Goal: Task Accomplishment & Management: Use online tool/utility

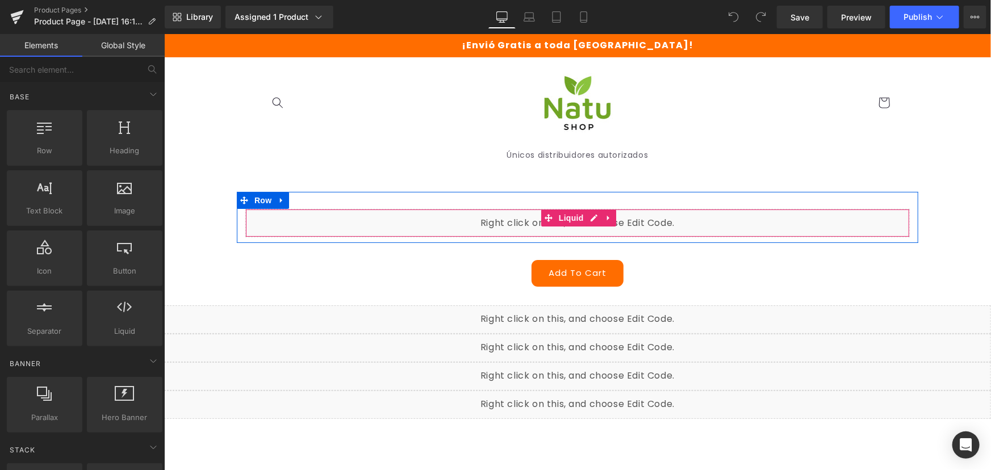
click at [584, 216] on div "Liquid" at bounding box center [577, 222] width 664 height 28
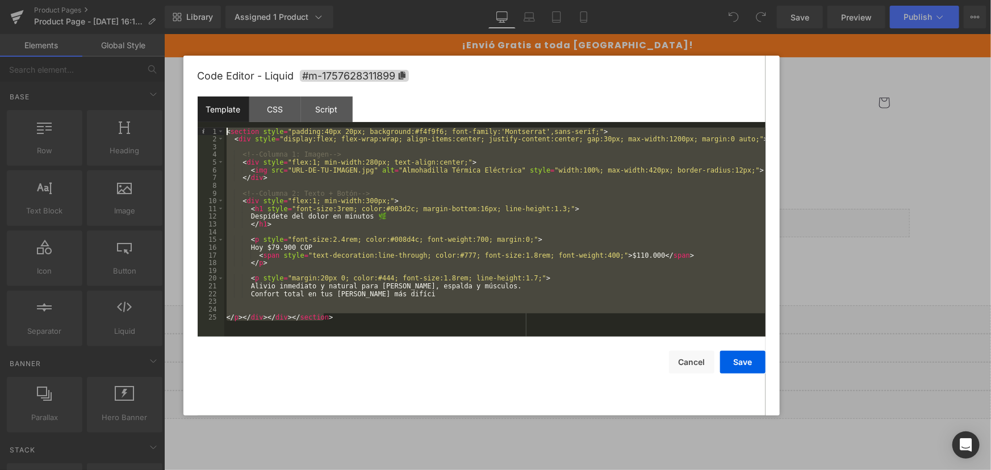
drag, startPoint x: 214, startPoint y: 252, endPoint x: 78, endPoint y: 33, distance: 257.5
click at [78, 33] on body "You are previewing how the will restyle your page. You can not edit Elements in…" at bounding box center [495, 235] width 991 height 470
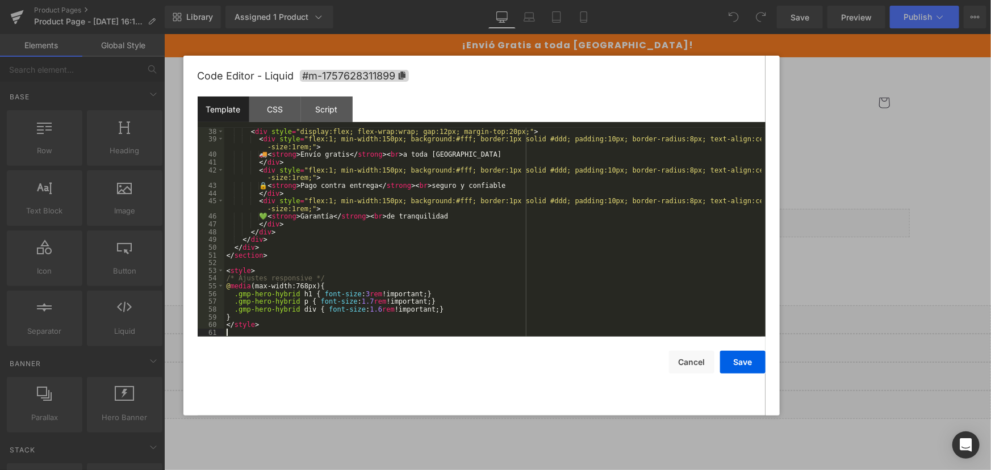
scroll to position [286, 0]
drag, startPoint x: 738, startPoint y: 358, endPoint x: 736, endPoint y: 349, distance: 8.7
click at [739, 358] on button "Save" at bounding box center [742, 362] width 45 height 23
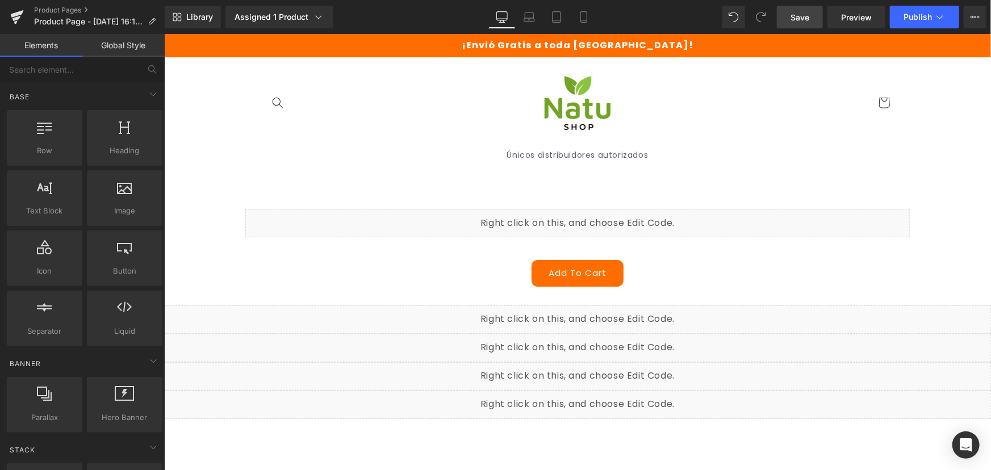
click at [807, 22] on span "Save" at bounding box center [799, 17] width 19 height 12
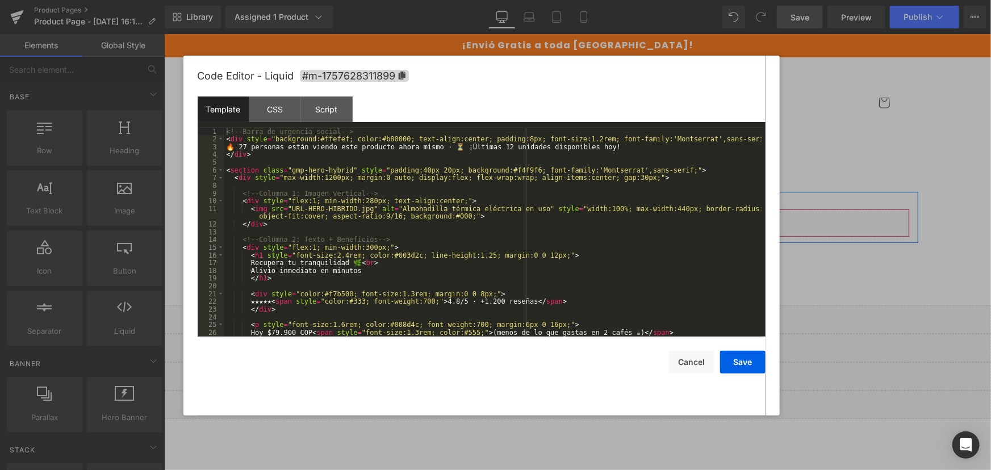
click at [587, 216] on div "Liquid" at bounding box center [577, 222] width 664 height 28
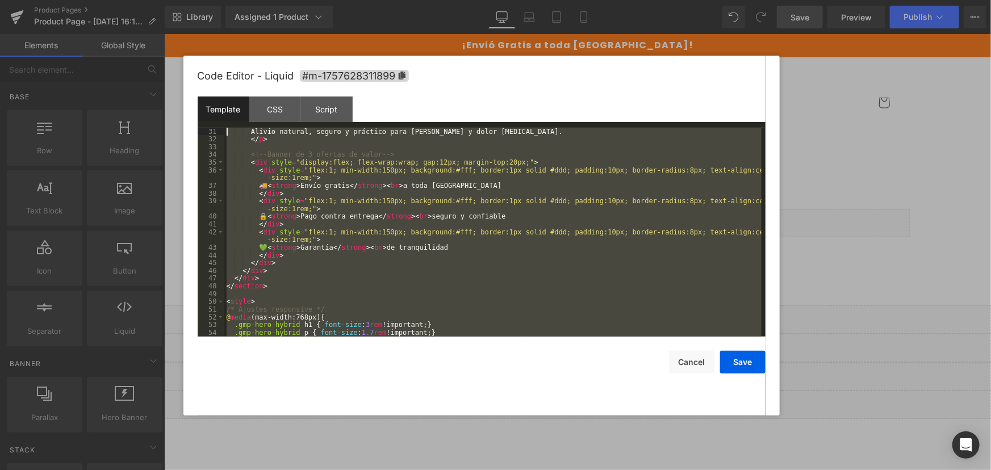
scroll to position [0, 0]
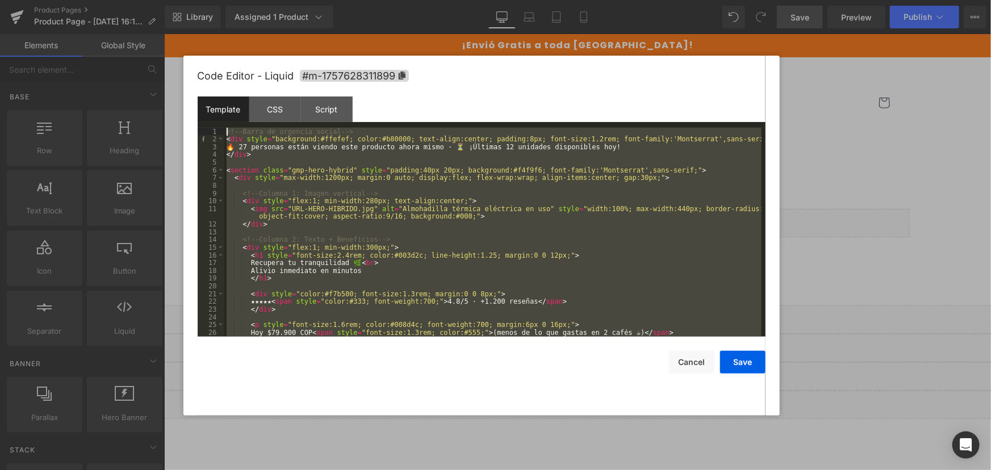
drag, startPoint x: 266, startPoint y: 289, endPoint x: 127, endPoint y: 28, distance: 295.9
click at [127, 28] on body "You are previewing how the will restyle your page. You can not edit Elements in…" at bounding box center [495, 235] width 991 height 470
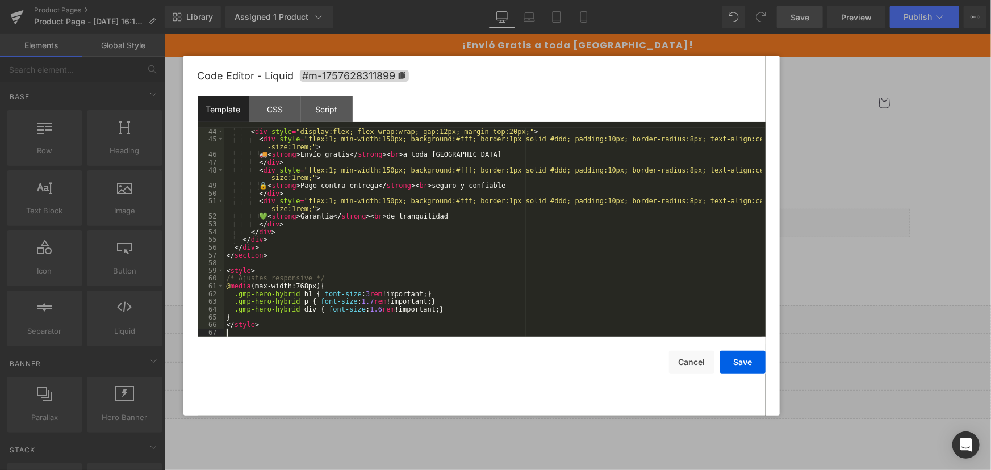
scroll to position [333, 0]
click at [756, 360] on button "Save" at bounding box center [742, 362] width 45 height 23
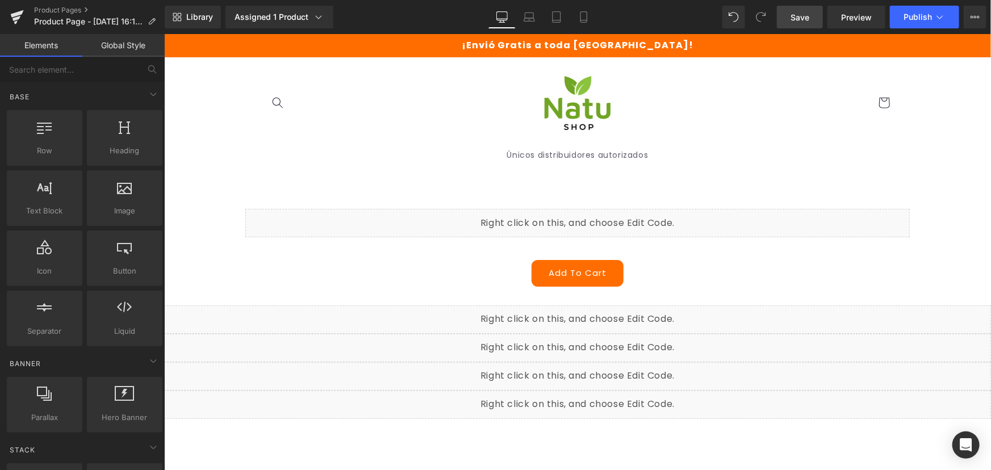
click at [800, 16] on span "Save" at bounding box center [799, 17] width 19 height 12
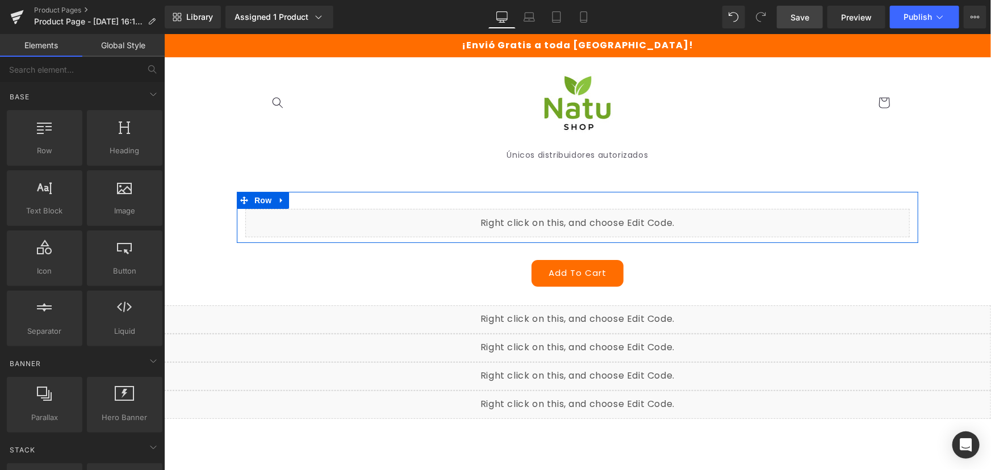
click at [585, 216] on div "Liquid" at bounding box center [577, 222] width 664 height 28
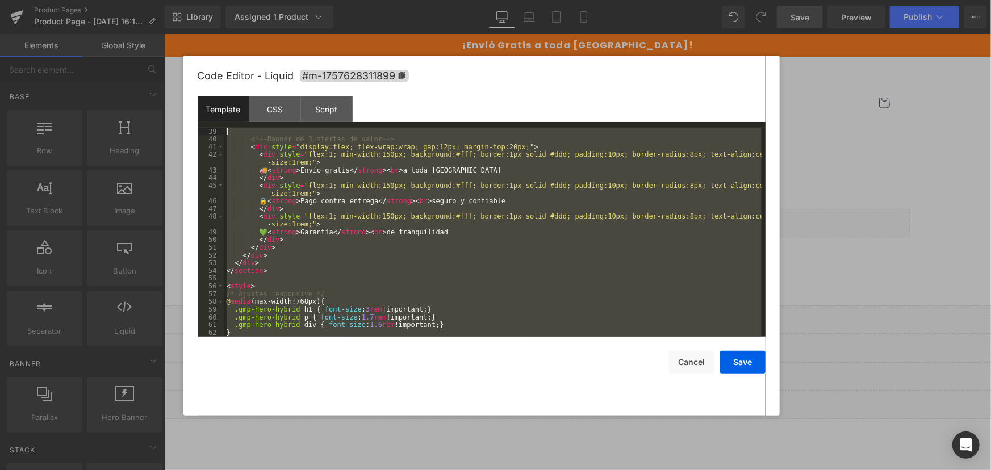
scroll to position [0, 0]
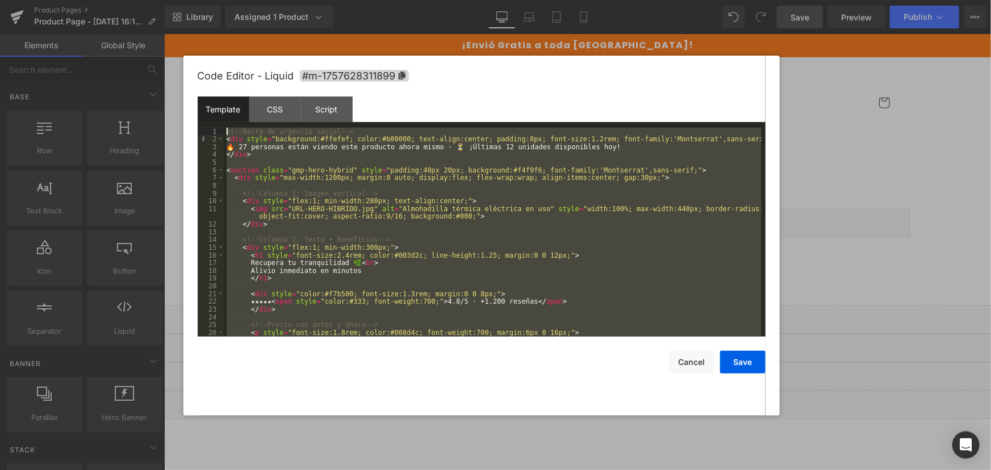
drag, startPoint x: 291, startPoint y: 325, endPoint x: 171, endPoint y: 53, distance: 296.9
click at [171, 53] on body "You are previewing how the will restyle your page. You can not edit Elements in…" at bounding box center [495, 235] width 991 height 470
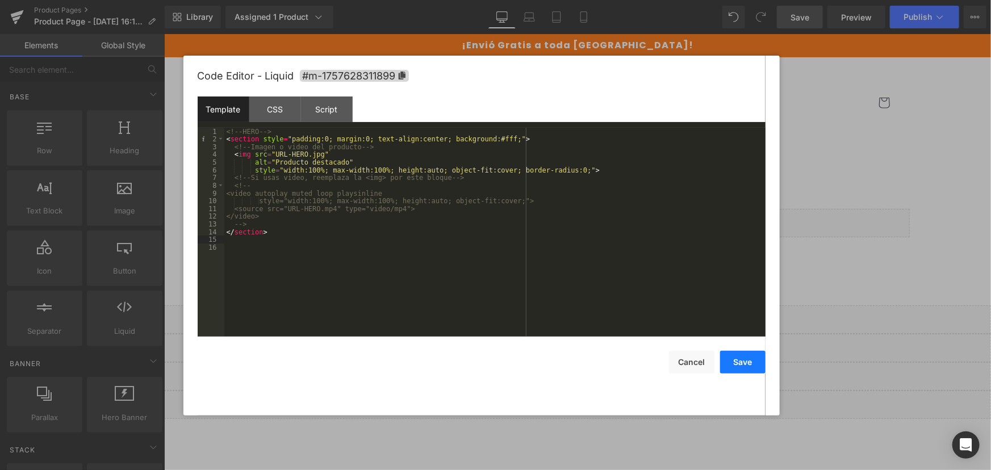
click at [746, 363] on button "Save" at bounding box center [742, 362] width 45 height 23
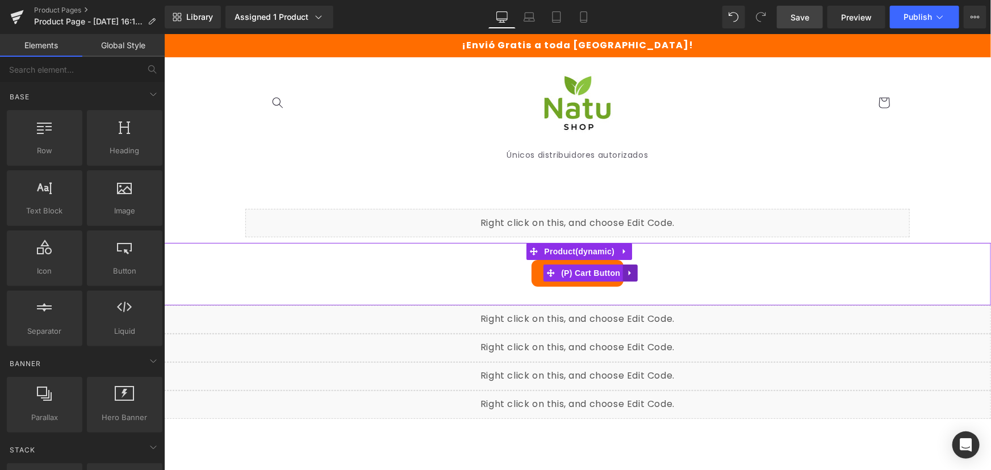
scroll to position [103, 0]
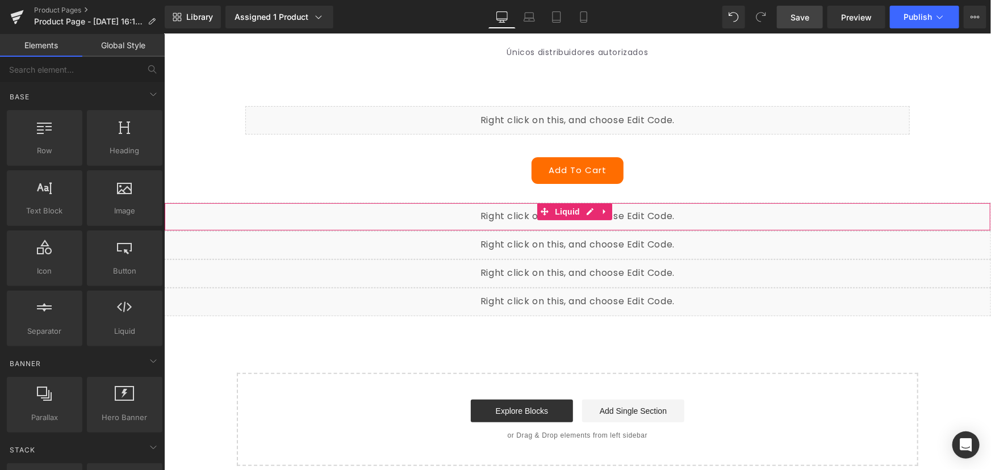
click at [582, 209] on div "Liquid" at bounding box center [576, 216] width 827 height 28
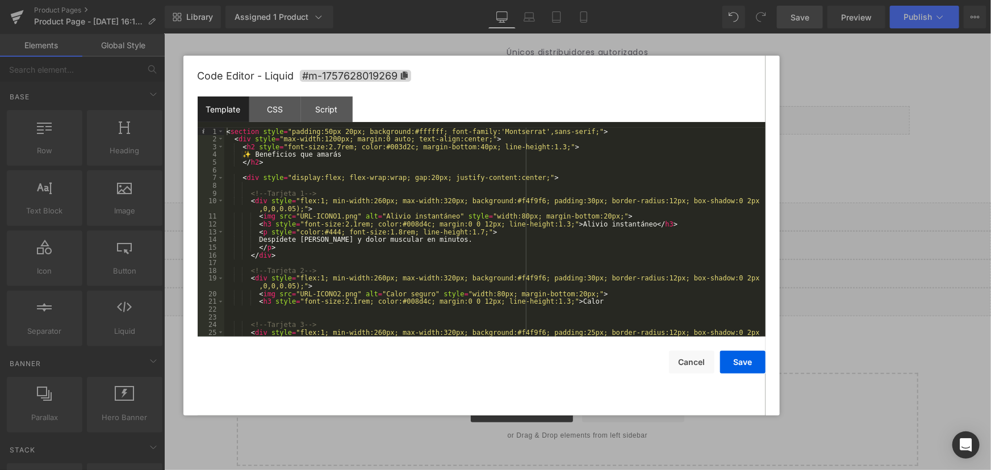
click at [897, 183] on div at bounding box center [495, 235] width 991 height 470
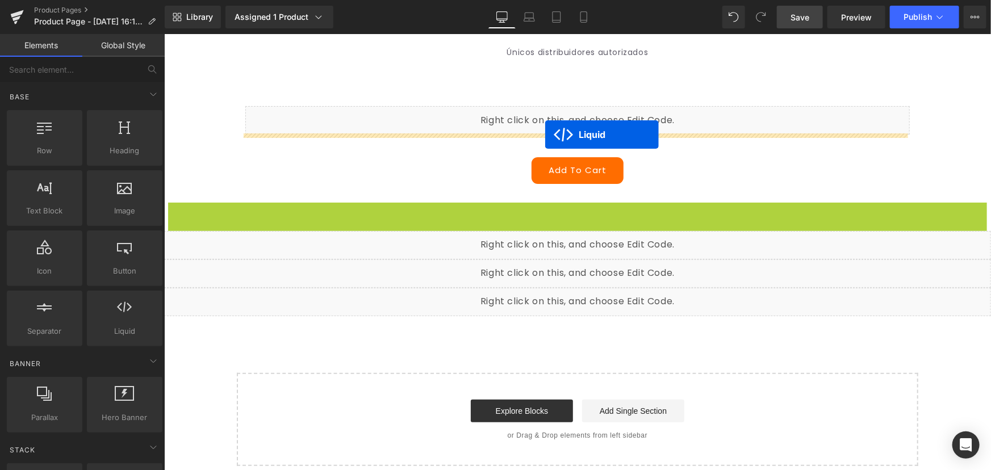
drag, startPoint x: 546, startPoint y: 209, endPoint x: 544, endPoint y: 134, distance: 75.5
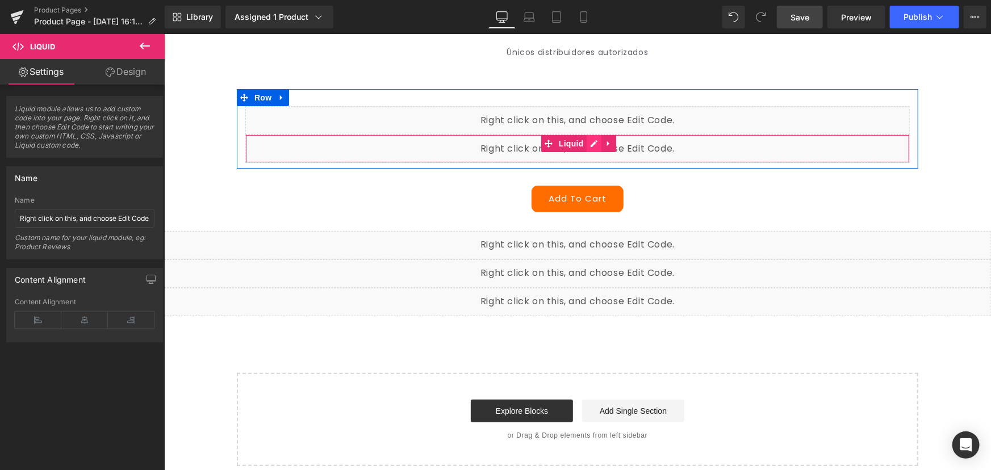
click at [590, 143] on div "Liquid" at bounding box center [577, 148] width 664 height 28
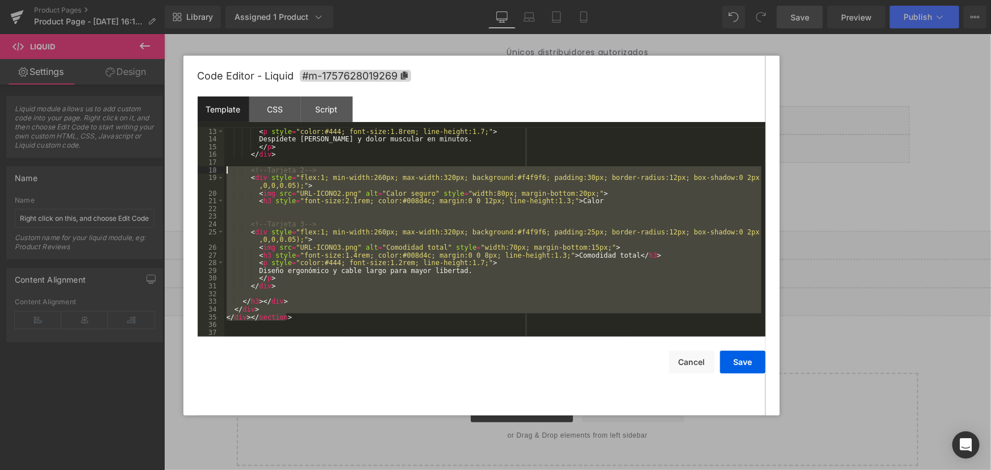
scroll to position [0, 0]
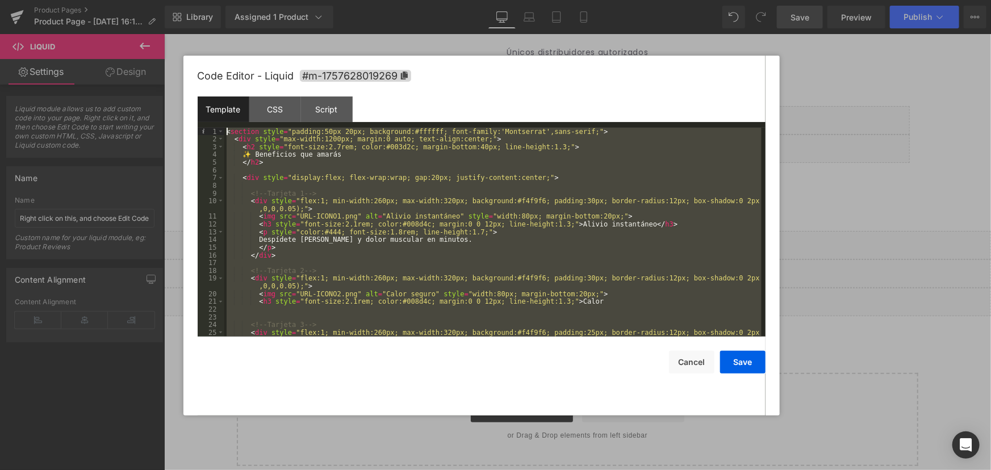
drag, startPoint x: 322, startPoint y: 308, endPoint x: 171, endPoint y: 71, distance: 281.6
click at [171, 71] on body "Liquid You are previewing how the will restyle your page. You can not edit Elem…" at bounding box center [495, 235] width 991 height 470
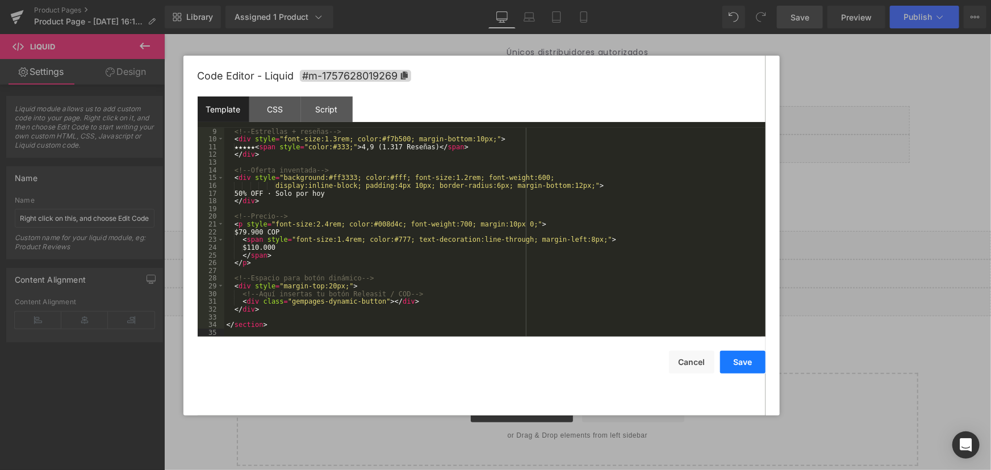
click at [750, 365] on button "Save" at bounding box center [742, 362] width 45 height 23
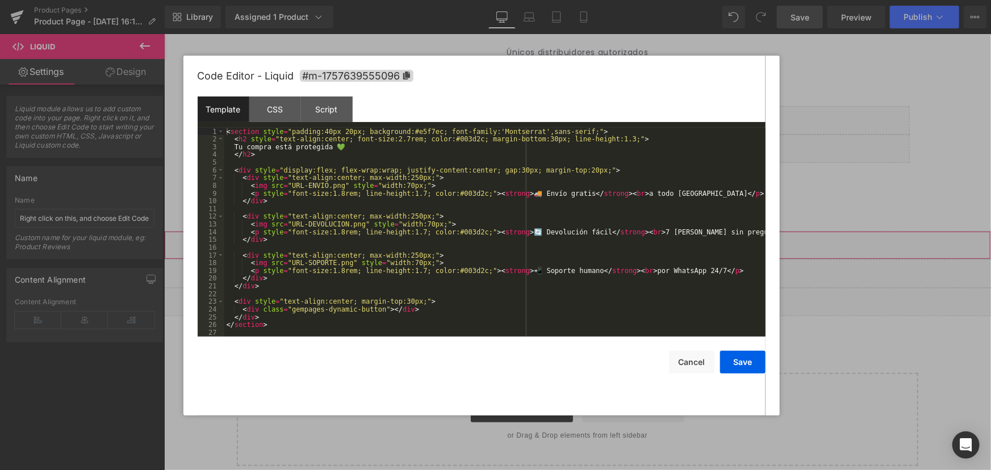
click at [590, 238] on div "Liquid" at bounding box center [576, 244] width 827 height 28
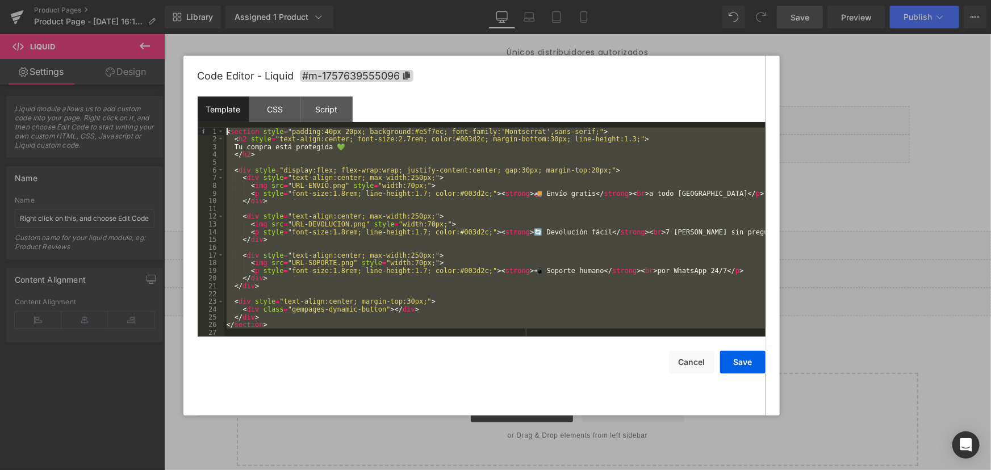
drag, startPoint x: 291, startPoint y: 330, endPoint x: 111, endPoint y: 69, distance: 317.3
click at [111, 69] on body "Liquid You are previewing how the will restyle your page. You can not edit Elem…" at bounding box center [495, 235] width 991 height 470
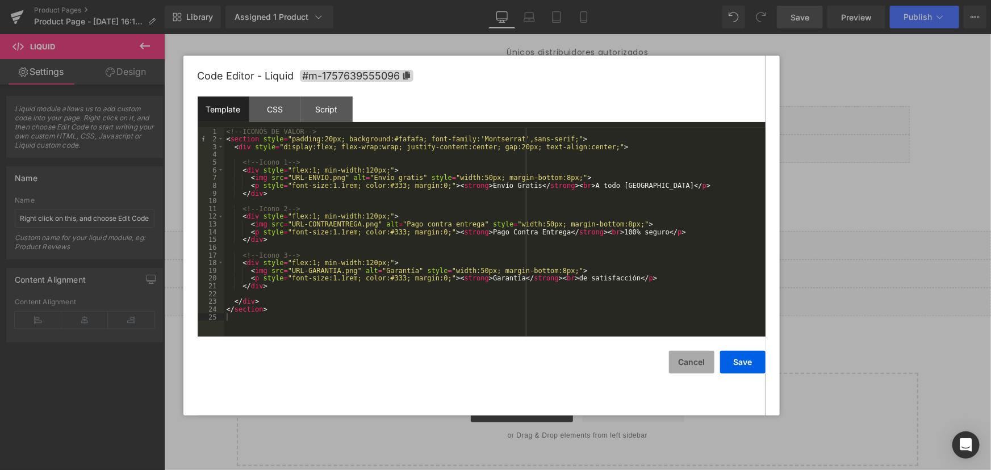
click at [687, 366] on button "Cancel" at bounding box center [691, 362] width 45 height 23
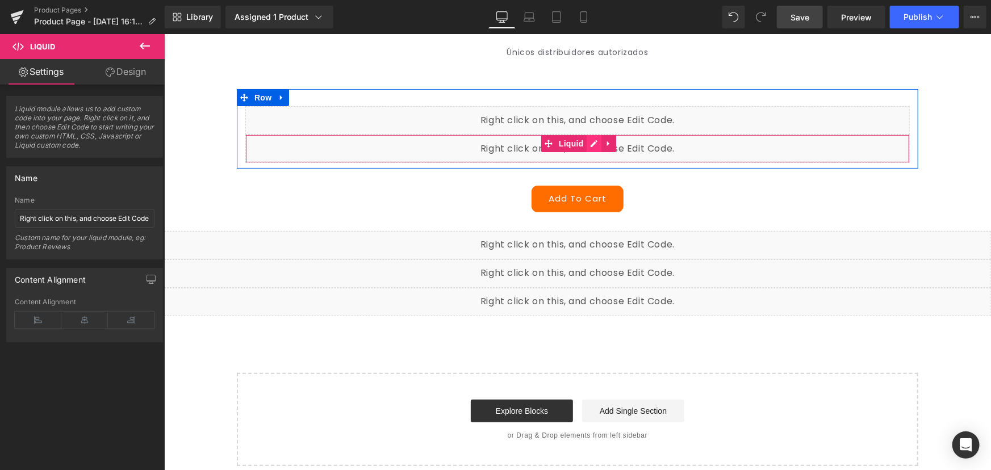
click at [590, 139] on div "Liquid" at bounding box center [577, 148] width 664 height 28
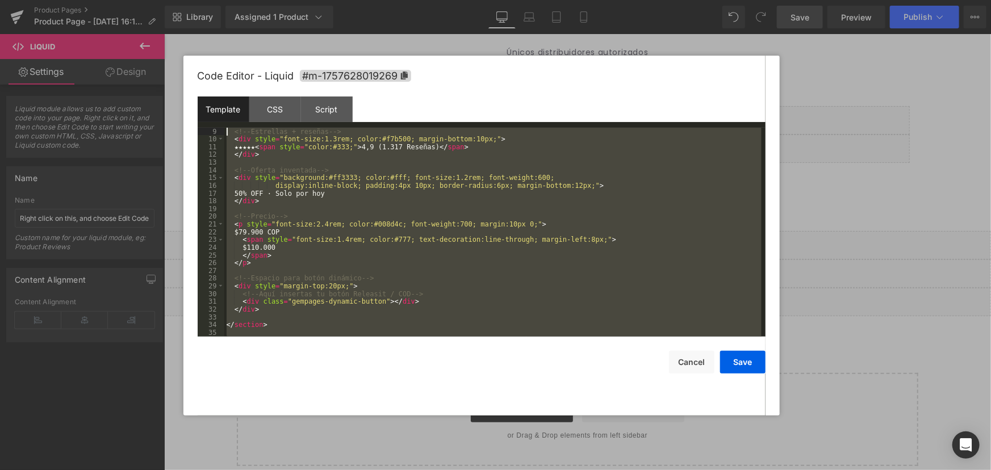
scroll to position [0, 0]
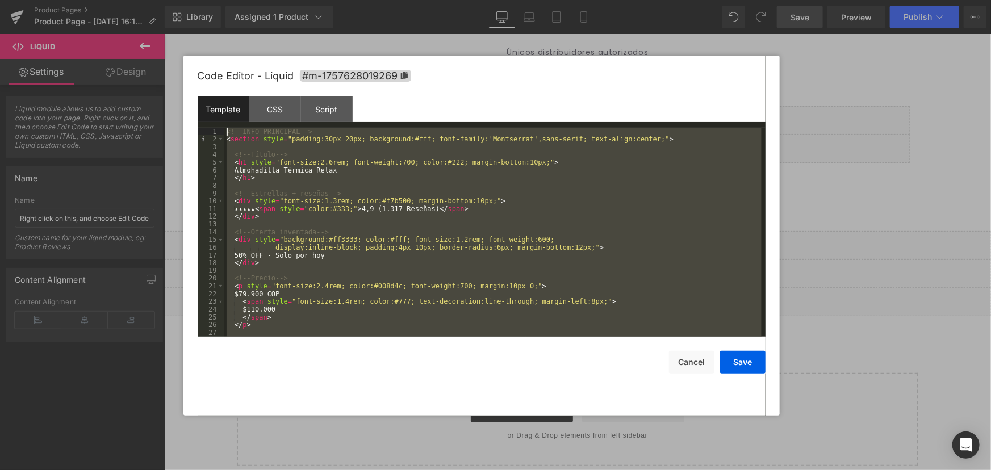
drag, startPoint x: 311, startPoint y: 326, endPoint x: 118, endPoint y: 65, distance: 324.7
click at [118, 65] on body "Liquid You are previewing how the will restyle your page. You can not edit Elem…" at bounding box center [495, 235] width 991 height 470
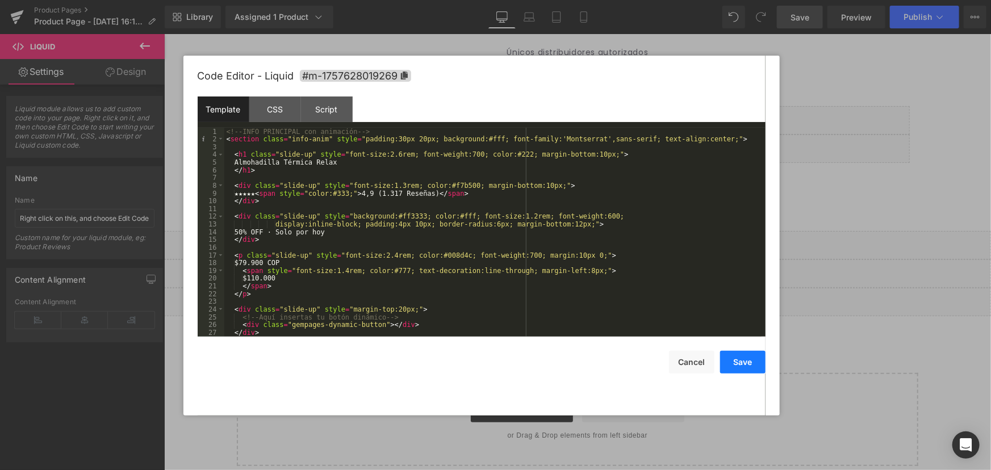
click at [746, 368] on button "Save" at bounding box center [742, 362] width 45 height 23
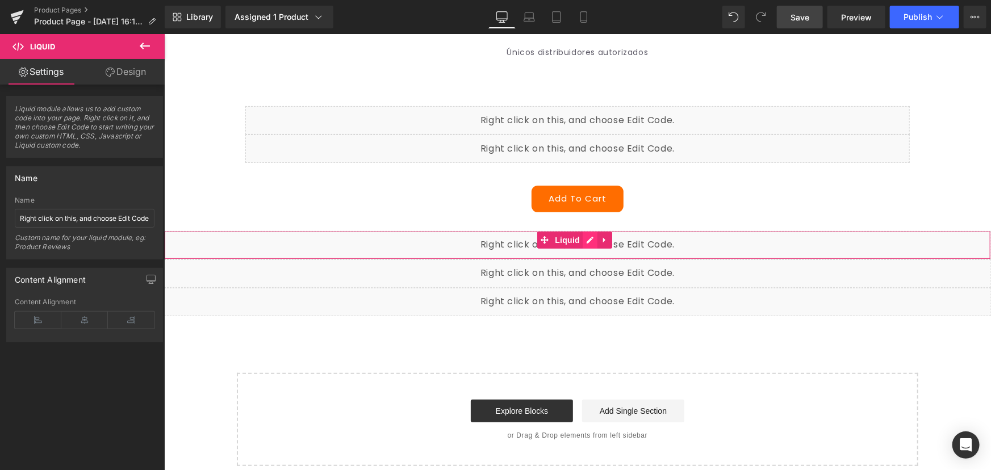
click at [588, 239] on div "Liquid" at bounding box center [576, 244] width 827 height 28
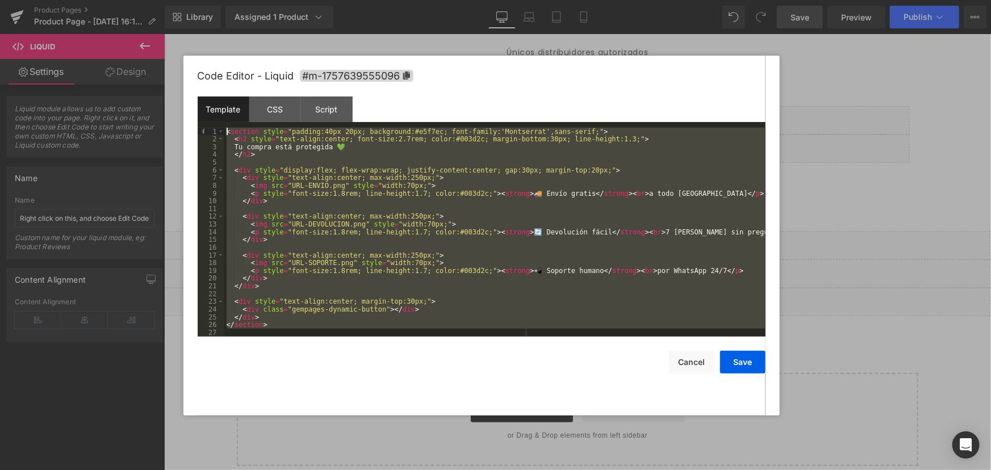
drag, startPoint x: 303, startPoint y: 330, endPoint x: 85, endPoint y: 29, distance: 372.3
click at [85, 29] on body "Liquid You are previewing how the will restyle your page. You can not edit Elem…" at bounding box center [495, 235] width 991 height 470
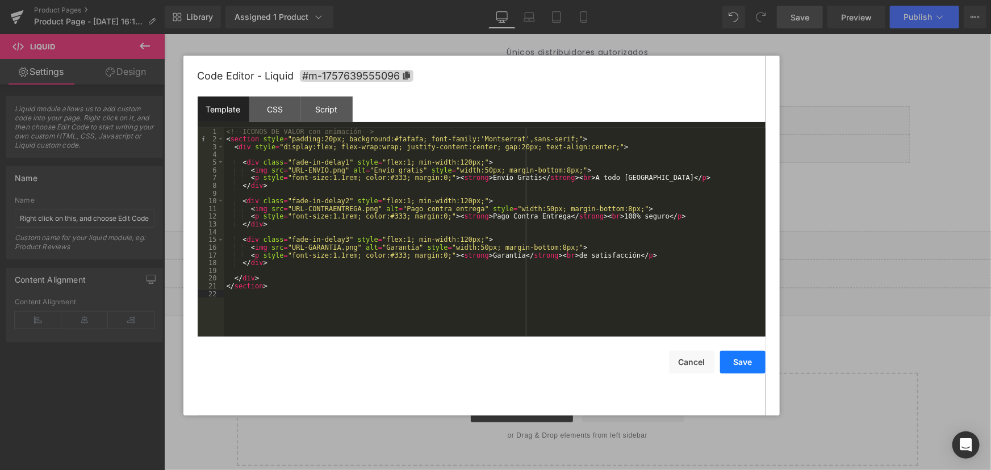
click at [754, 362] on button "Save" at bounding box center [742, 362] width 45 height 23
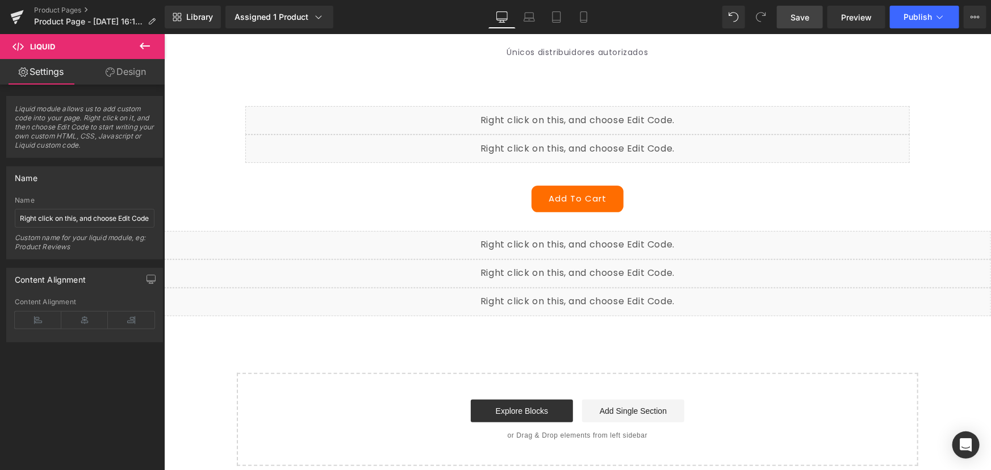
click at [141, 45] on icon at bounding box center [145, 46] width 10 height 7
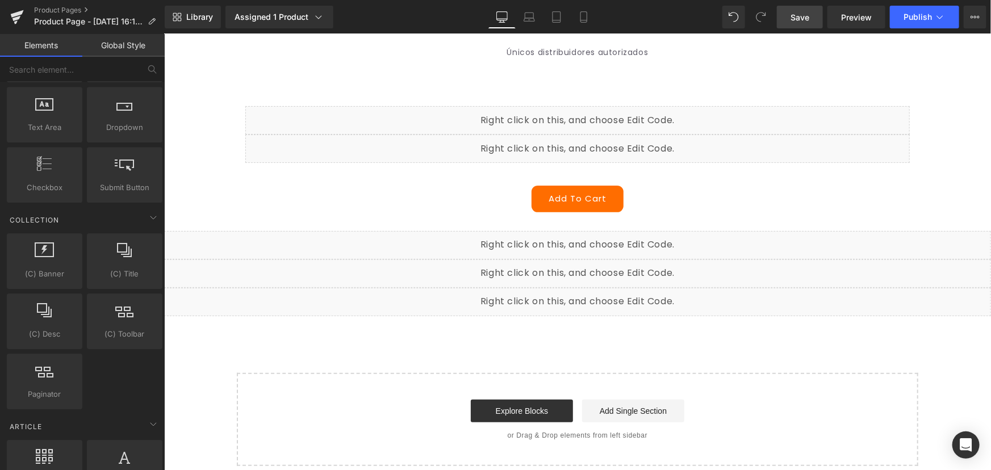
scroll to position [1748, 0]
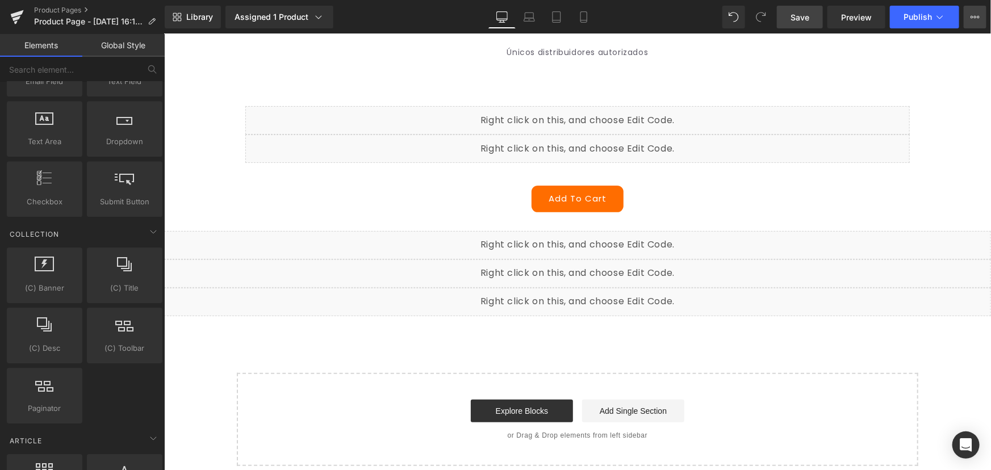
click at [976, 19] on icon at bounding box center [974, 16] width 9 height 9
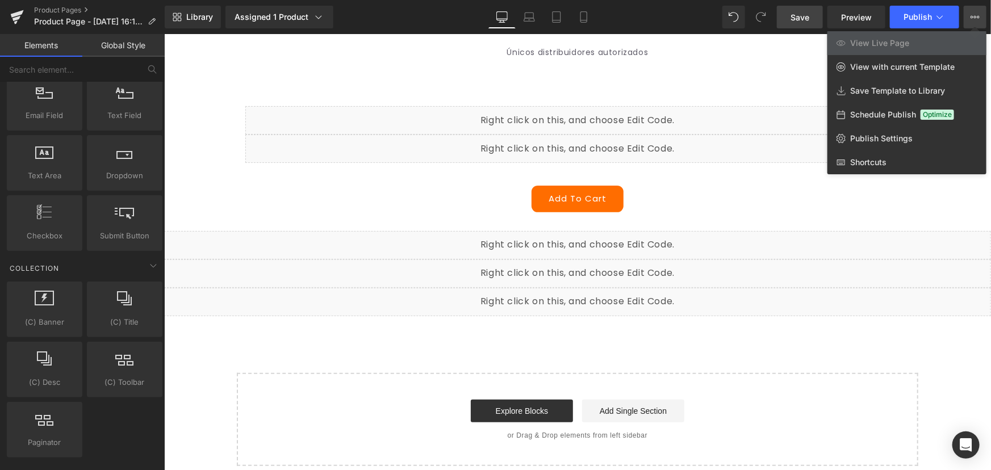
scroll to position [1697, 0]
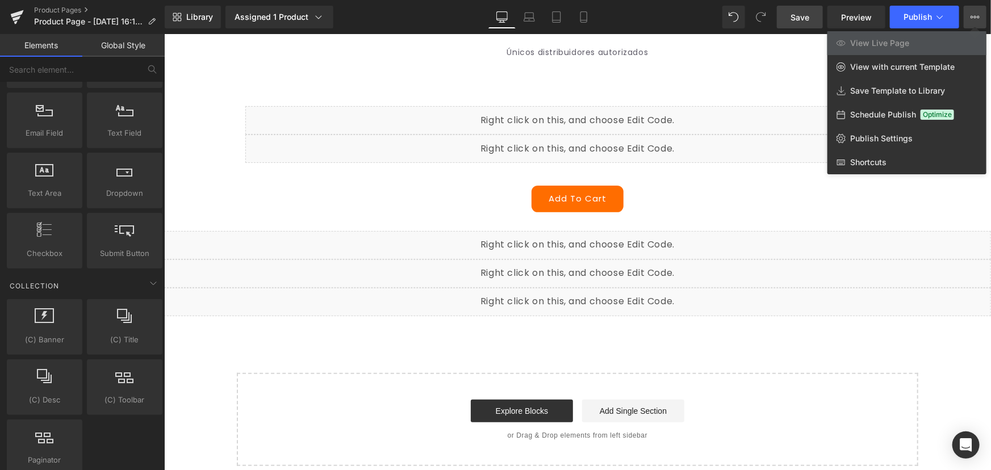
click at [212, 104] on div at bounding box center [577, 252] width 827 height 436
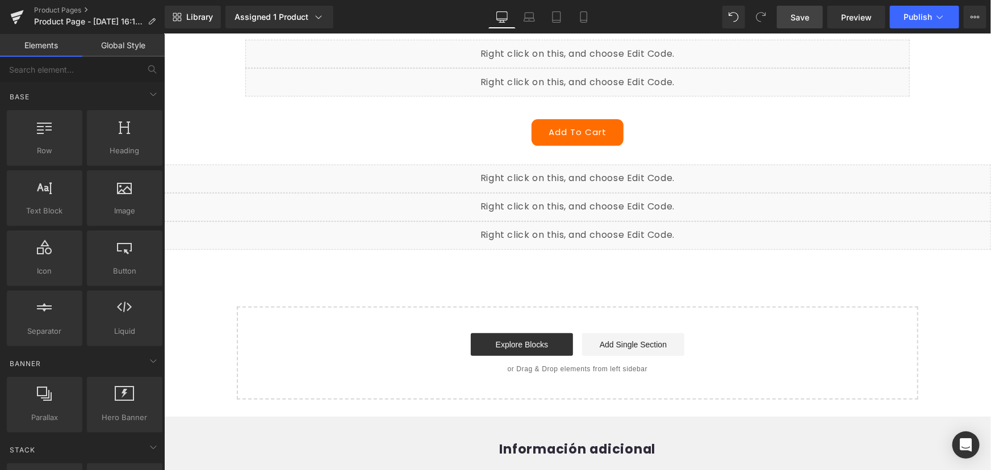
scroll to position [103, 0]
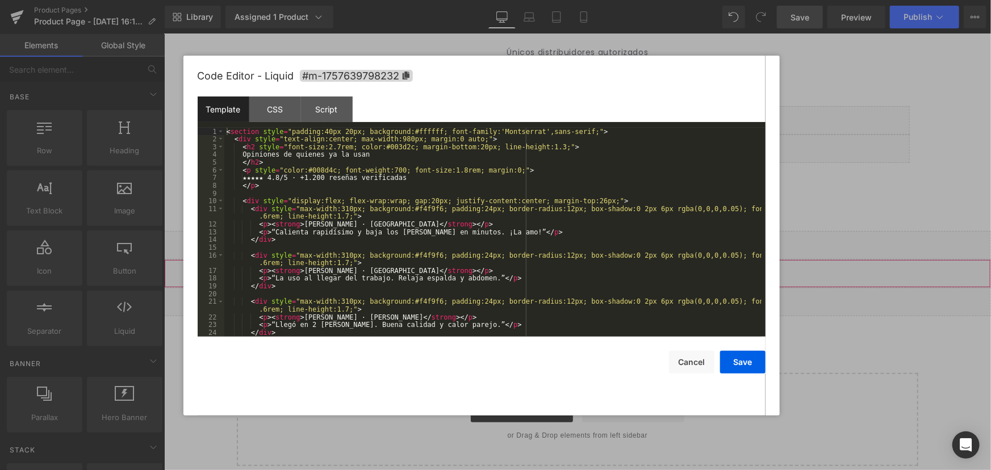
click at [589, 266] on div "Liquid" at bounding box center [576, 273] width 827 height 28
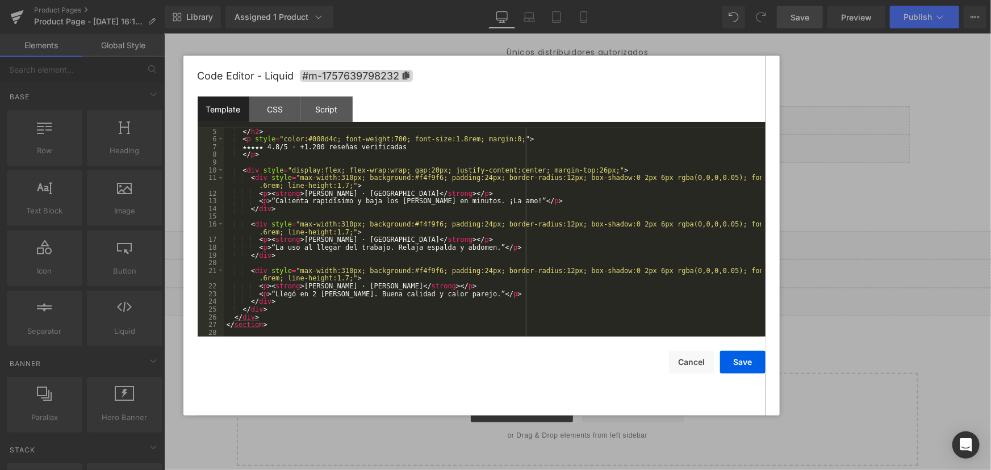
scroll to position [0, 0]
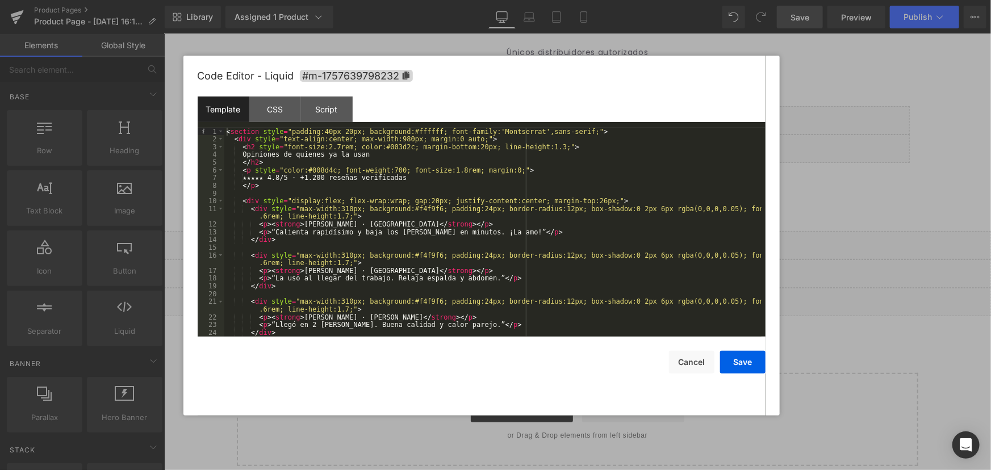
click at [900, 273] on div at bounding box center [495, 235] width 991 height 470
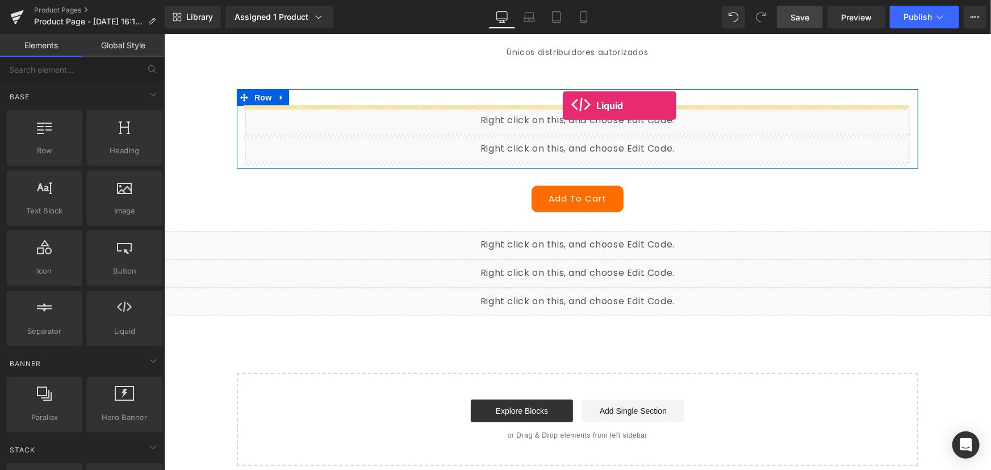
drag, startPoint x: 307, startPoint y: 355, endPoint x: 562, endPoint y: 105, distance: 357.3
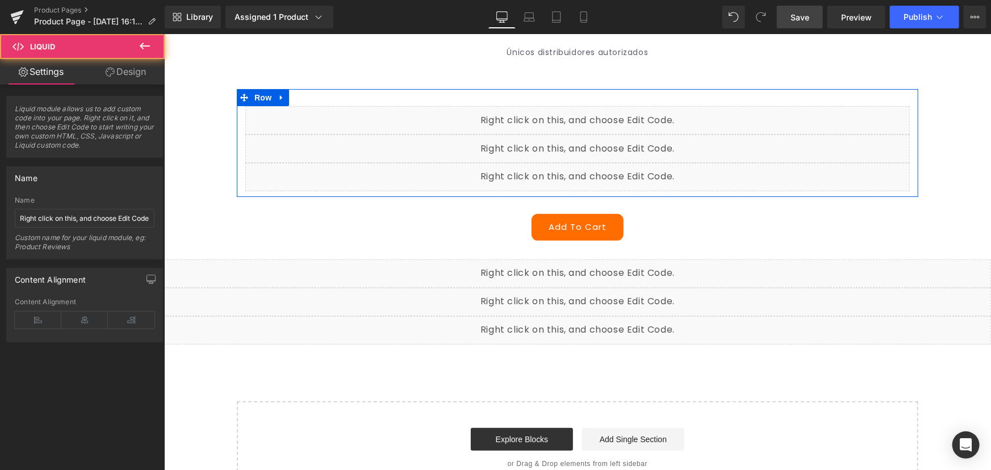
click at [586, 109] on div "Liquid" at bounding box center [577, 120] width 664 height 28
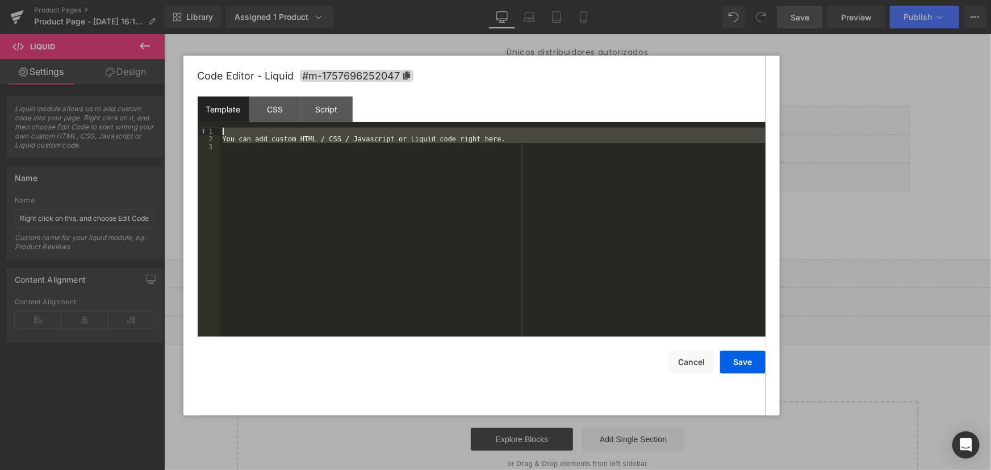
drag, startPoint x: 409, startPoint y: 249, endPoint x: 215, endPoint y: 94, distance: 248.0
click at [215, 94] on div "Code Editor - Liquid #m-1757696252047 Template CSS Script Data 1 2 3 You can ad…" at bounding box center [482, 236] width 568 height 360
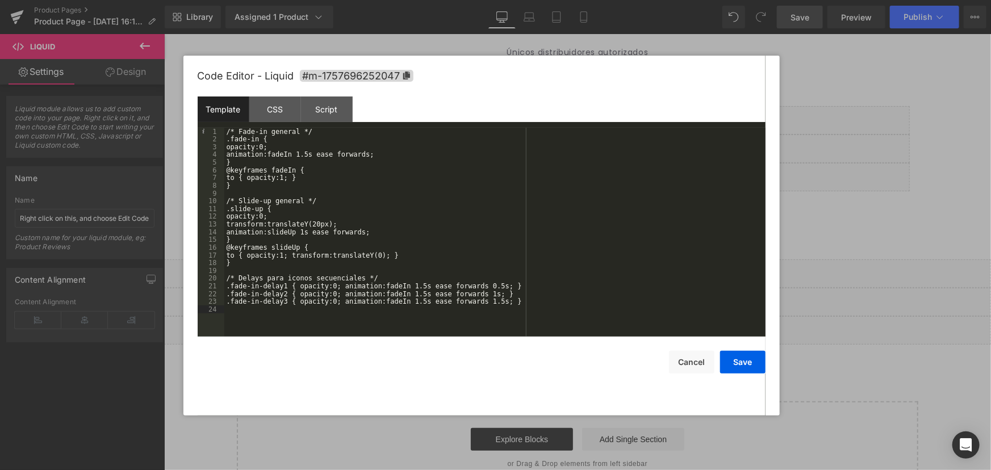
click at [670, 334] on div "/* Fade-in general */ .fade-in { opacity:0; animation:fadeIn 1.5s ease forwards…" at bounding box center [494, 240] width 541 height 224
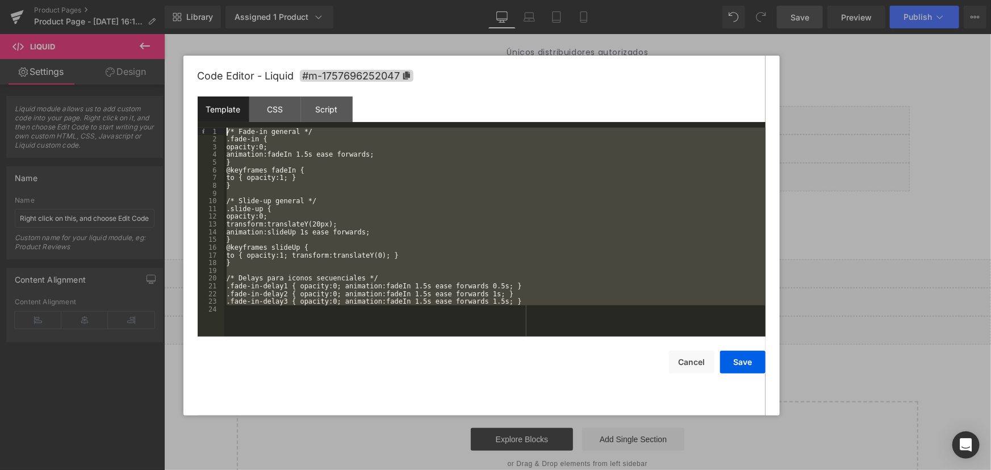
drag, startPoint x: 533, startPoint y: 318, endPoint x: 171, endPoint y: 70, distance: 438.5
click at [171, 70] on body "Liquid You are previewing how the will restyle your page. You can not edit Elem…" at bounding box center [495, 235] width 991 height 470
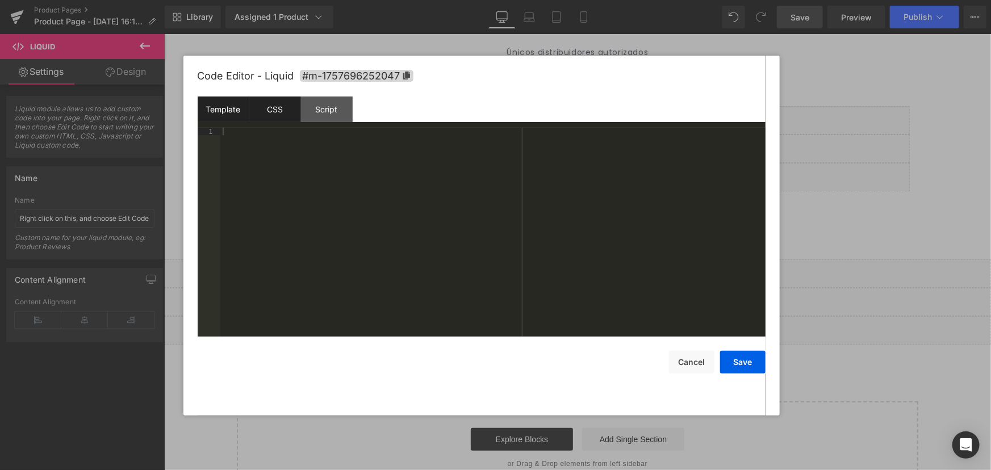
click at [277, 114] on div "CSS" at bounding box center [275, 110] width 52 height 26
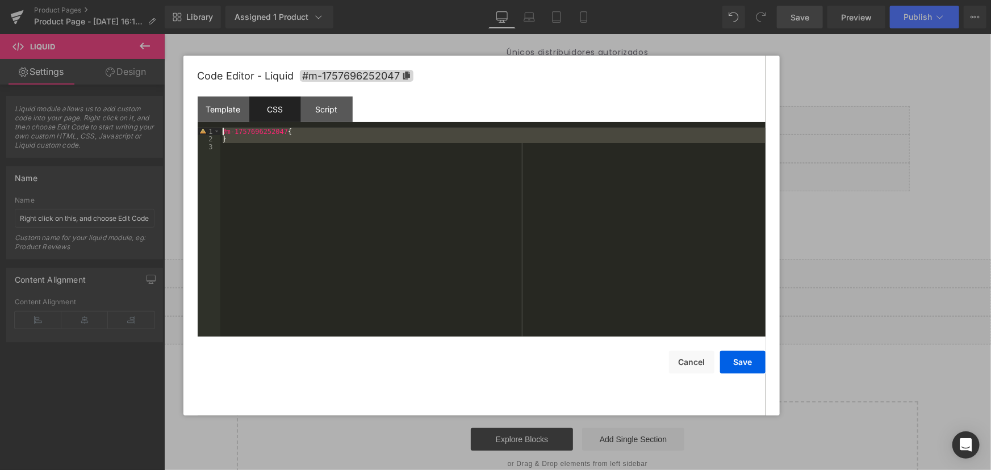
drag, startPoint x: 299, startPoint y: 181, endPoint x: 178, endPoint y: 68, distance: 165.1
click at [178, 68] on body "Liquid You are previewing how the will restyle your page. You can not edit Elem…" at bounding box center [495, 235] width 991 height 470
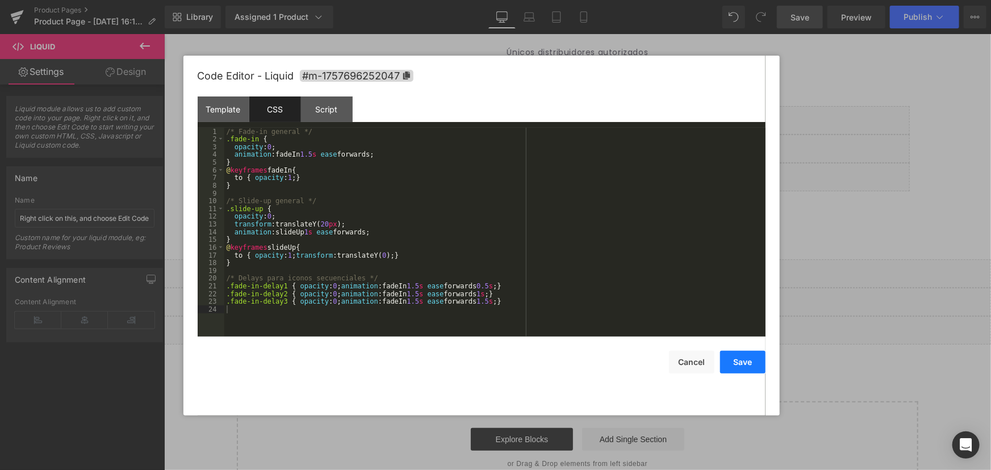
click at [732, 370] on button "Save" at bounding box center [742, 362] width 45 height 23
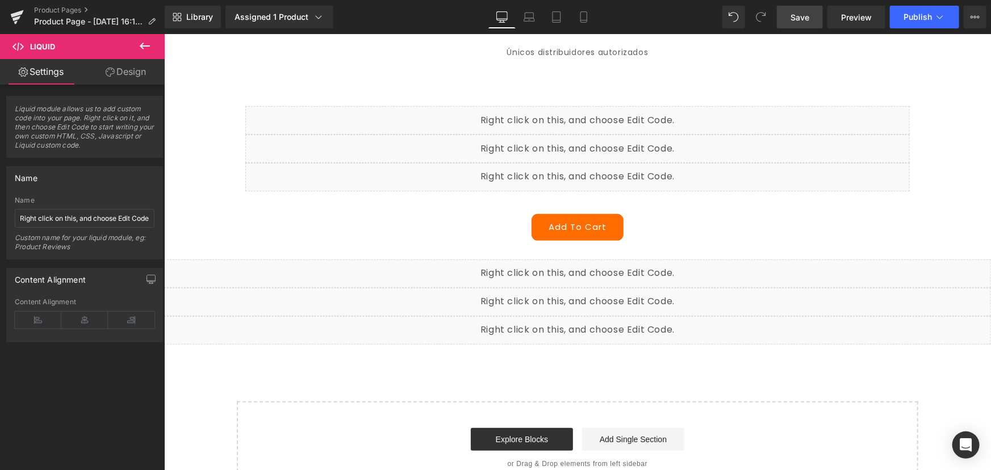
click at [808, 20] on span "Save" at bounding box center [799, 17] width 19 height 12
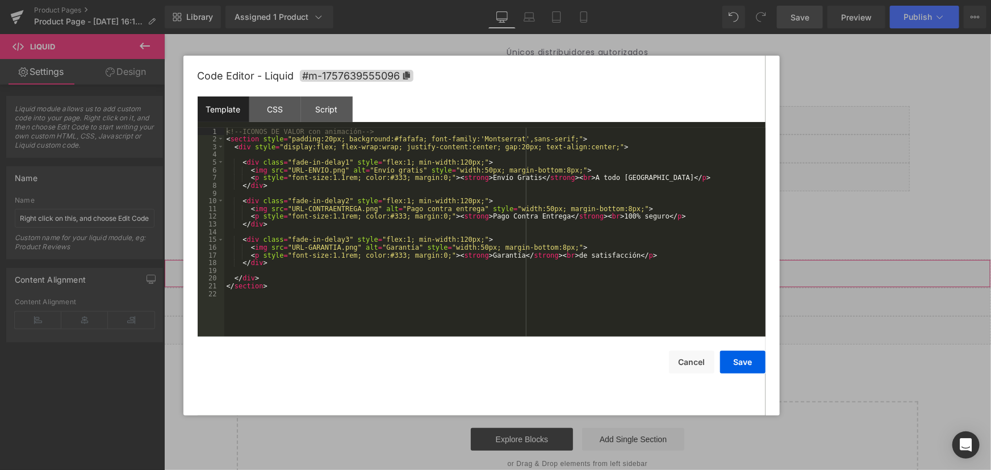
click at [586, 270] on icon at bounding box center [589, 268] width 7 height 7
click at [888, 335] on div at bounding box center [495, 235] width 991 height 470
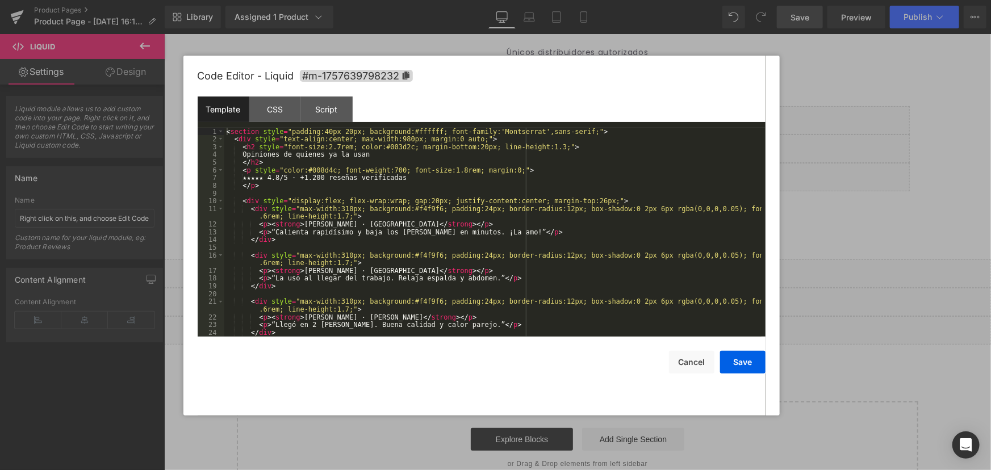
click at [585, 298] on div "Liquid" at bounding box center [576, 301] width 827 height 28
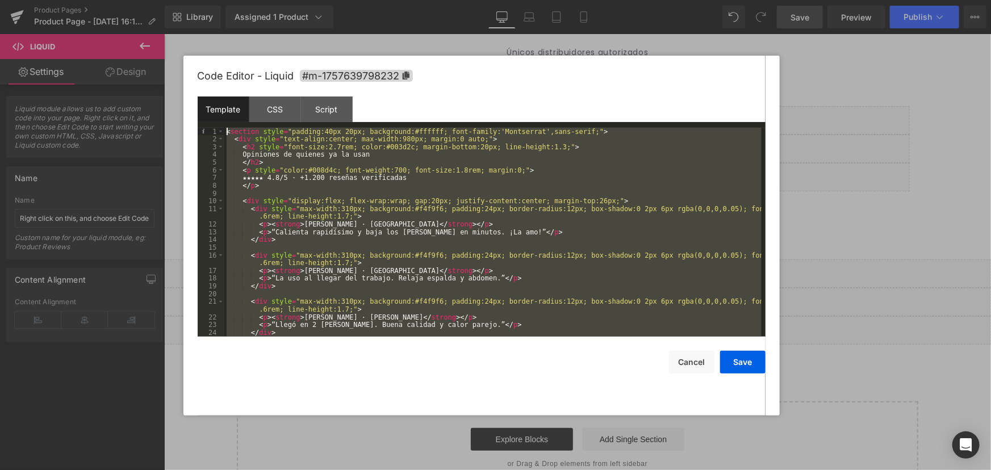
drag, startPoint x: 281, startPoint y: 331, endPoint x: 119, endPoint y: 11, distance: 358.2
click at [119, 11] on body "Liquid You are previewing how the will restyle your page. You can not edit Elem…" at bounding box center [495, 235] width 991 height 470
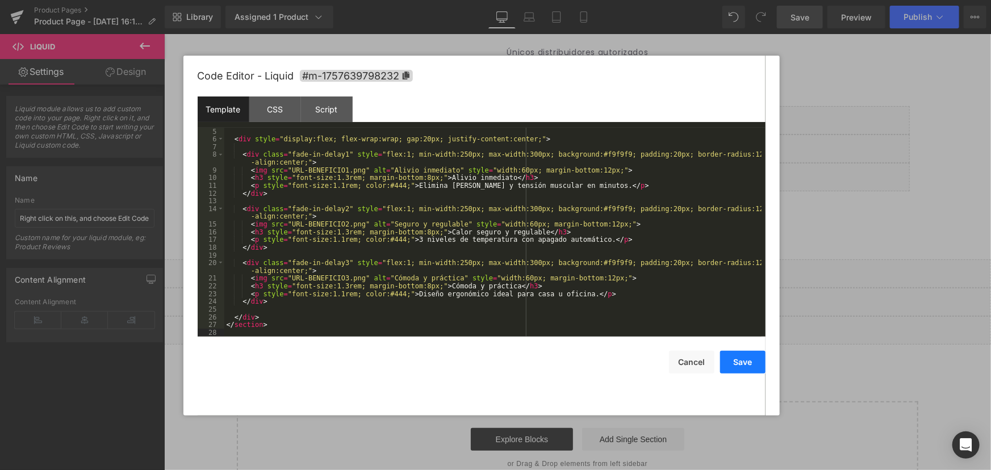
click at [731, 363] on button "Save" at bounding box center [742, 362] width 45 height 23
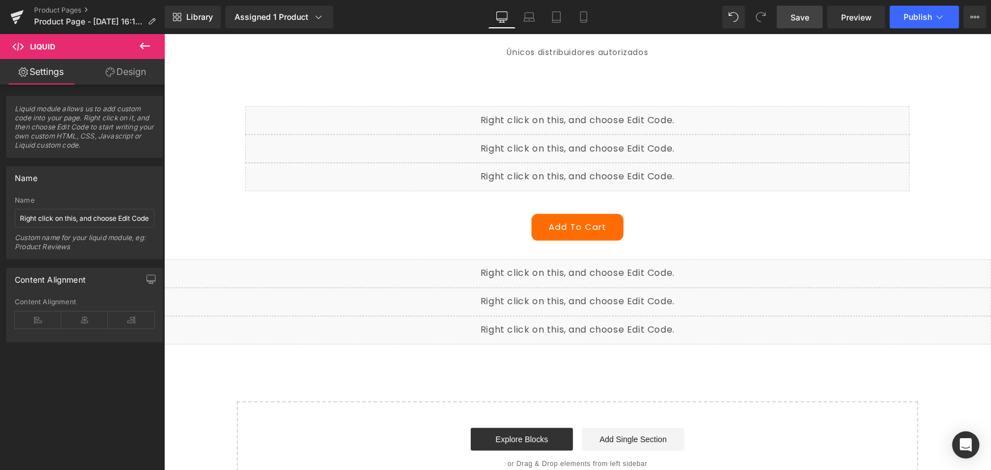
click at [798, 16] on span "Save" at bounding box center [799, 17] width 19 height 12
click at [590, 324] on div "Liquid" at bounding box center [576, 330] width 827 height 28
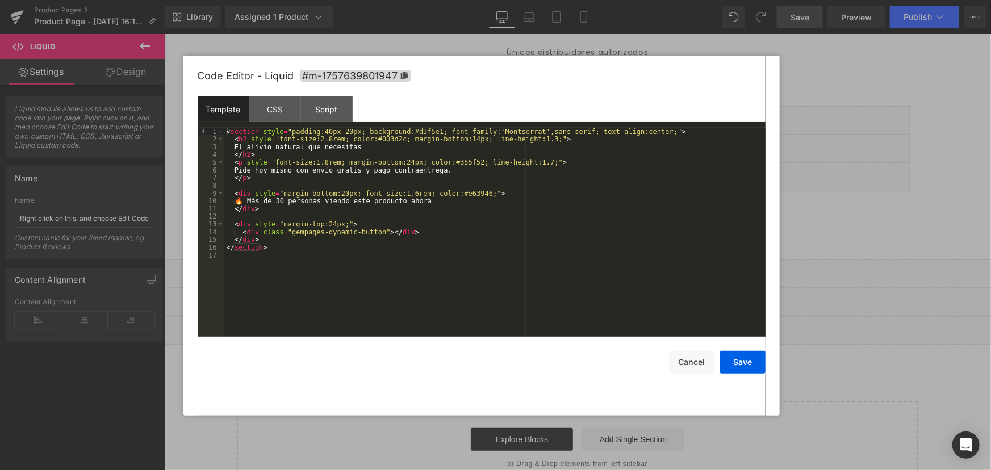
drag, startPoint x: 368, startPoint y: 290, endPoint x: 185, endPoint y: 110, distance: 256.9
click at [185, 110] on div "Code Editor - Liquid #m-1757639801947 Template CSS Script Data 1 2 3 4 5 6 7 8 …" at bounding box center [481, 236] width 596 height 360
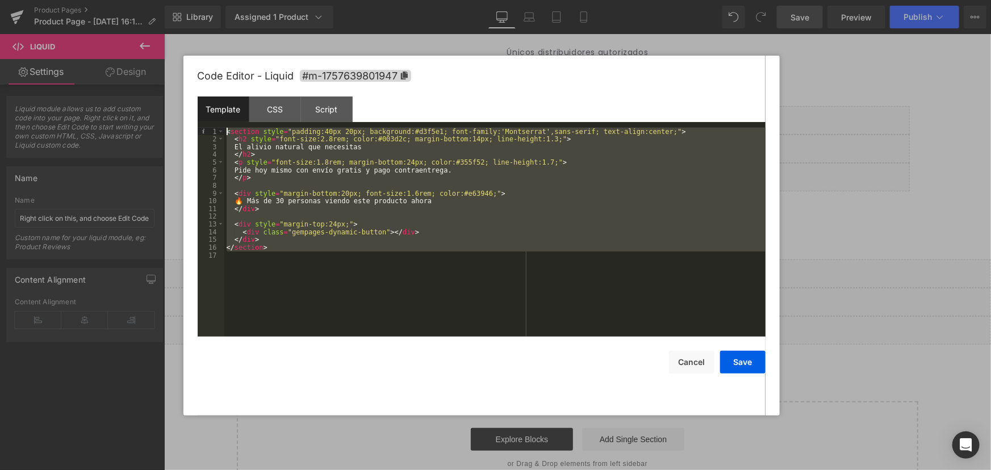
drag, startPoint x: 274, startPoint y: 258, endPoint x: 173, endPoint y: 65, distance: 217.9
click at [173, 65] on body "Liquid You are previewing how the will restyle your page. You can not edit Elem…" at bounding box center [495, 235] width 991 height 470
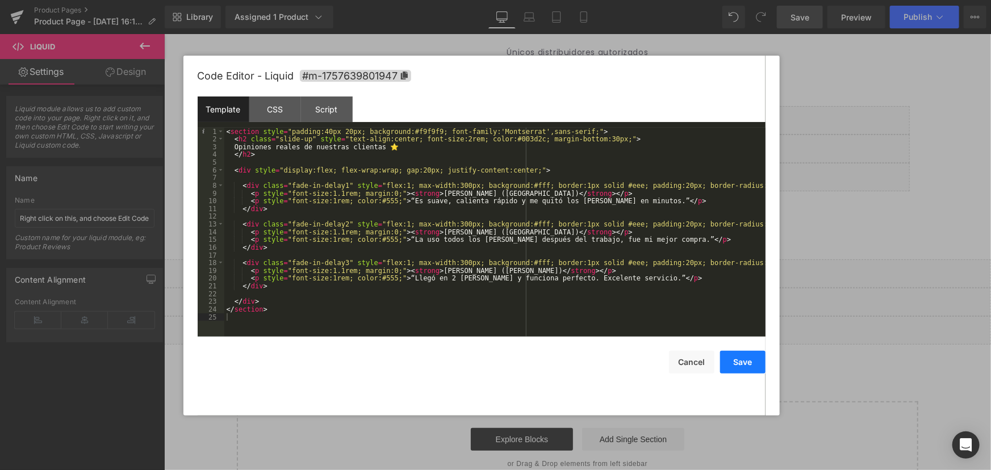
drag, startPoint x: 745, startPoint y: 358, endPoint x: 735, endPoint y: 346, distance: 15.7
click at [744, 358] on button "Save" at bounding box center [742, 362] width 45 height 23
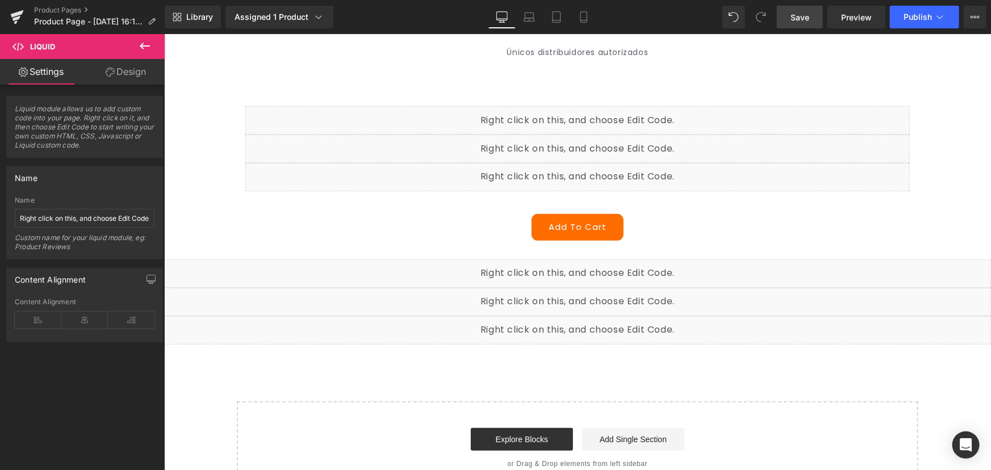
click at [802, 24] on link "Save" at bounding box center [800, 17] width 46 height 23
click at [141, 49] on icon at bounding box center [145, 46] width 14 height 14
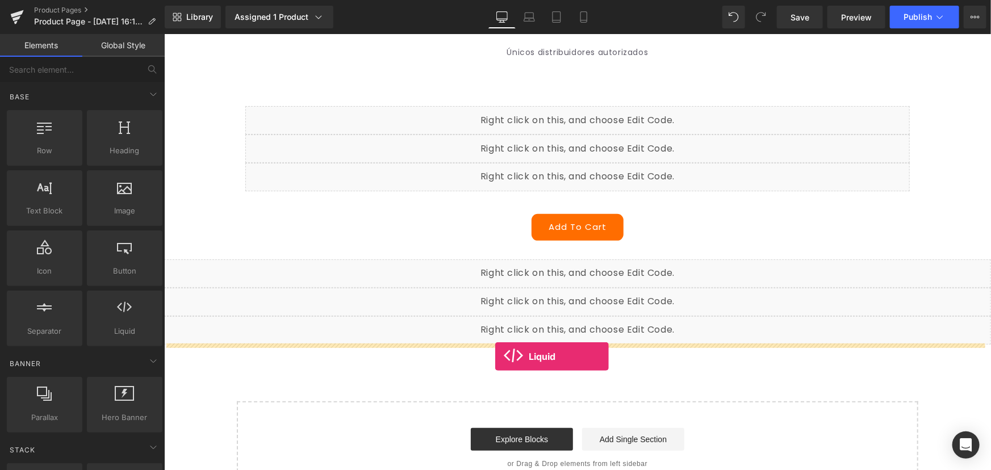
drag, startPoint x: 298, startPoint y: 363, endPoint x: 494, endPoint y: 355, distance: 196.6
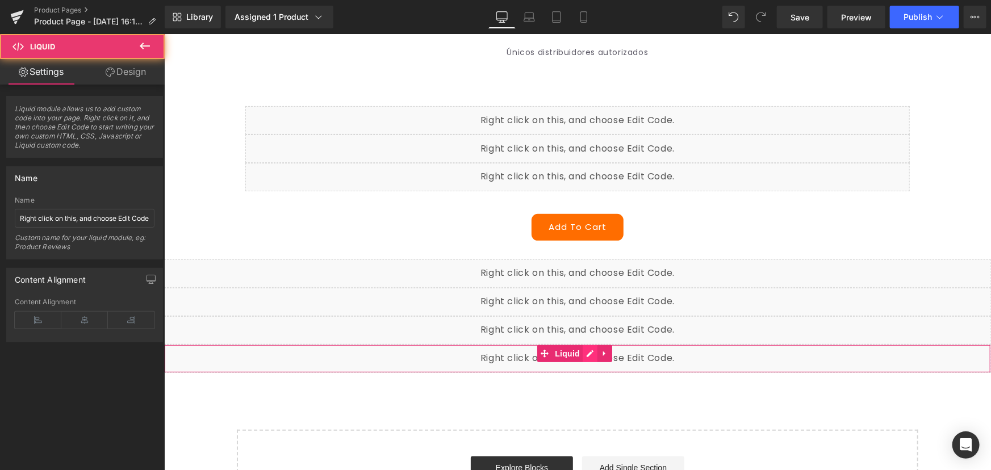
click at [593, 352] on div "Liquid" at bounding box center [576, 358] width 827 height 28
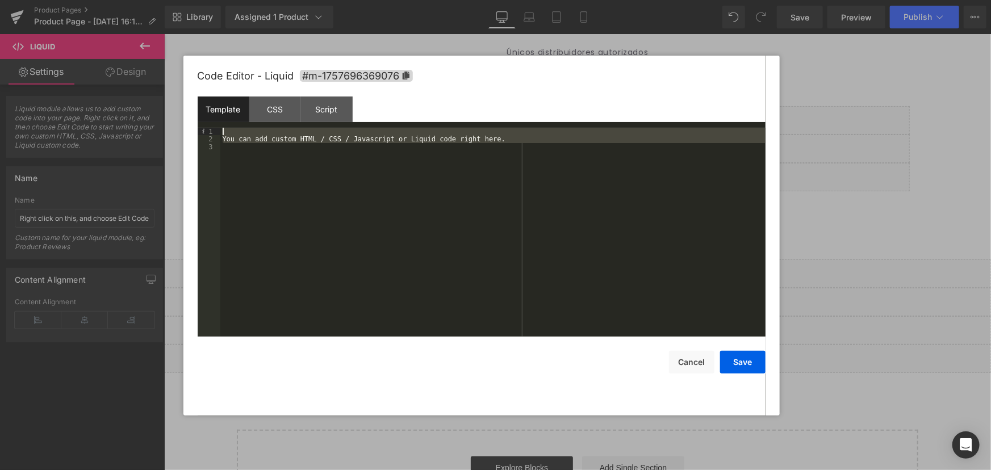
drag, startPoint x: 484, startPoint y: 307, endPoint x: 204, endPoint y: 100, distance: 347.8
click at [204, 100] on div "Template CSS Script Data 1 2 3 You can add custom HTML / CSS / Javascript or Li…" at bounding box center [482, 217] width 568 height 240
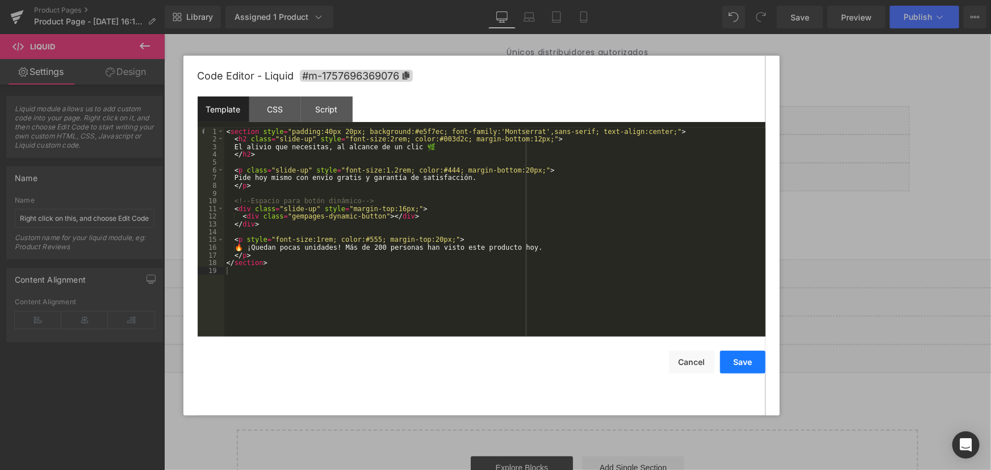
click at [736, 371] on button "Save" at bounding box center [742, 362] width 45 height 23
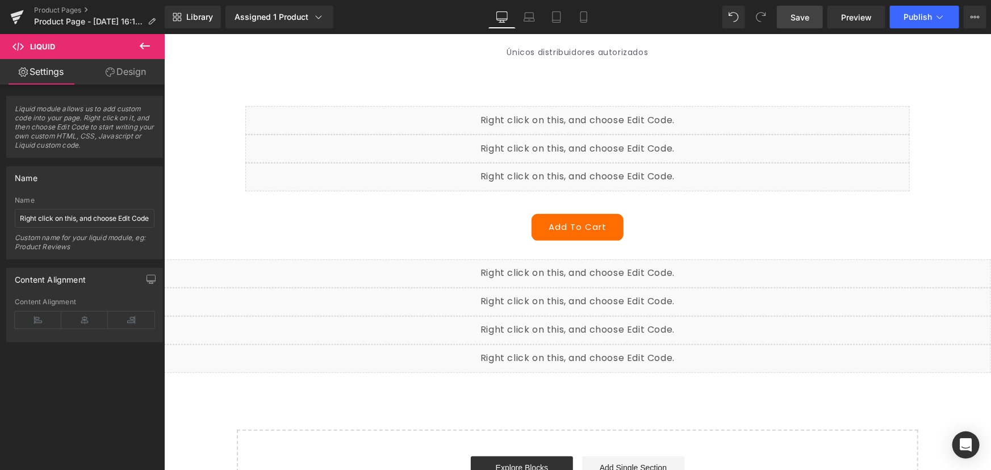
click at [806, 20] on span "Save" at bounding box center [799, 17] width 19 height 12
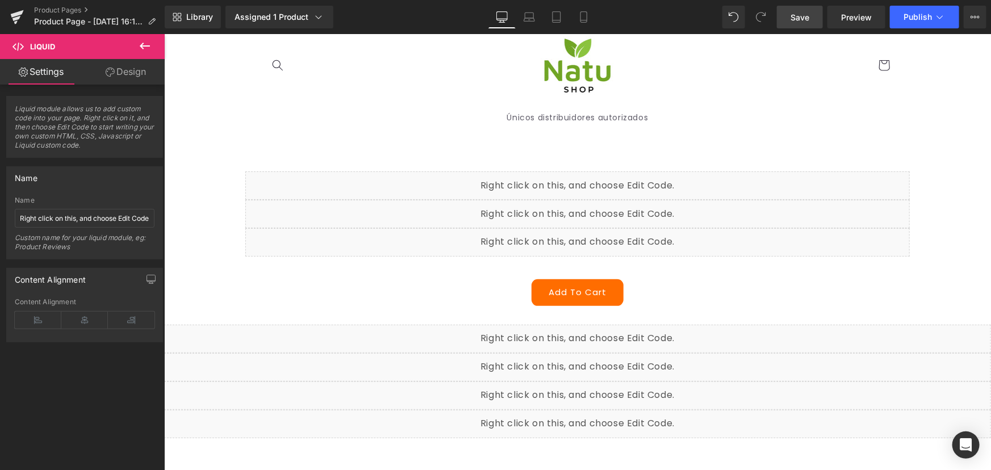
scroll to position [0, 0]
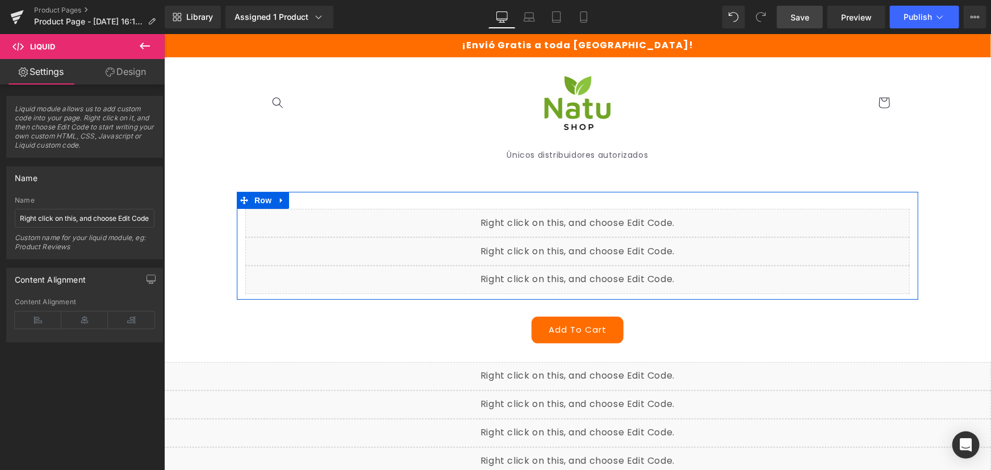
click at [581, 244] on div "Liquid" at bounding box center [577, 251] width 664 height 28
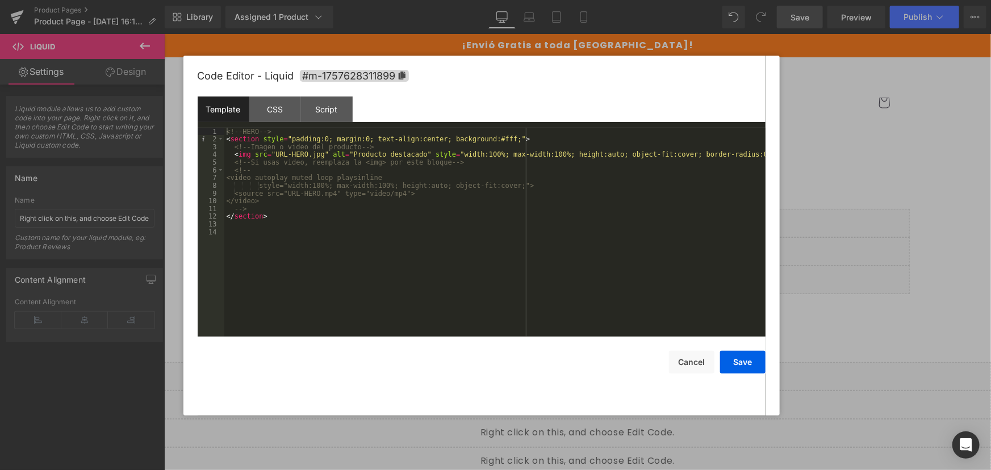
click at [858, 203] on div at bounding box center [495, 235] width 991 height 470
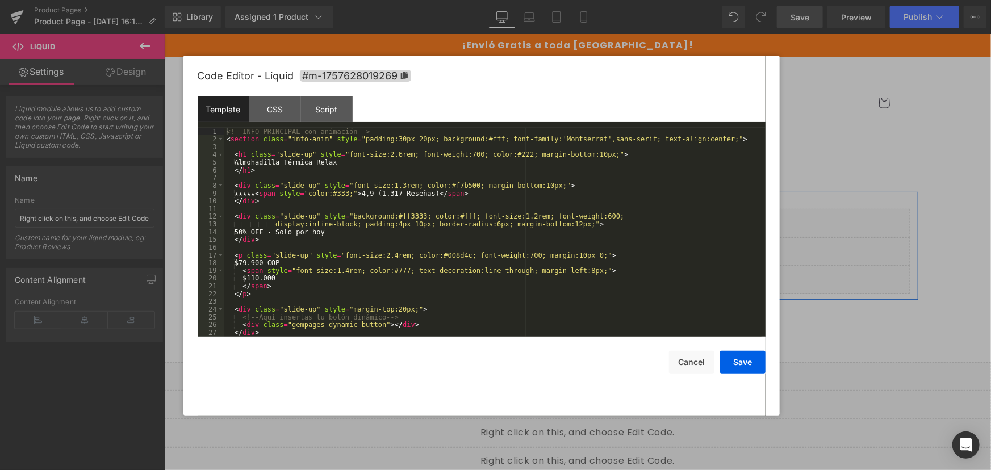
click at [585, 278] on div "Liquid" at bounding box center [577, 279] width 664 height 28
click at [676, 358] on button "Cancel" at bounding box center [691, 362] width 45 height 23
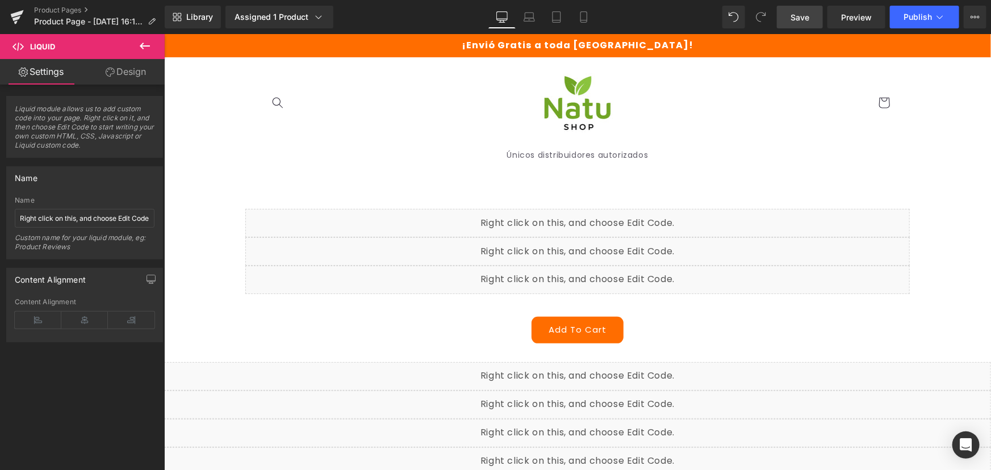
click at [589, 366] on div "Liquid" at bounding box center [576, 376] width 827 height 28
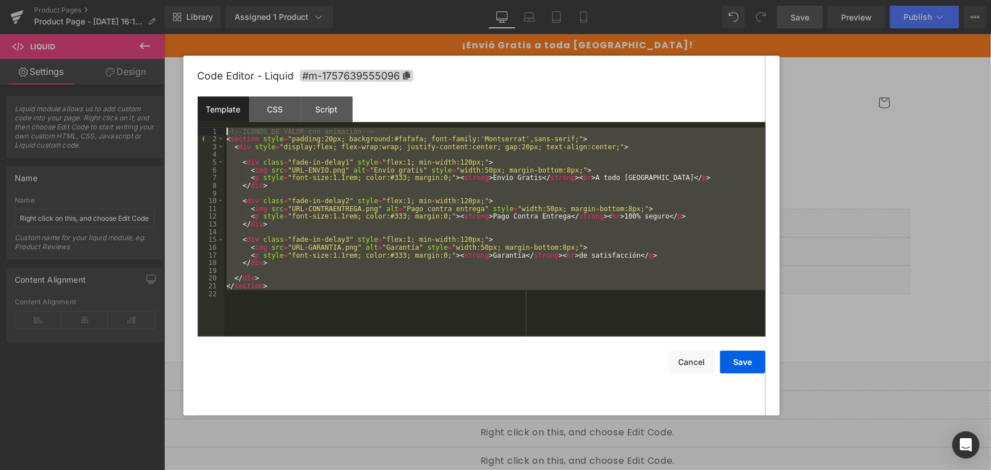
drag, startPoint x: 296, startPoint y: 292, endPoint x: 80, endPoint y: 12, distance: 353.8
click at [80, 12] on body "Liquid You are previewing how the will restyle your page. You can not edit Elem…" at bounding box center [495, 235] width 991 height 470
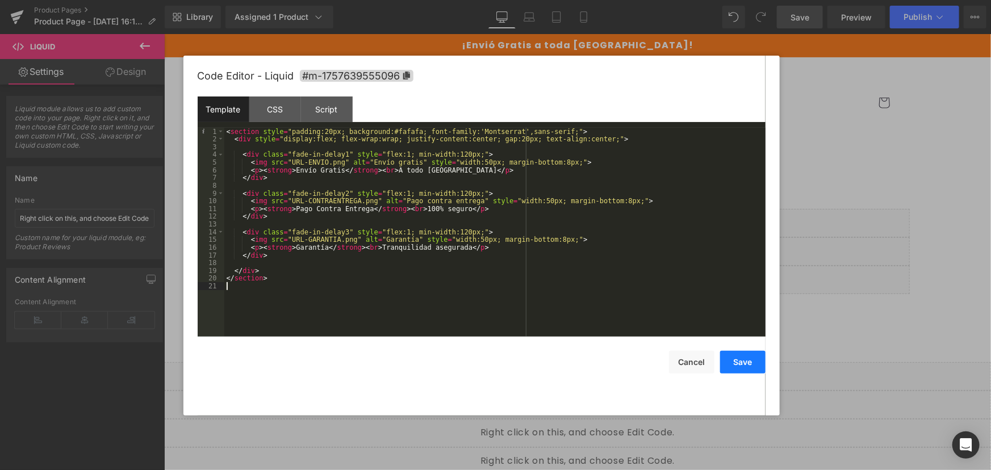
click at [732, 360] on button "Save" at bounding box center [742, 362] width 45 height 23
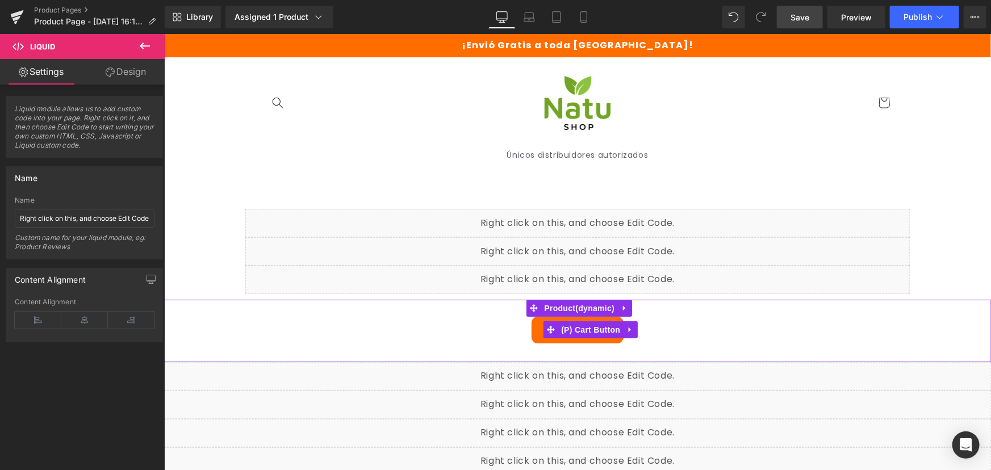
scroll to position [103, 0]
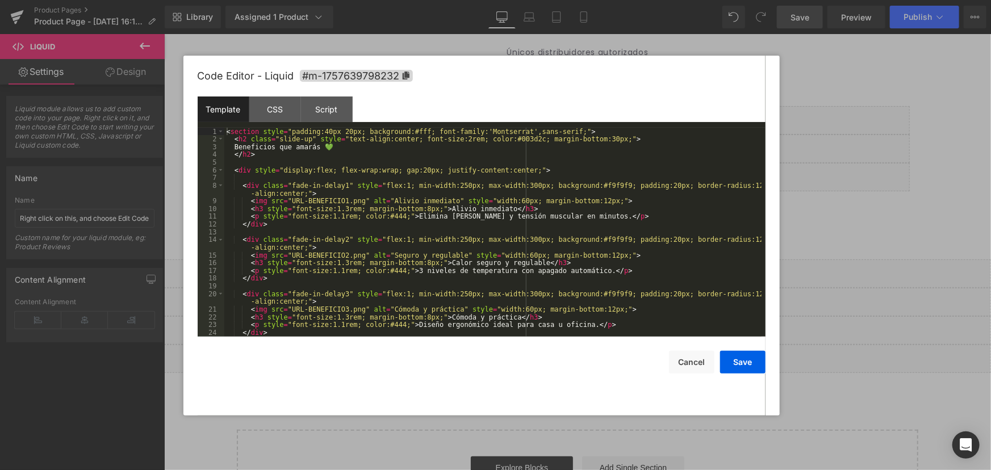
click at [591, 298] on div "Liquid" at bounding box center [576, 301] width 827 height 28
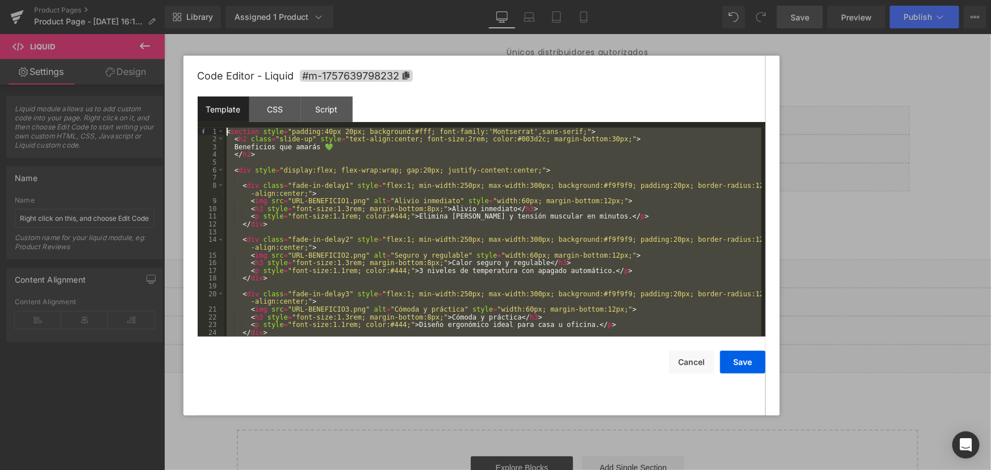
scroll to position [0, 0]
drag, startPoint x: 286, startPoint y: 327, endPoint x: 114, endPoint y: 62, distance: 316.0
click at [114, 62] on body "Liquid You are previewing how the will restyle your page. You can not edit Elem…" at bounding box center [495, 235] width 991 height 470
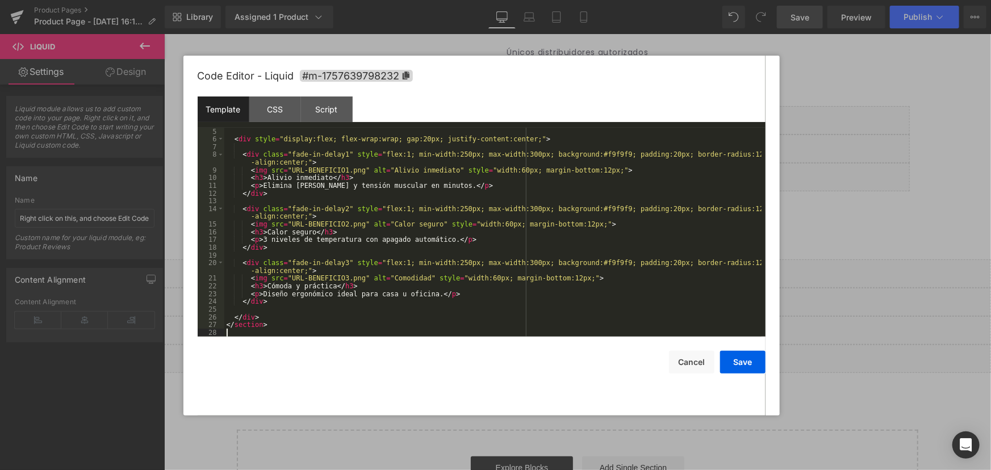
scroll to position [31, 0]
click at [747, 358] on button "Save" at bounding box center [742, 362] width 45 height 23
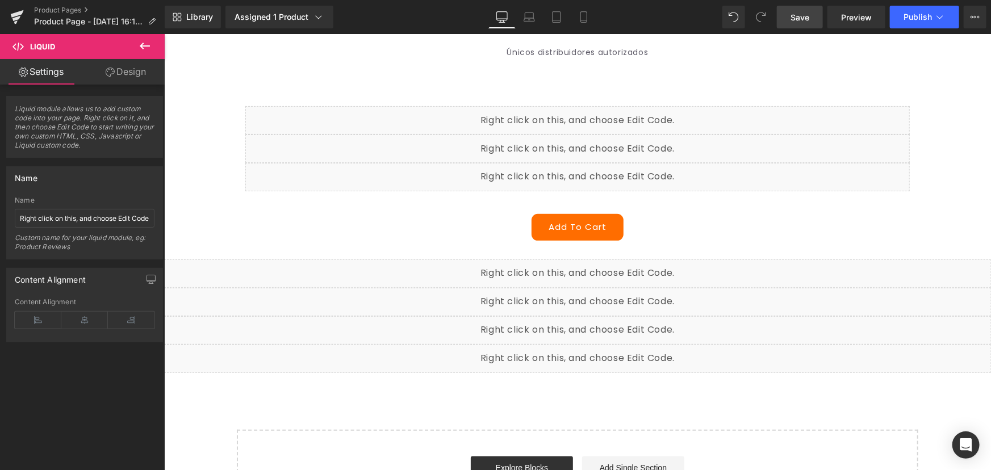
click at [586, 326] on div "Liquid" at bounding box center [576, 330] width 827 height 28
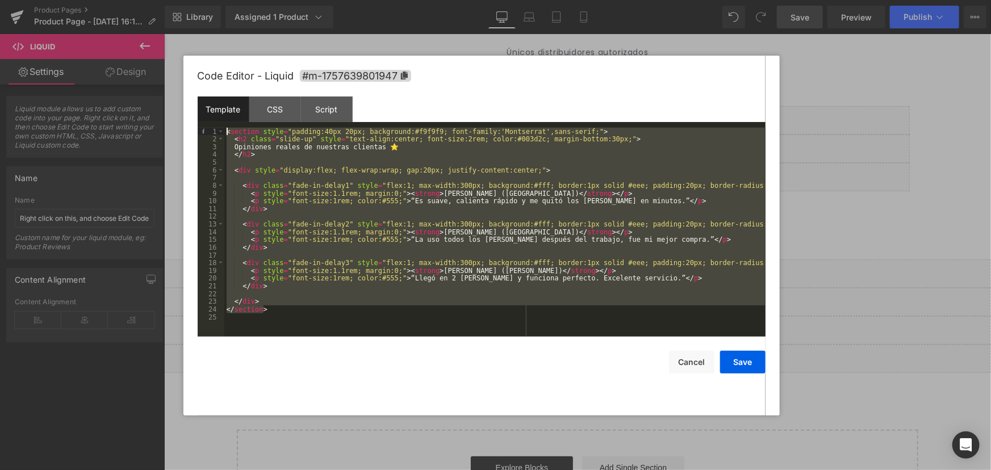
drag, startPoint x: 447, startPoint y: 312, endPoint x: 199, endPoint y: 64, distance: 350.4
click at [199, 64] on div "Code Editor - Liquid #m-1757639801947 Template CSS Script Data 1 2 3 4 5 6 7 8 …" at bounding box center [482, 236] width 568 height 360
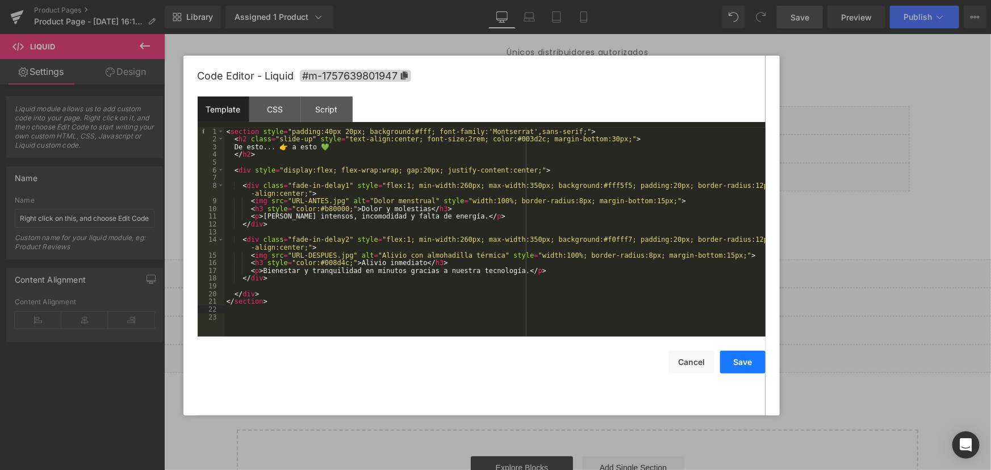
click at [735, 363] on button "Save" at bounding box center [742, 362] width 45 height 23
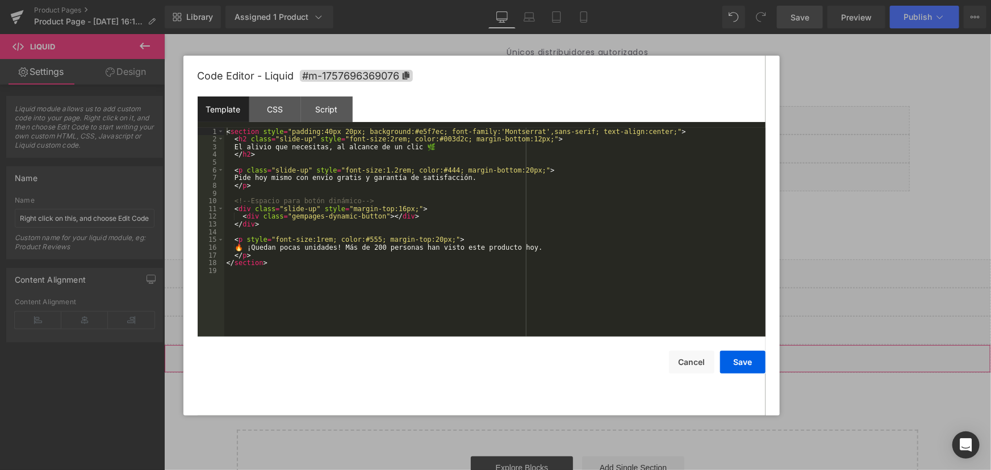
click at [591, 358] on div "Liquid" at bounding box center [576, 358] width 827 height 28
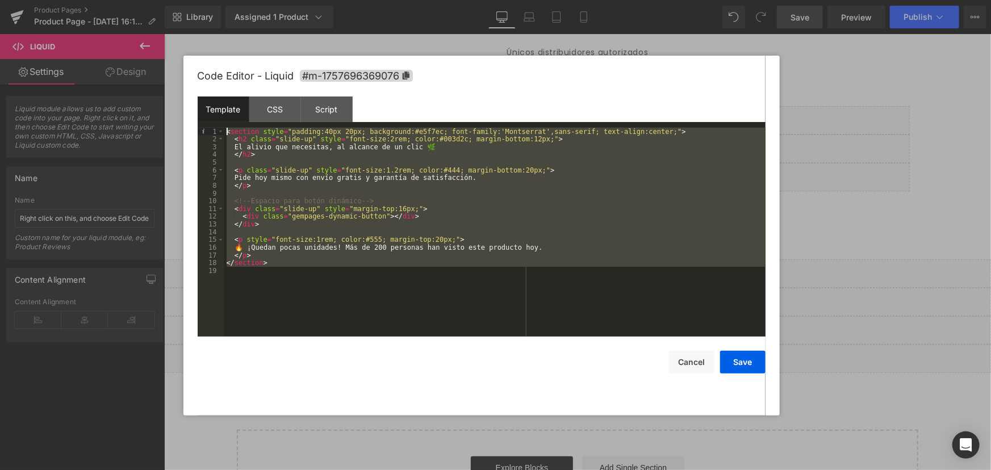
drag, startPoint x: 309, startPoint y: 312, endPoint x: 165, endPoint y: 90, distance: 265.5
click at [165, 90] on body "Liquid You are previewing how the will restyle your page. You can not edit Elem…" at bounding box center [495, 235] width 991 height 470
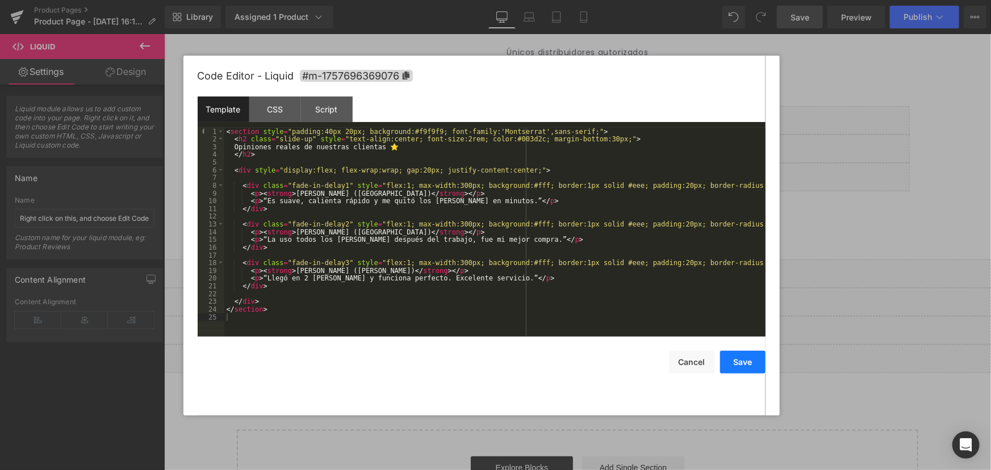
click at [750, 363] on button "Save" at bounding box center [742, 362] width 45 height 23
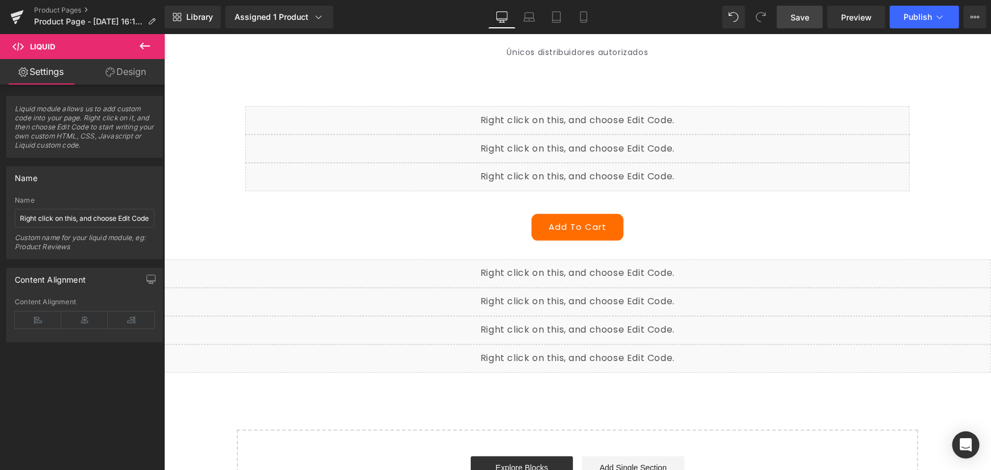
click at [144, 45] on icon at bounding box center [145, 46] width 14 height 14
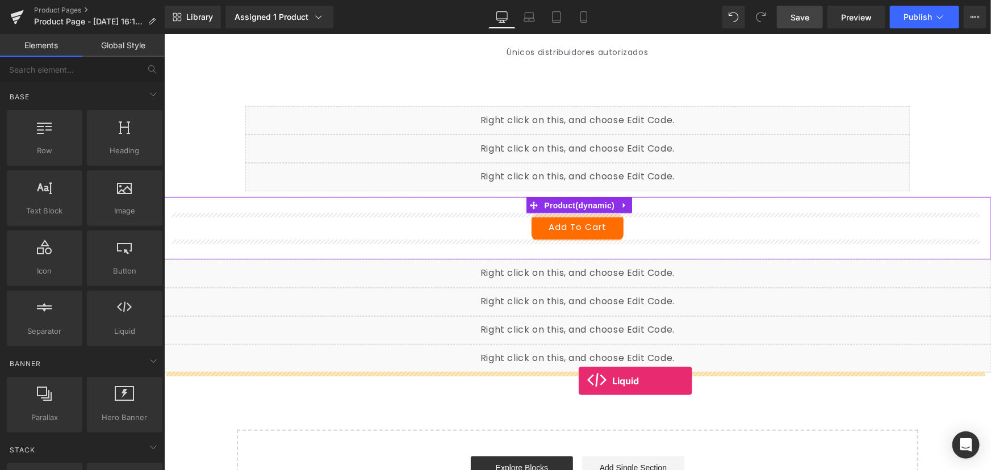
drag, startPoint x: 304, startPoint y: 343, endPoint x: 574, endPoint y: 376, distance: 272.2
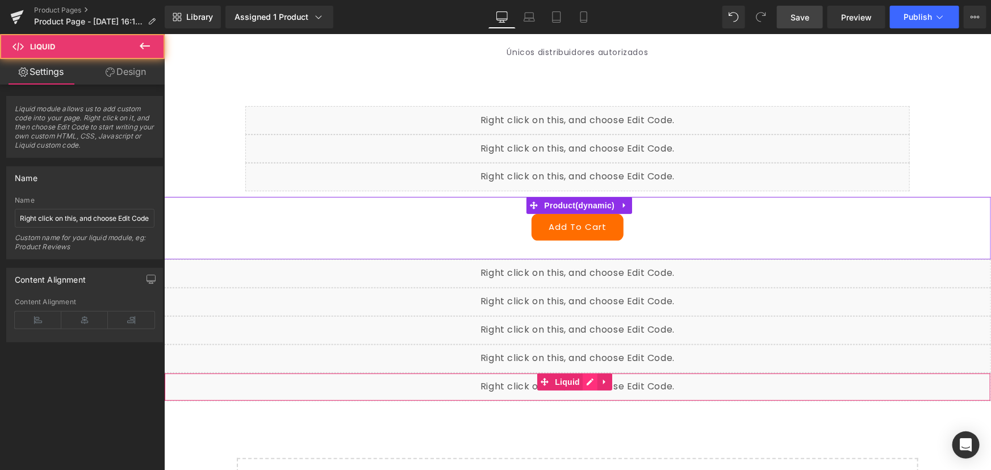
click at [586, 378] on div "Liquid" at bounding box center [576, 386] width 827 height 28
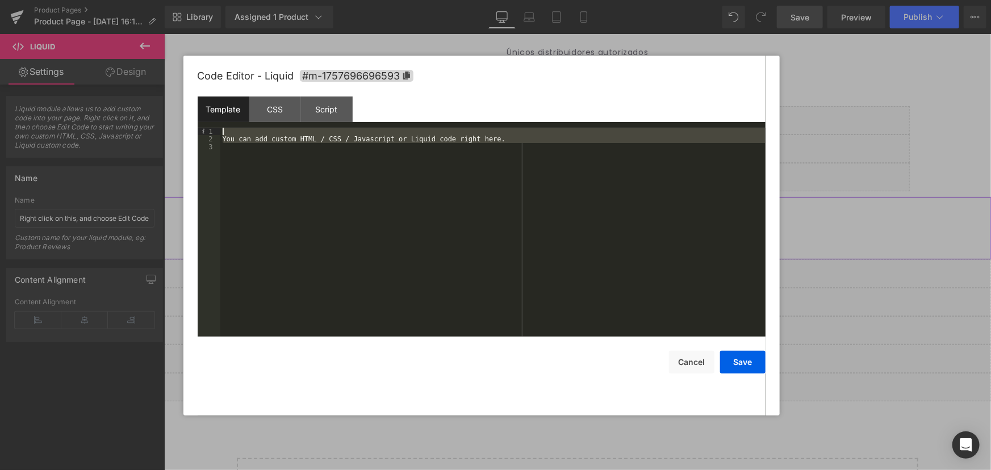
drag, startPoint x: 407, startPoint y: 316, endPoint x: 219, endPoint y: 114, distance: 275.9
click at [219, 114] on div "Template CSS Script Data 1 2 3 You can add custom HTML / CSS / Javascript or Li…" at bounding box center [482, 217] width 568 height 240
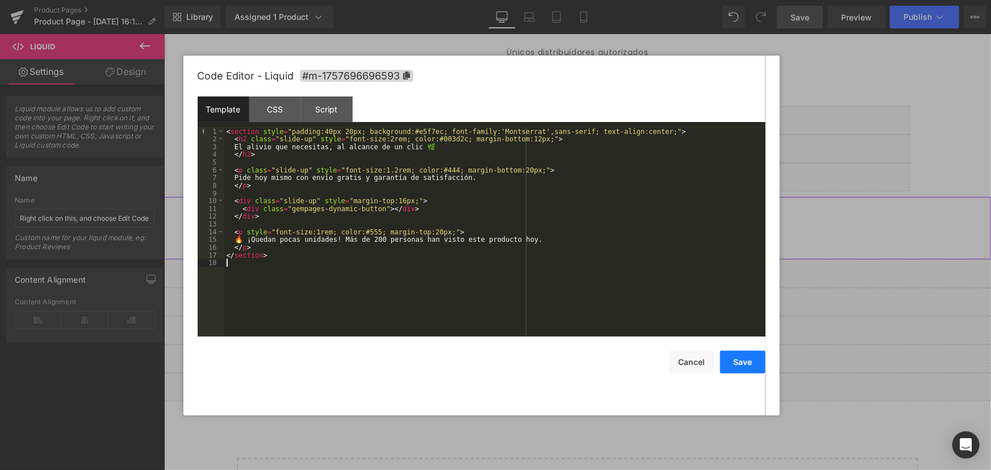
click at [728, 358] on button "Save" at bounding box center [742, 362] width 45 height 23
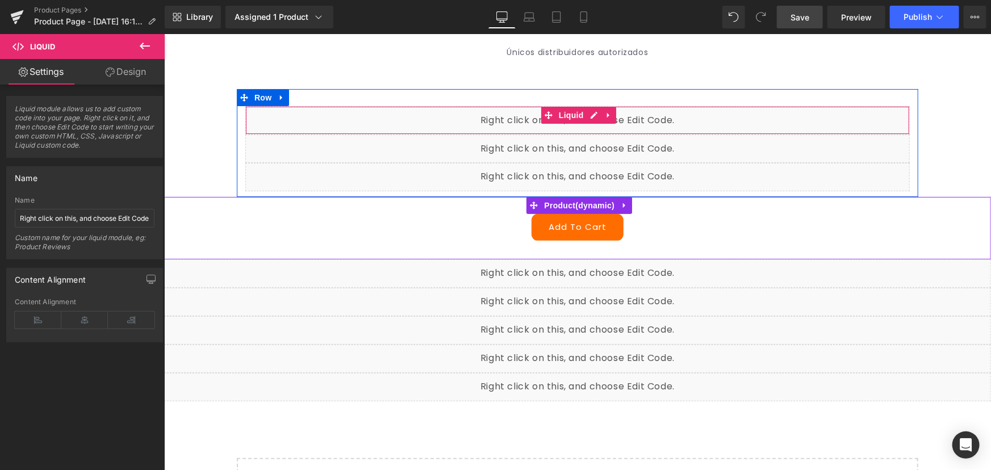
click at [586, 115] on div "Liquid" at bounding box center [577, 120] width 664 height 28
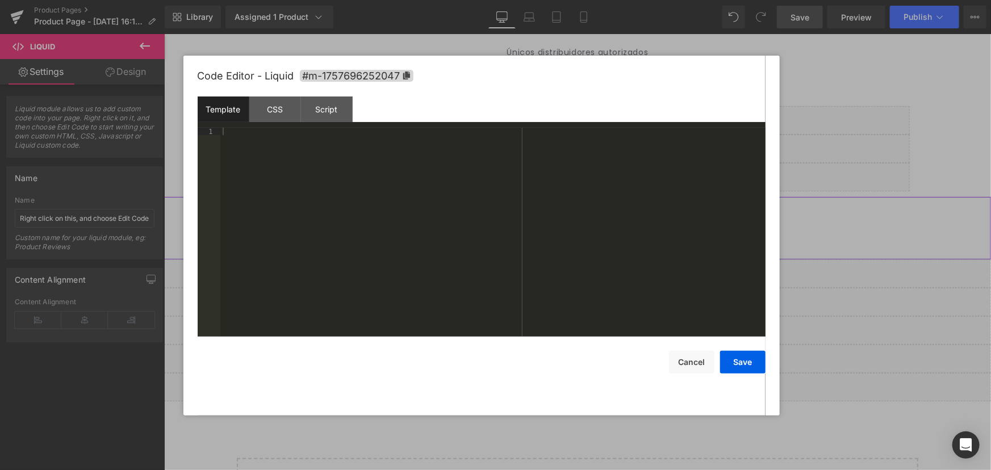
click at [818, 116] on div at bounding box center [495, 235] width 991 height 470
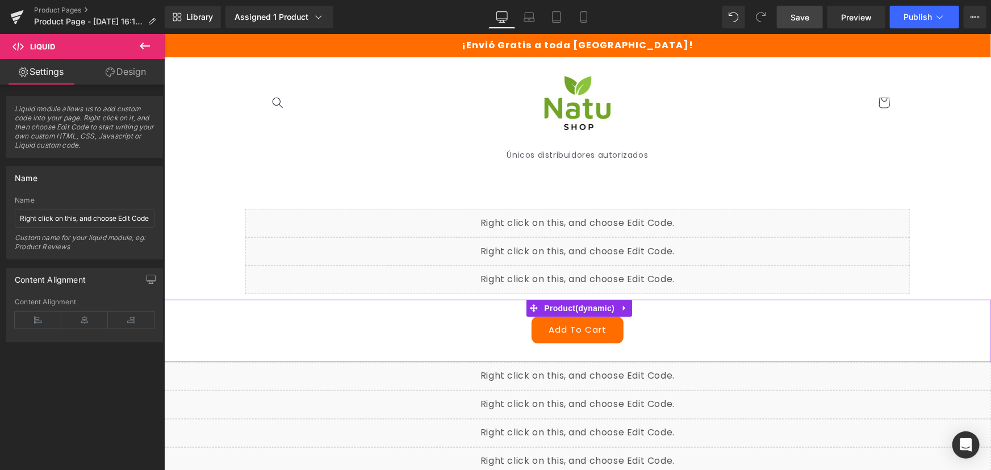
scroll to position [0, 0]
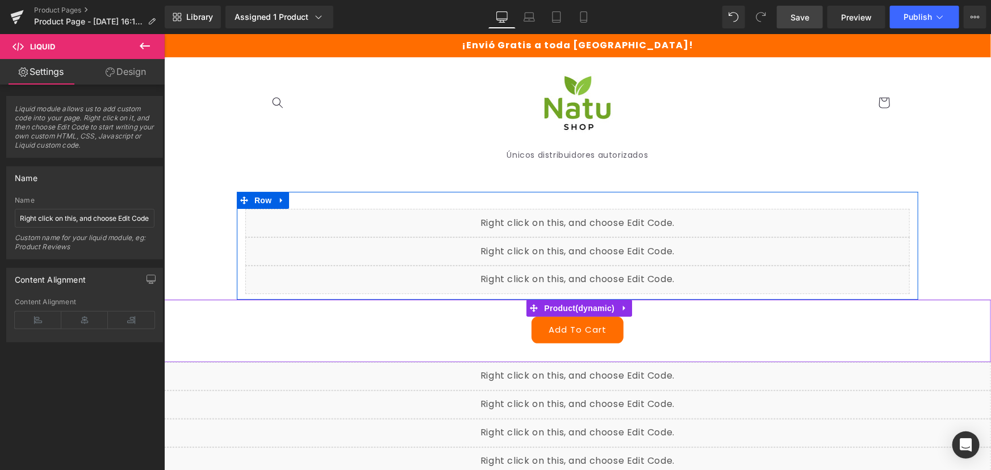
click at [590, 244] on div "Liquid" at bounding box center [577, 251] width 664 height 28
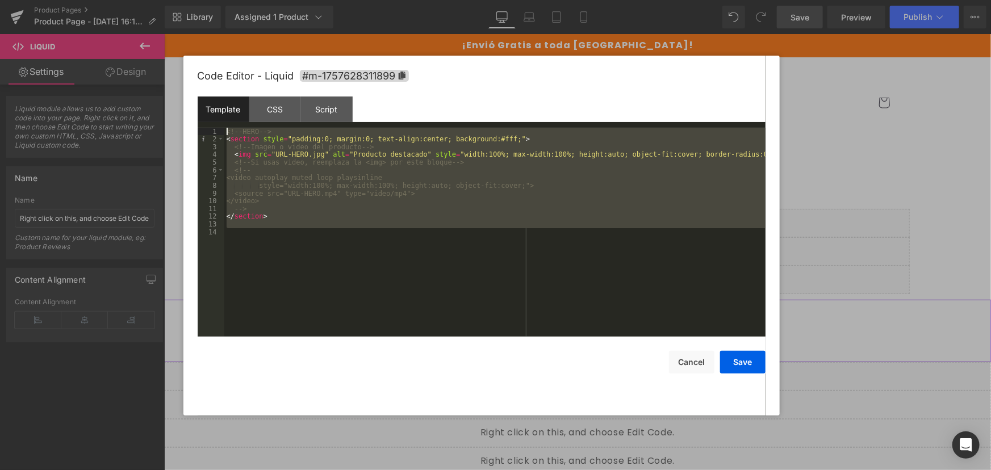
drag, startPoint x: 213, startPoint y: 186, endPoint x: 135, endPoint y: 79, distance: 132.4
click at [135, 79] on body "Liquid You are previewing how the will restyle your page. You can not edit Elem…" at bounding box center [495, 235] width 991 height 470
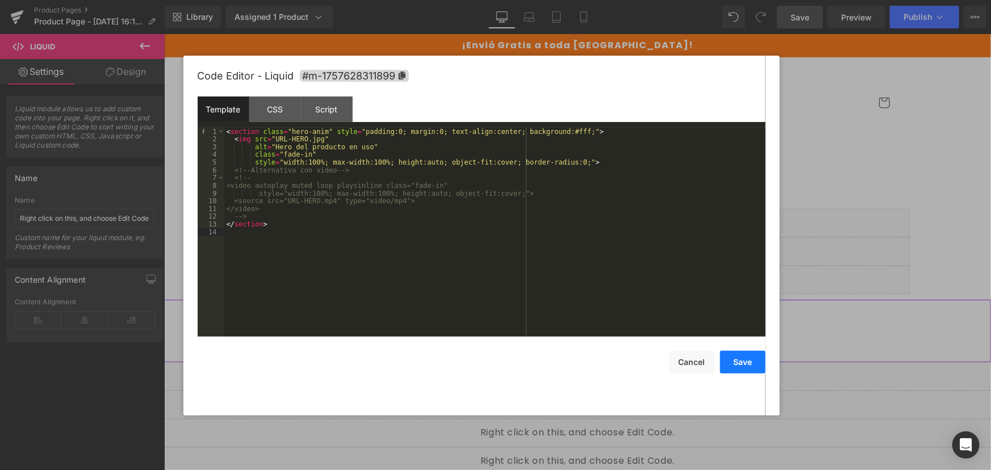
click at [753, 370] on button "Save" at bounding box center [742, 362] width 45 height 23
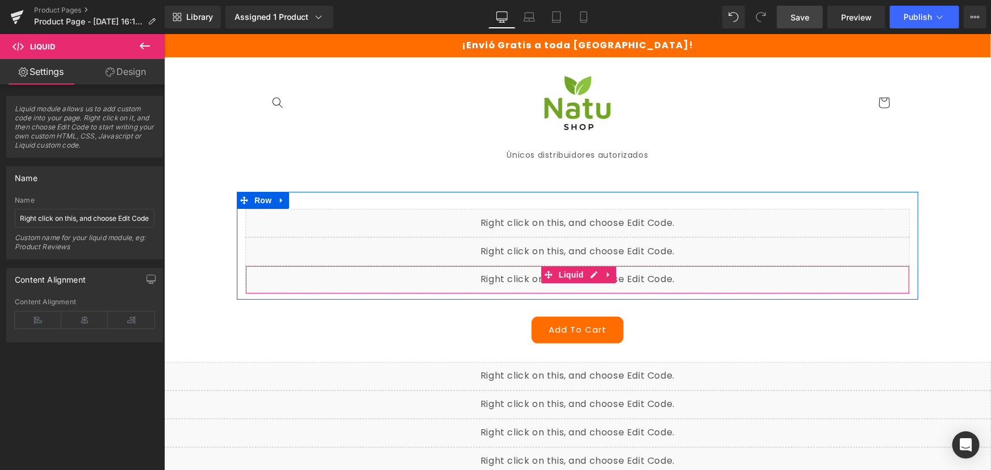
click at [583, 273] on div "Liquid" at bounding box center [577, 279] width 664 height 28
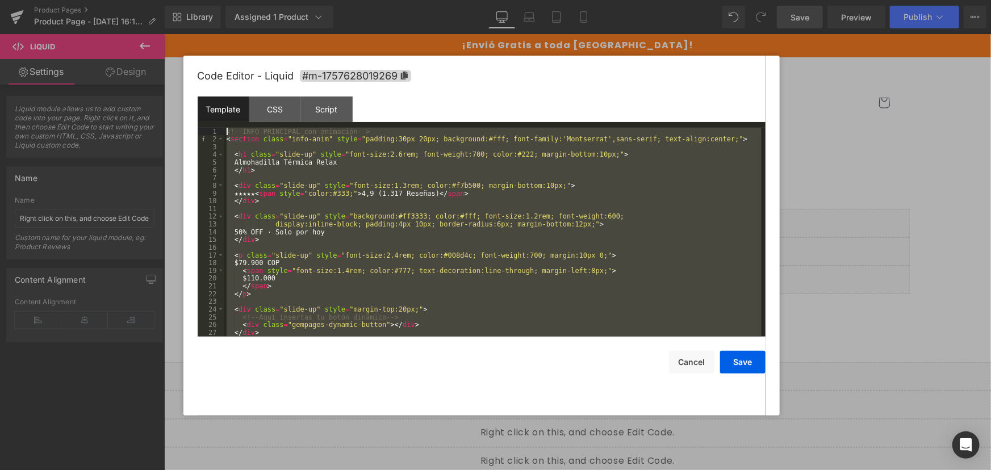
drag, startPoint x: 301, startPoint y: 329, endPoint x: 97, endPoint y: 64, distance: 335.2
click at [97, 64] on body "Liquid You are previewing how the will restyle your page. You can not edit Elem…" at bounding box center [495, 235] width 991 height 470
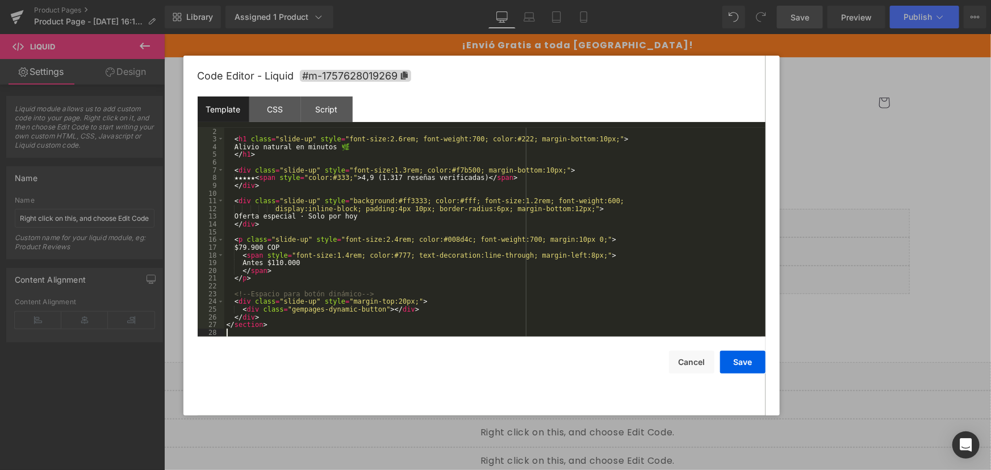
scroll to position [7, 0]
click at [384, 301] on div "< h1 class = "slide-up" style = "font-size:2.6rem; font-weight:700; color:#222;…" at bounding box center [492, 240] width 537 height 224
click at [385, 301] on div "< h1 class = "slide-up" style = "font-size:2.6rem; font-weight:700; color:#222;…" at bounding box center [492, 232] width 537 height 209
click at [743, 364] on button "Save" at bounding box center [742, 362] width 45 height 23
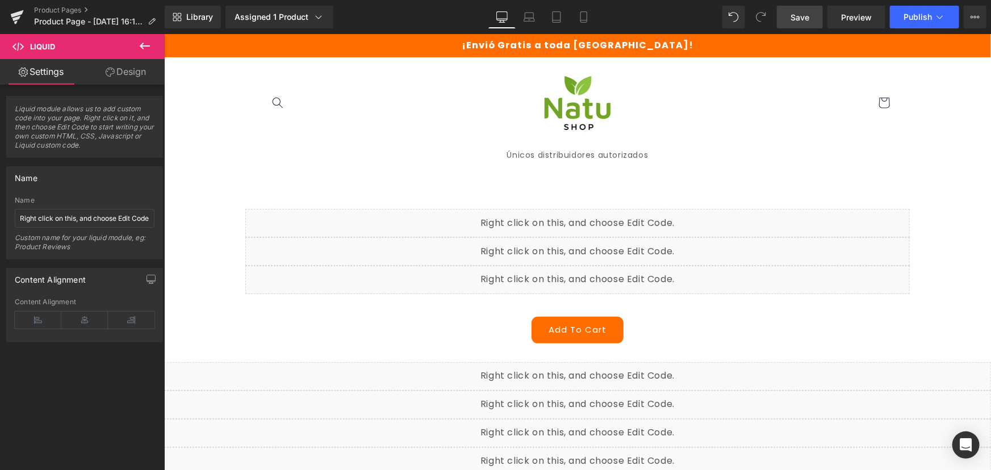
click at [591, 370] on div "Liquid" at bounding box center [576, 376] width 827 height 28
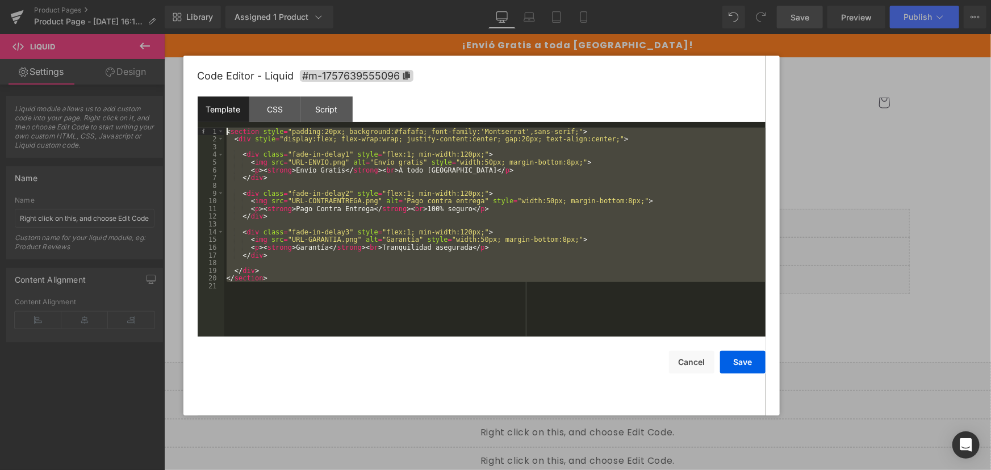
drag, startPoint x: 242, startPoint y: 237, endPoint x: 142, endPoint y: 79, distance: 187.6
click at [142, 79] on body "Liquid You are previewing how the will restyle your page. You can not edit Elem…" at bounding box center [495, 235] width 991 height 470
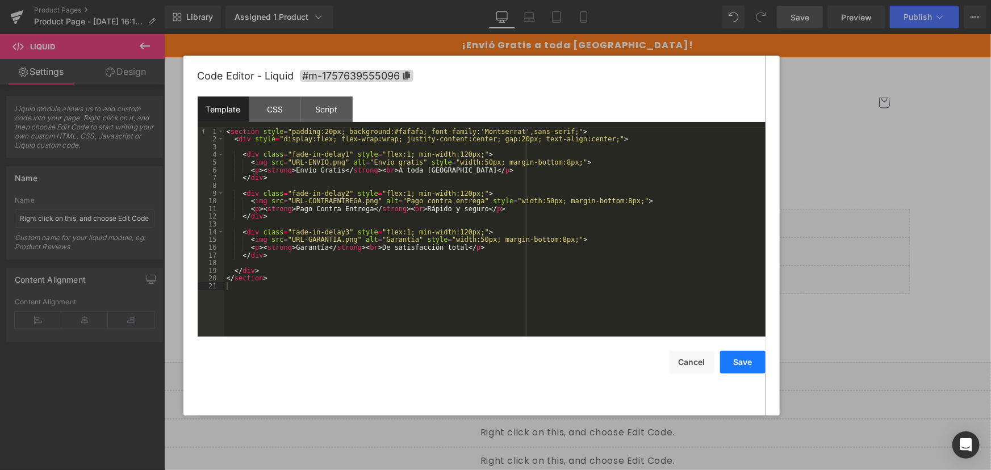
click at [740, 354] on button "Save" at bounding box center [742, 362] width 45 height 23
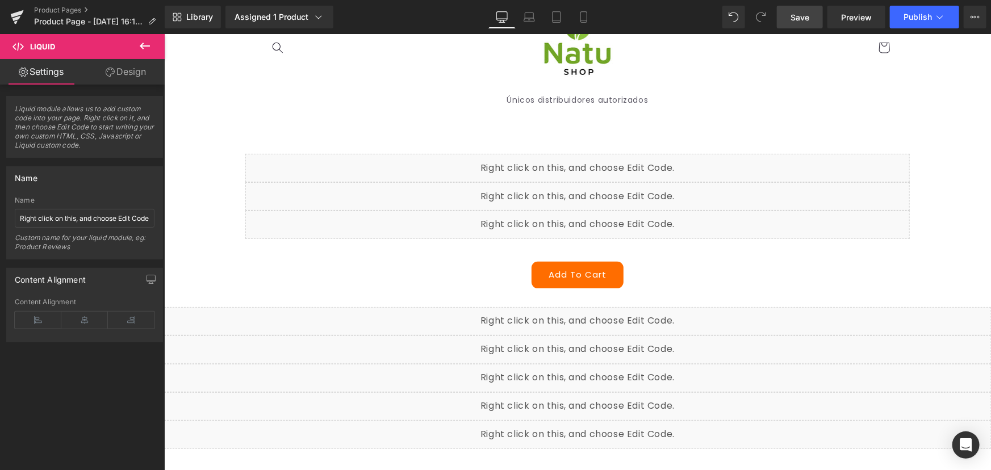
scroll to position [103, 0]
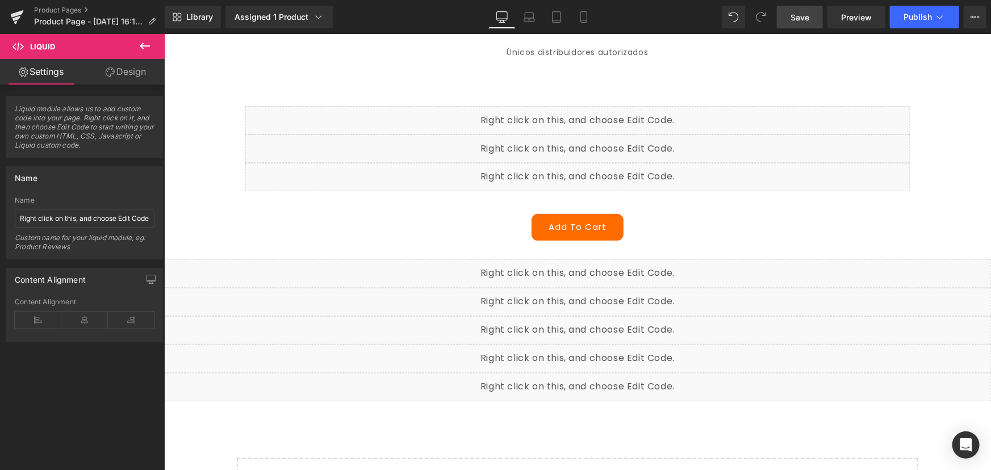
click at [613, 294] on div "Liquid" at bounding box center [576, 301] width 827 height 28
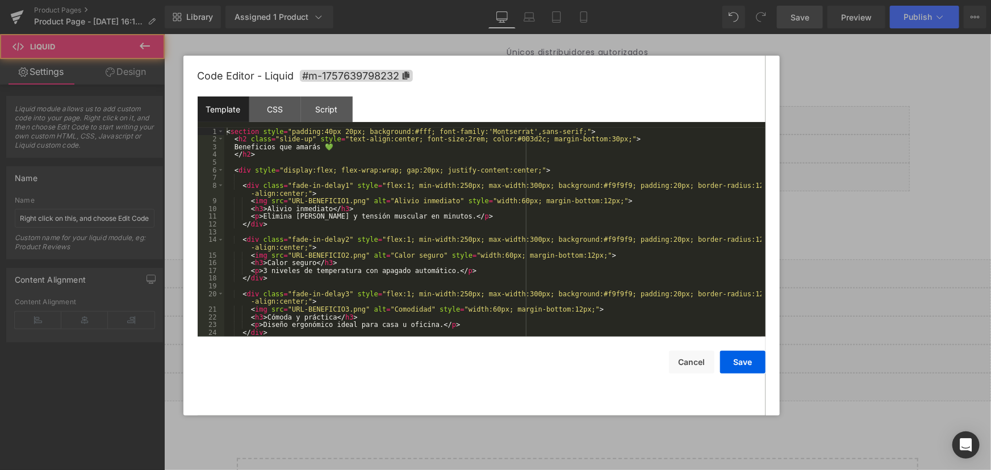
click at [594, 293] on div "Liquid" at bounding box center [576, 301] width 827 height 28
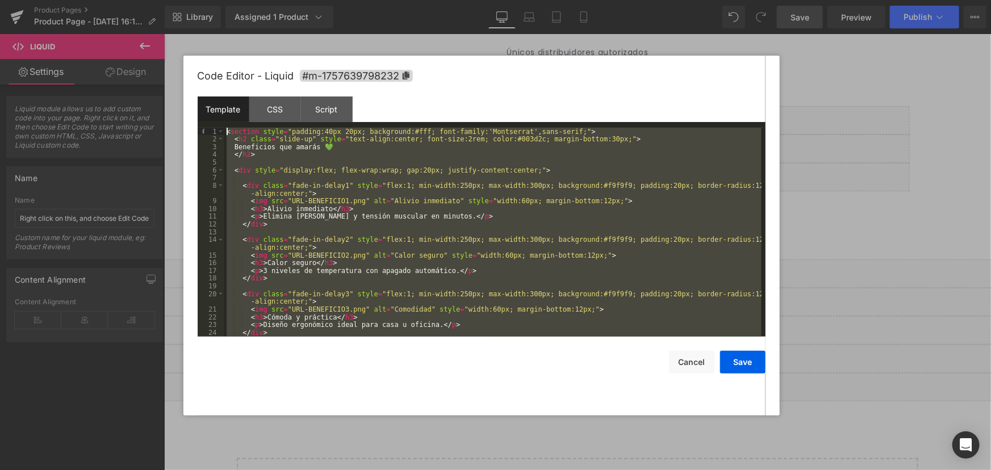
scroll to position [0, 0]
drag, startPoint x: 293, startPoint y: 320, endPoint x: 130, endPoint y: 65, distance: 303.3
click at [130, 65] on body "Liquid You are previewing how the will restyle your page. You can not edit Elem…" at bounding box center [495, 235] width 991 height 470
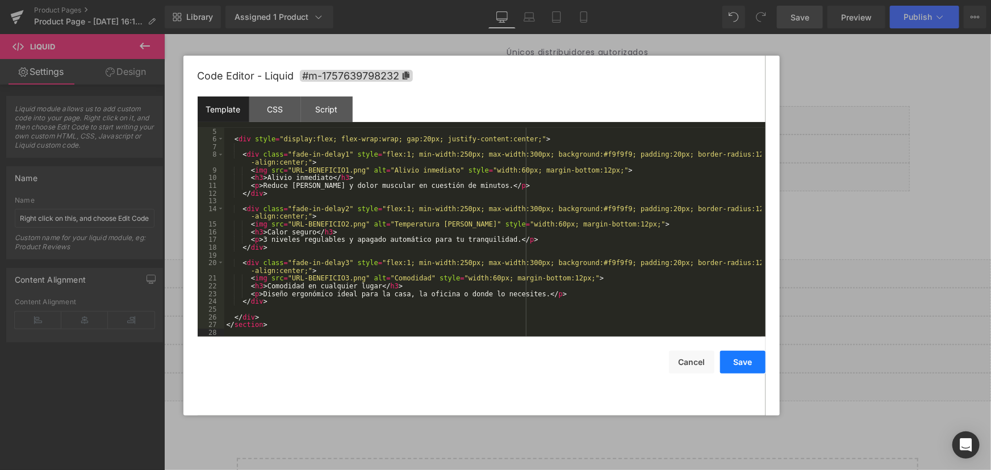
click at [748, 363] on button "Save" at bounding box center [742, 362] width 45 height 23
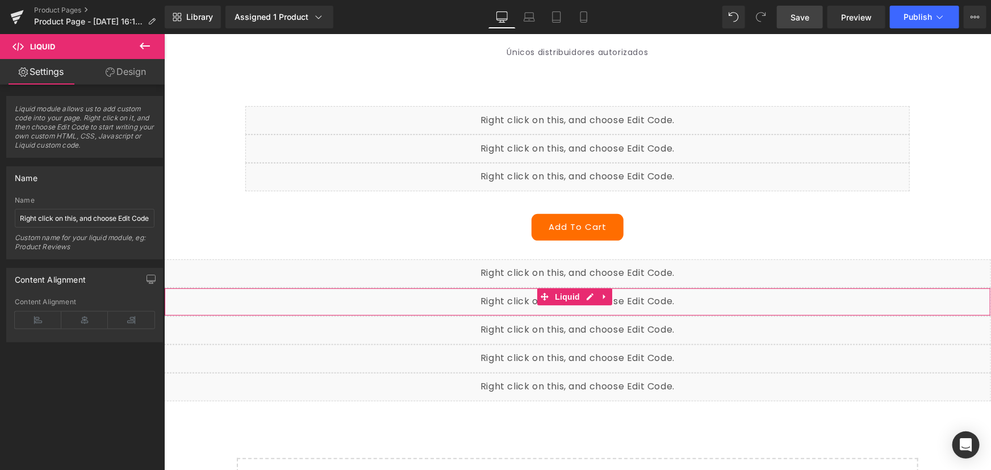
scroll to position [206, 0]
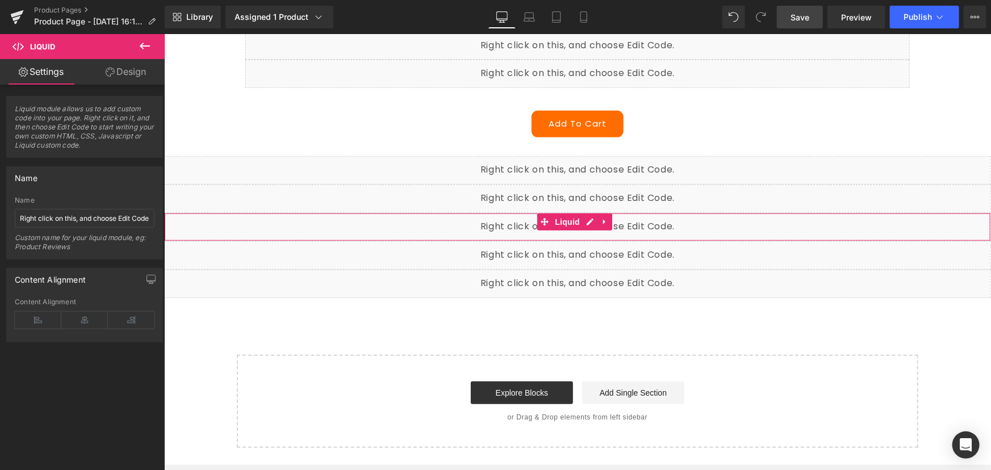
click at [588, 223] on div "Liquid" at bounding box center [576, 226] width 827 height 28
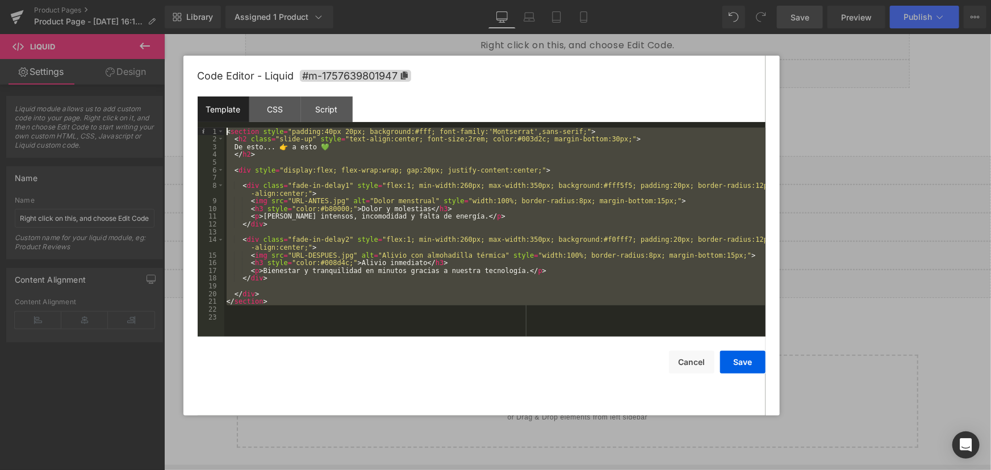
drag, startPoint x: 278, startPoint y: 307, endPoint x: 127, endPoint y: 68, distance: 282.2
click at [127, 68] on body "Liquid You are previewing how the will restyle your page. You can not edit Elem…" at bounding box center [495, 235] width 991 height 470
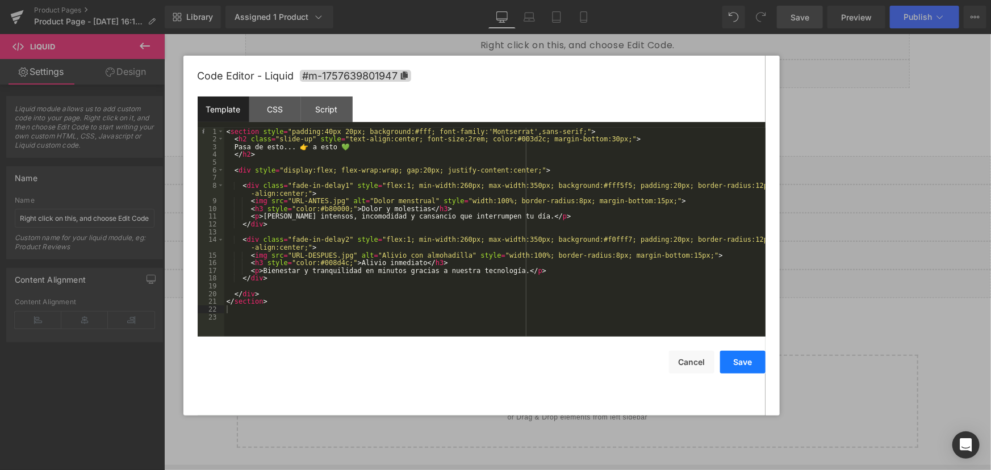
click at [749, 366] on button "Save" at bounding box center [742, 362] width 45 height 23
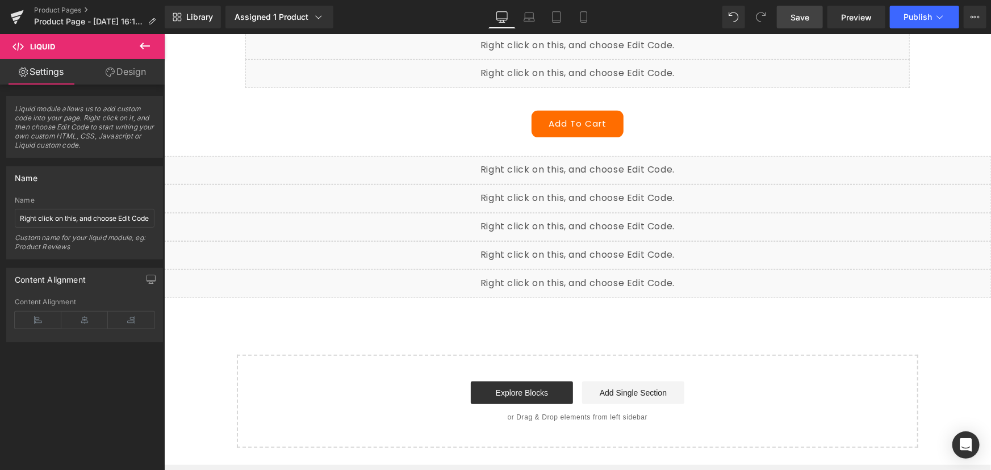
click at [586, 248] on div "Liquid" at bounding box center [576, 255] width 827 height 28
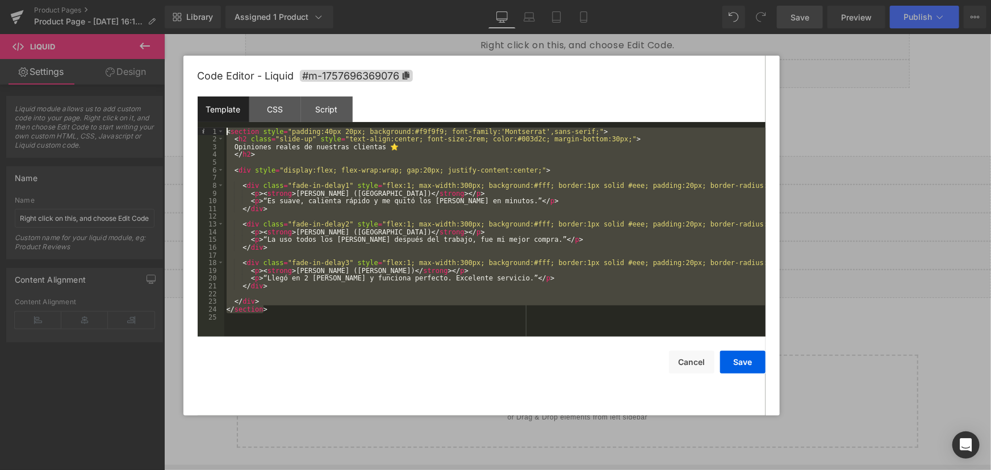
drag, startPoint x: 199, startPoint y: 215, endPoint x: 97, endPoint y: 9, distance: 230.5
click at [97, 9] on body "Liquid You are previewing how the will restyle your page. You can not edit Elem…" at bounding box center [495, 235] width 991 height 470
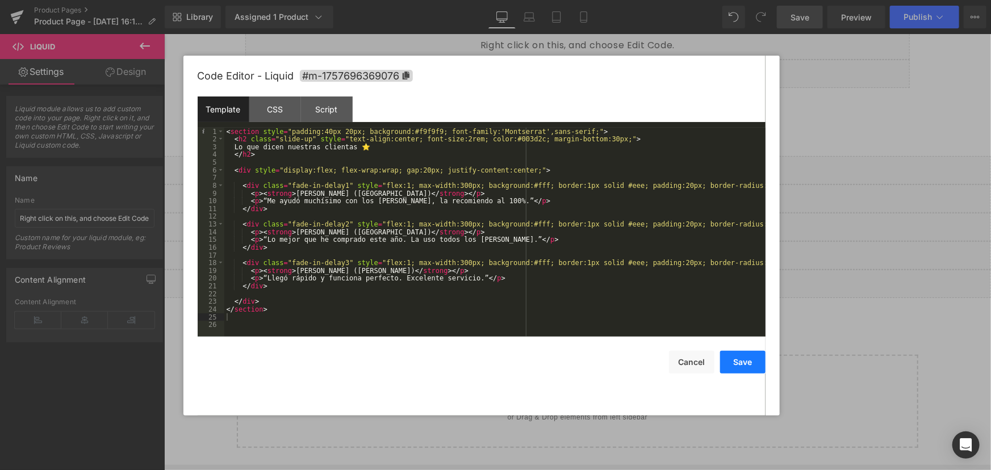
click at [753, 362] on button "Save" at bounding box center [742, 362] width 45 height 23
click at [591, 252] on icon at bounding box center [589, 249] width 8 height 9
click at [683, 363] on button "Cancel" at bounding box center [691, 362] width 45 height 23
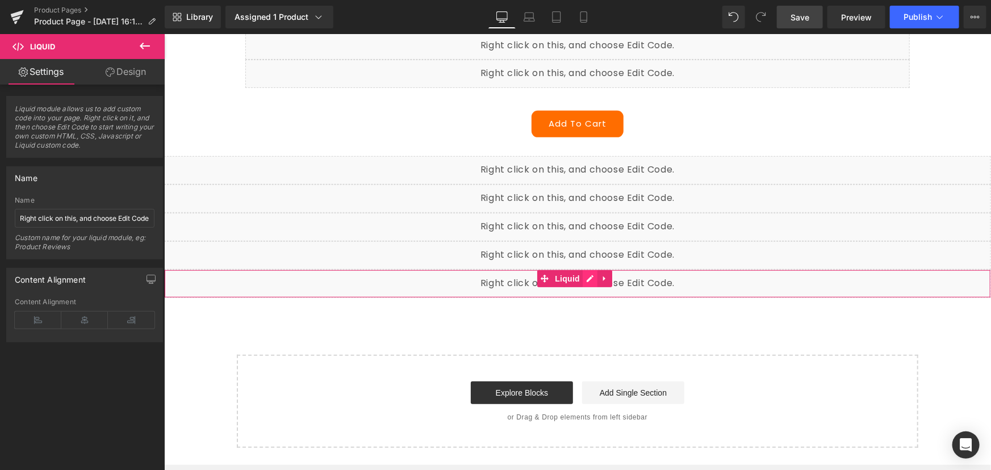
click at [589, 274] on div "Liquid" at bounding box center [576, 283] width 827 height 28
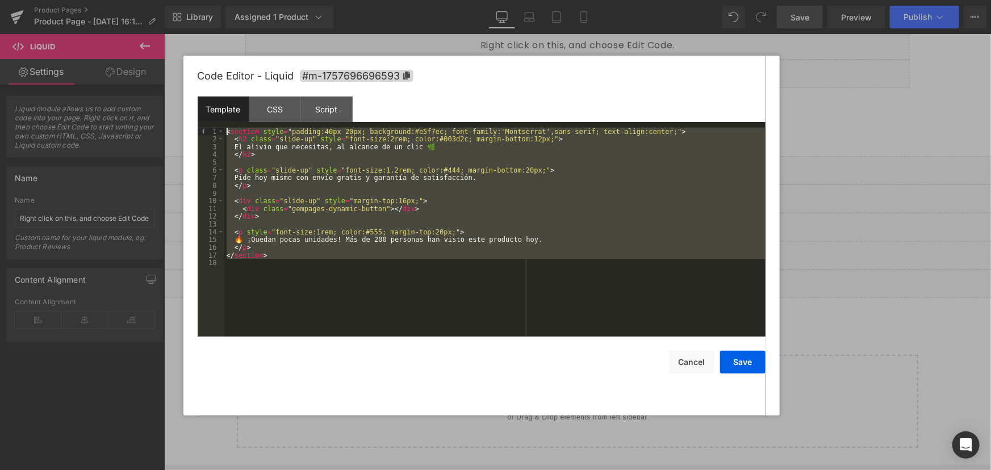
drag, startPoint x: 327, startPoint y: 292, endPoint x: 137, endPoint y: 60, distance: 299.8
click at [137, 60] on body "Liquid You are previewing how the will restyle your page. You can not edit Elem…" at bounding box center [495, 235] width 991 height 470
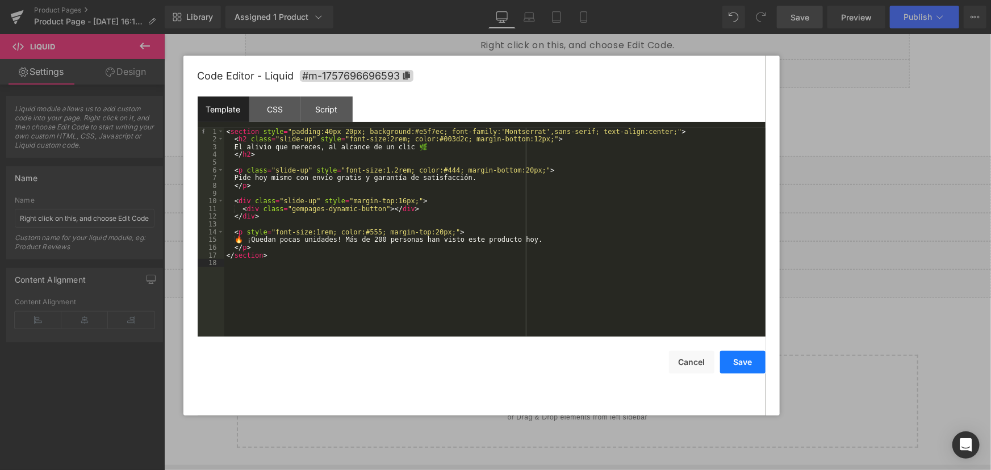
click at [748, 354] on button "Save" at bounding box center [742, 362] width 45 height 23
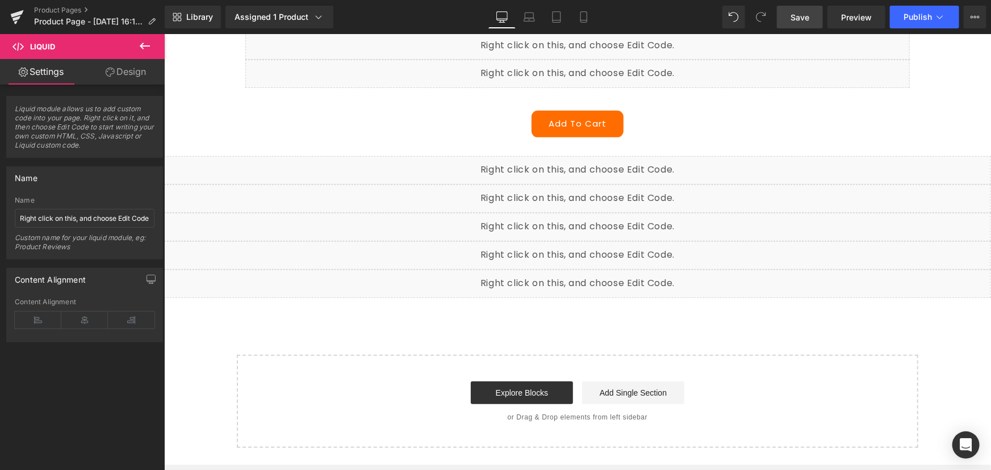
click at [806, 18] on span "Save" at bounding box center [799, 17] width 19 height 12
click at [852, 22] on span "Preview" at bounding box center [856, 17] width 31 height 12
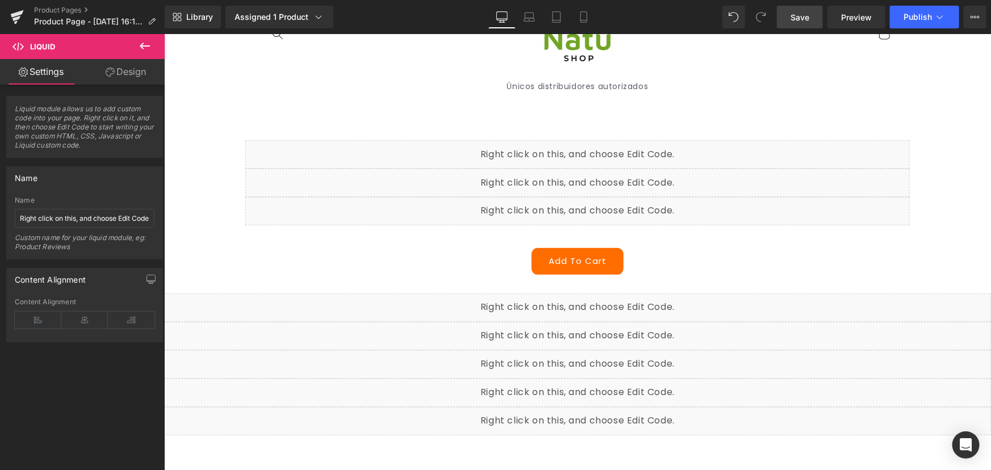
scroll to position [0, 0]
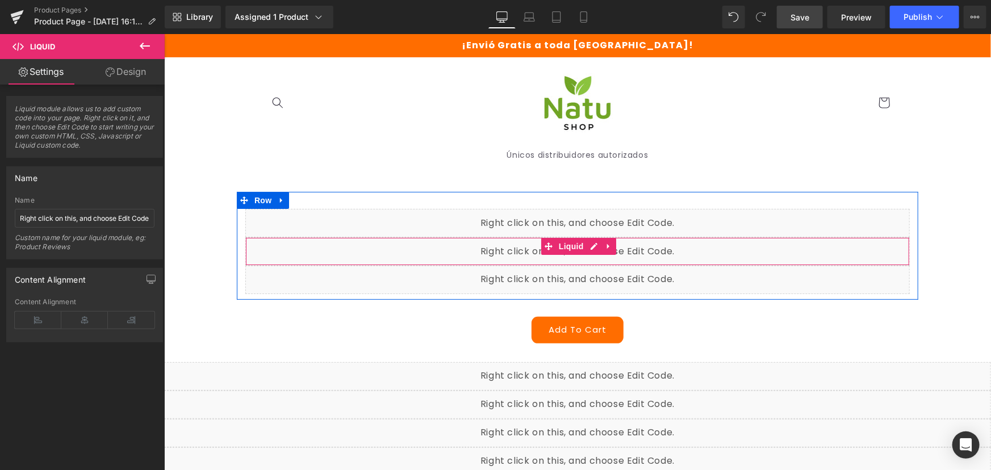
click at [589, 243] on div "Liquid" at bounding box center [577, 251] width 664 height 28
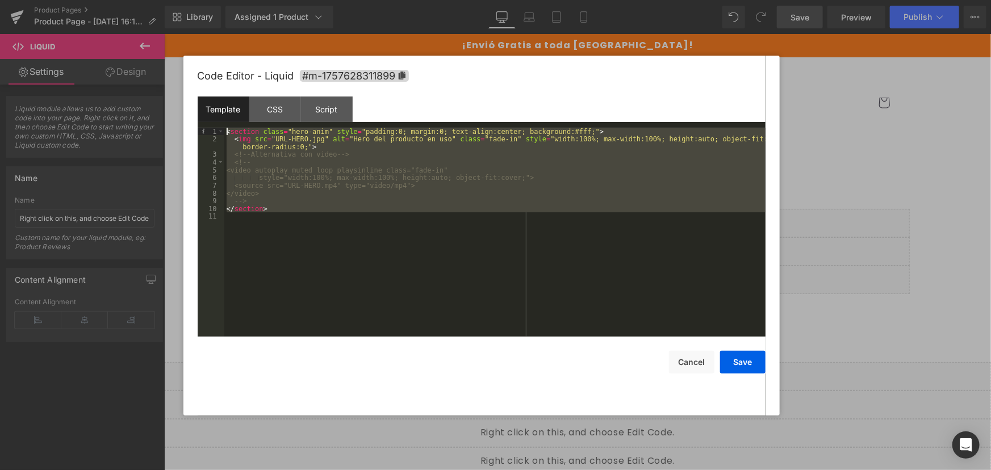
drag, startPoint x: 326, startPoint y: 262, endPoint x: 166, endPoint y: 54, distance: 261.9
click at [166, 54] on body "Liquid You are previewing how the will restyle your page. You can not edit Elem…" at bounding box center [495, 235] width 991 height 470
click at [703, 363] on button "Cancel" at bounding box center [691, 362] width 45 height 23
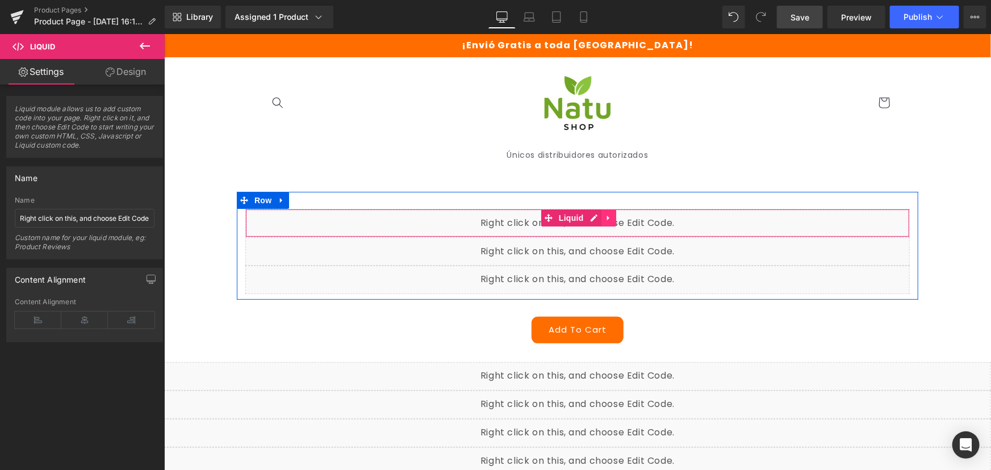
click at [601, 219] on link at bounding box center [608, 217] width 15 height 17
click at [467, 219] on div "Liquid" at bounding box center [577, 222] width 664 height 28
click at [456, 220] on div "Liquid" at bounding box center [577, 222] width 664 height 28
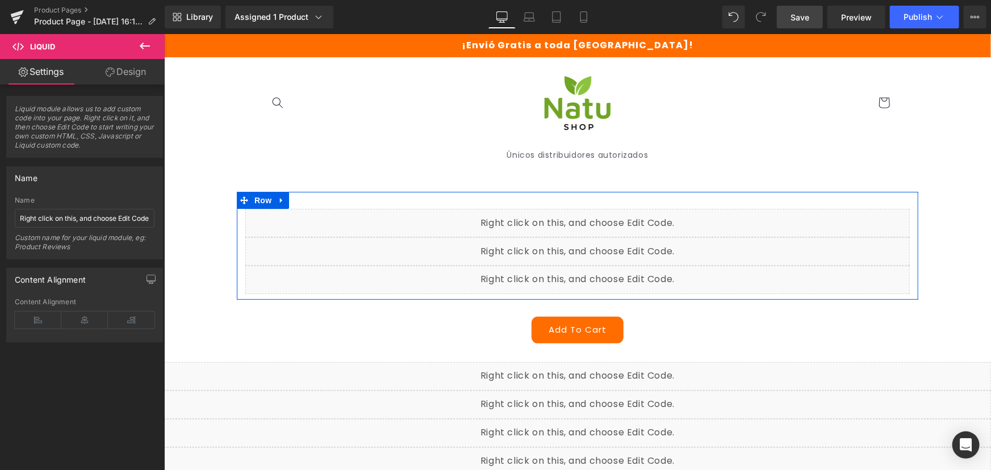
click at [562, 218] on div "Liquid" at bounding box center [577, 222] width 664 height 28
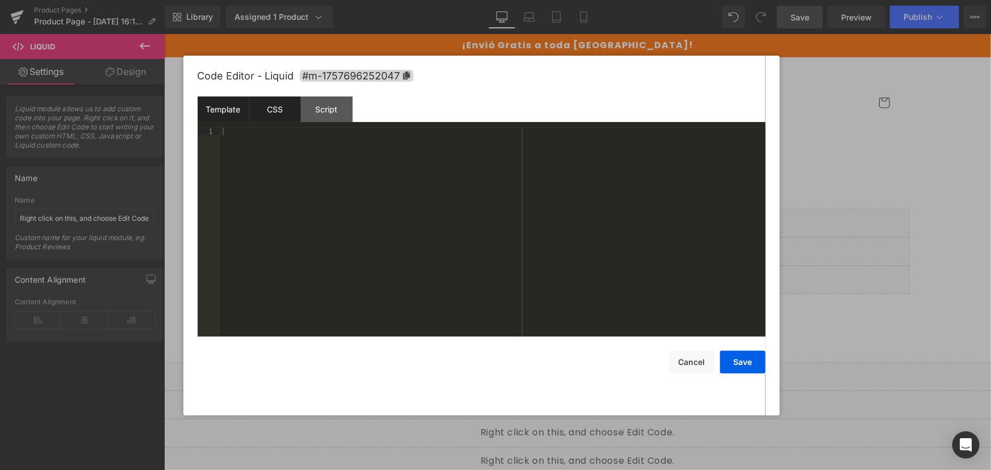
drag, startPoint x: 299, startPoint y: 108, endPoint x: 290, endPoint y: 108, distance: 8.5
click at [291, 108] on div "CSS" at bounding box center [275, 110] width 52 height 26
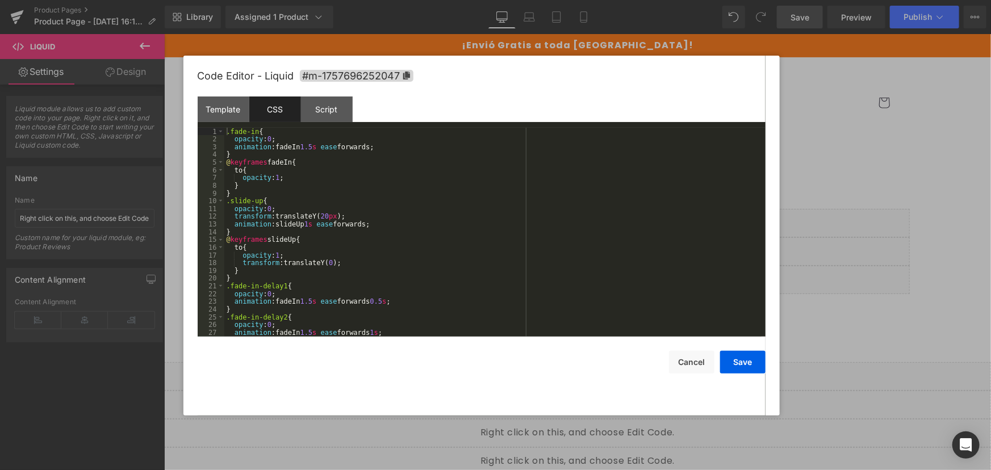
click at [279, 108] on div "CSS" at bounding box center [275, 110] width 52 height 26
click at [689, 362] on button "Cancel" at bounding box center [691, 362] width 45 height 23
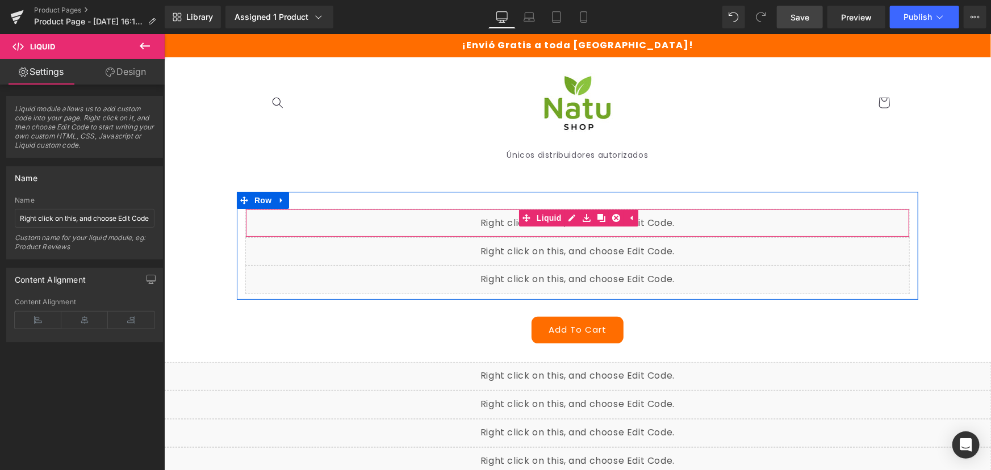
drag, startPoint x: 609, startPoint y: 213, endPoint x: 642, endPoint y: 213, distance: 32.9
click at [611, 213] on icon at bounding box center [615, 217] width 8 height 8
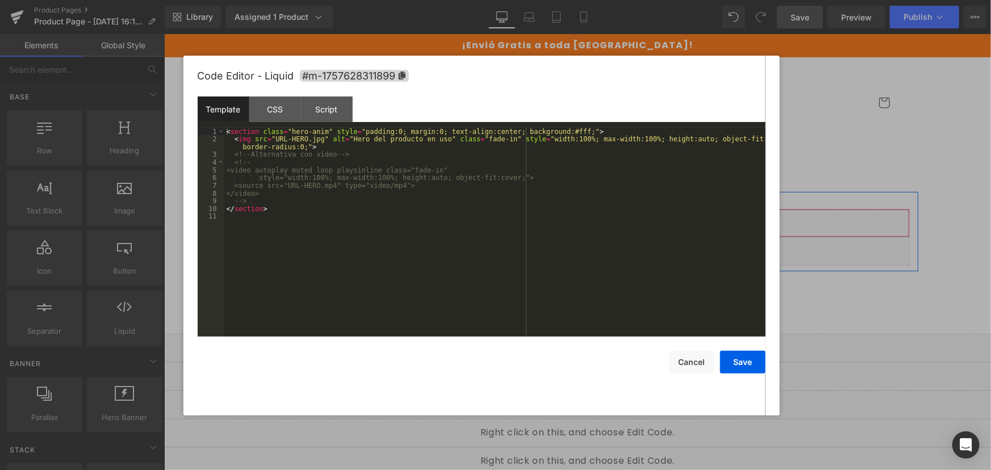
click at [590, 215] on div "Liquid" at bounding box center [577, 222] width 664 height 28
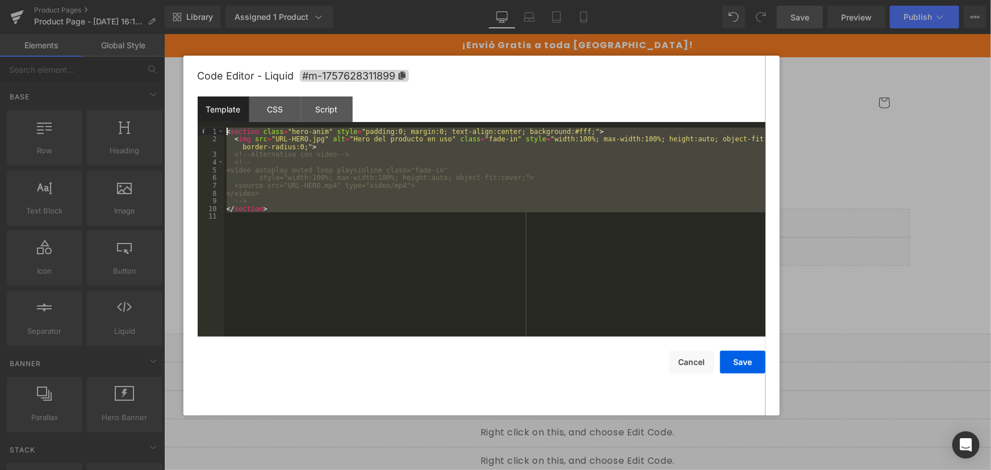
drag, startPoint x: 411, startPoint y: 250, endPoint x: 22, endPoint y: 12, distance: 455.8
click at [22, 12] on body "Liquid You are previewing how the will restyle your page. You can not edit Elem…" at bounding box center [495, 235] width 991 height 470
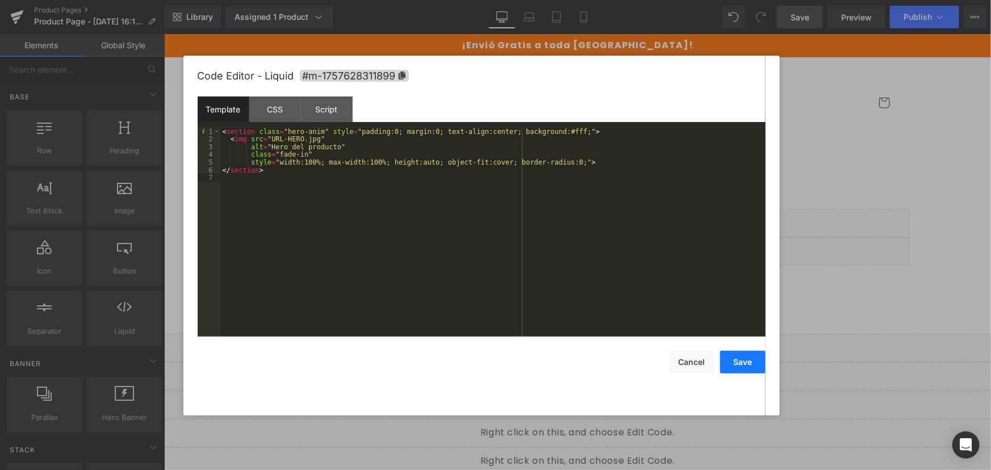
click at [747, 360] on button "Save" at bounding box center [742, 362] width 45 height 23
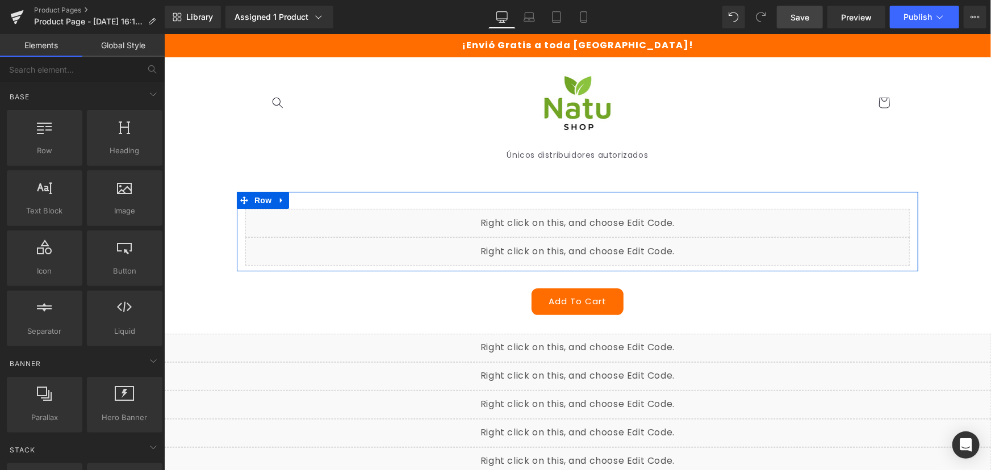
click at [594, 242] on div "Liquid" at bounding box center [577, 251] width 664 height 28
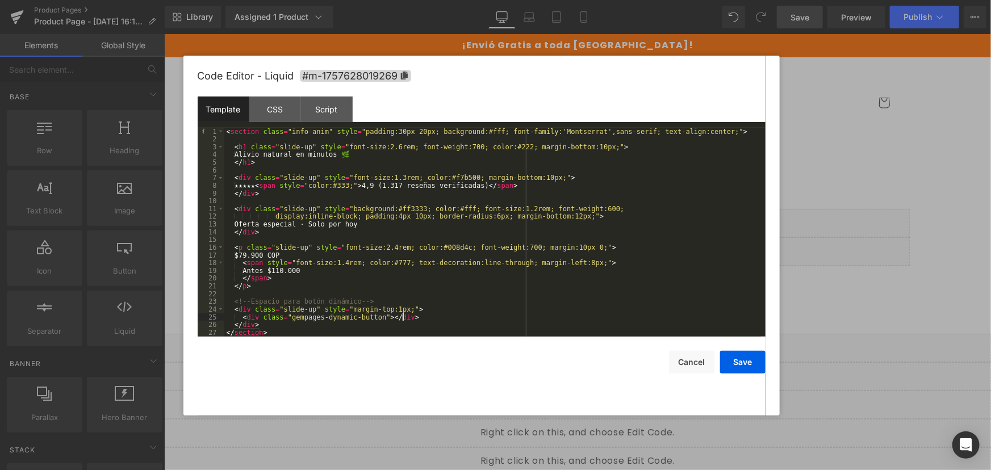
click at [477, 316] on div "< section class = "info-anim" style = "padding:30px 20px; background:#fff; font…" at bounding box center [492, 240] width 537 height 224
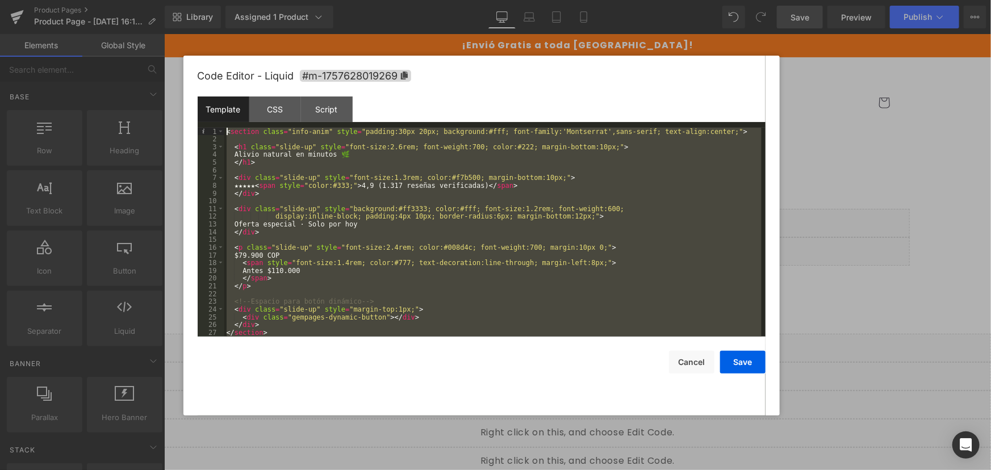
drag, startPoint x: 219, startPoint y: 272, endPoint x: 113, endPoint y: 58, distance: 238.6
click at [113, 58] on body "Liquid You are previewing how the will restyle your page. You can not edit Elem…" at bounding box center [495, 235] width 991 height 470
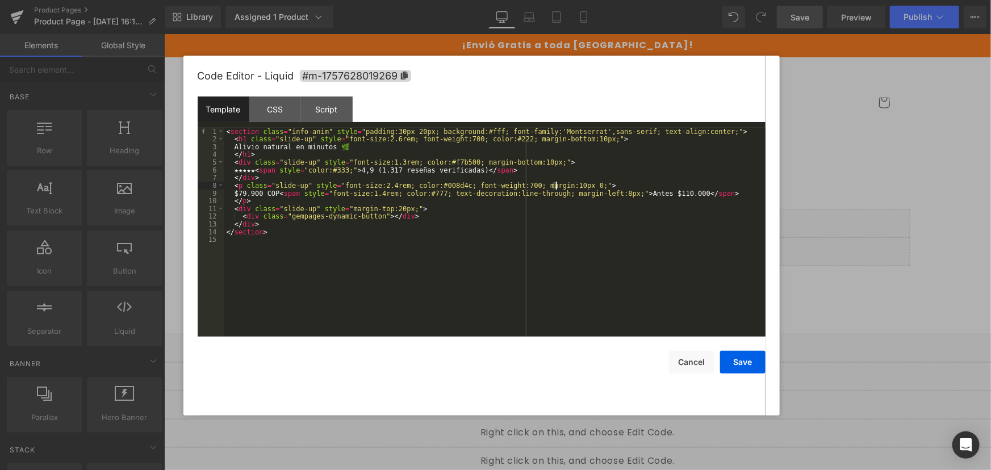
click at [555, 185] on div "< section class = "info-anim" style = "padding:30px 20px; background:#fff; font…" at bounding box center [494, 240] width 541 height 224
click at [739, 361] on button "Save" at bounding box center [742, 362] width 45 height 23
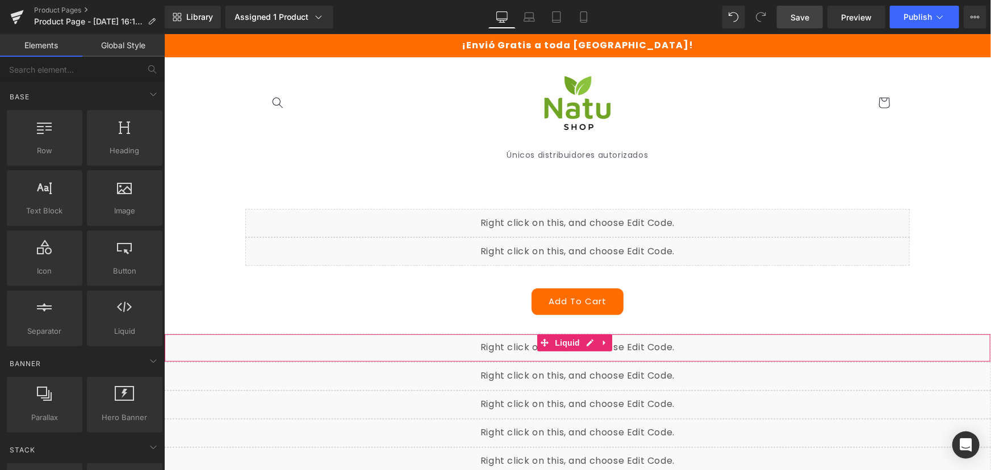
click at [590, 337] on div "Liquid" at bounding box center [576, 347] width 827 height 28
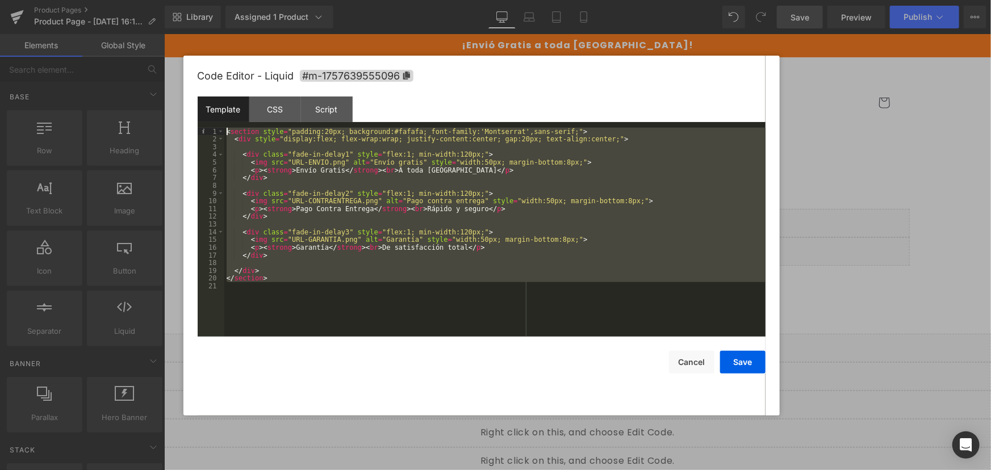
drag, startPoint x: 363, startPoint y: 303, endPoint x: 184, endPoint y: 89, distance: 279.3
click at [184, 89] on div "Code Editor - Liquid #m-1757639555096 Template CSS Script Data 1 2 3 4 5 6 7 8 …" at bounding box center [481, 236] width 596 height 360
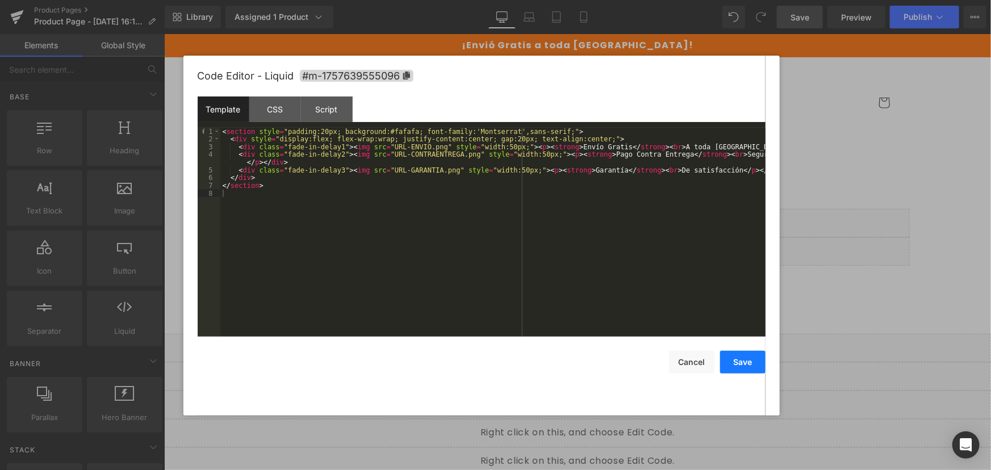
click at [735, 362] on button "Save" at bounding box center [742, 362] width 45 height 23
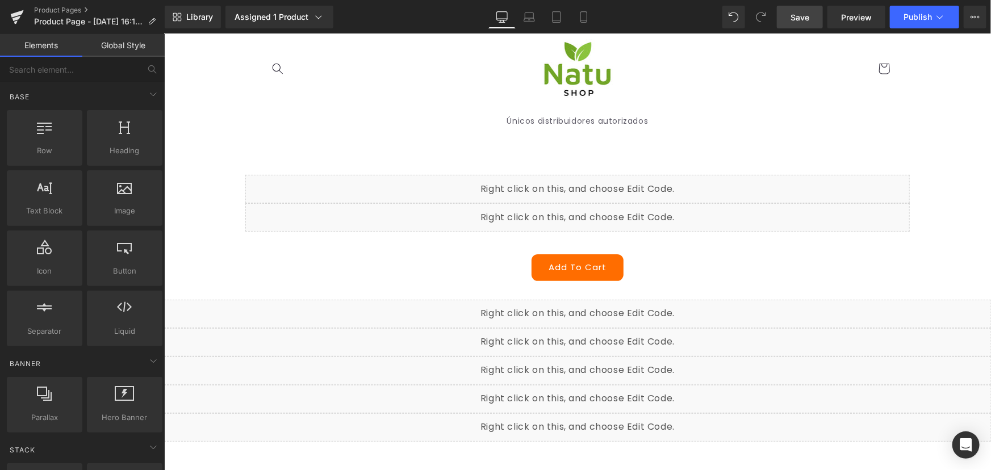
scroll to position [51, 0]
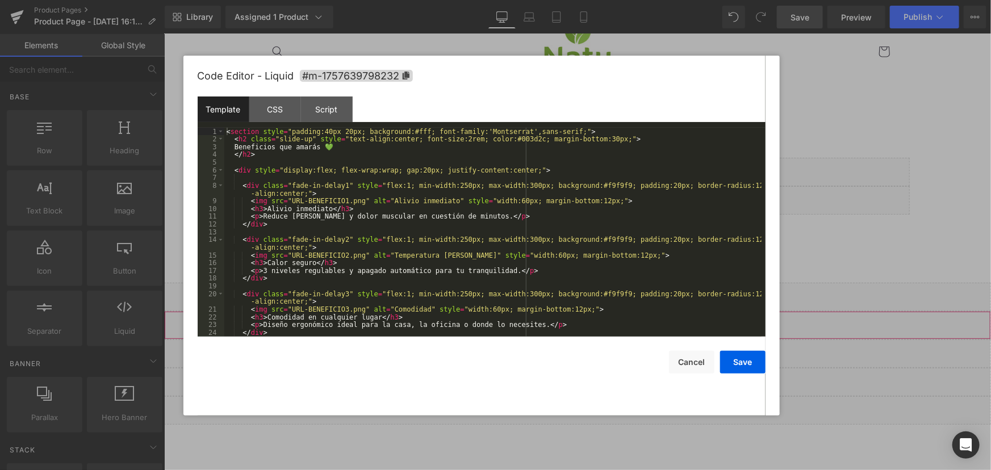
click at [588, 317] on div "Liquid" at bounding box center [576, 325] width 827 height 28
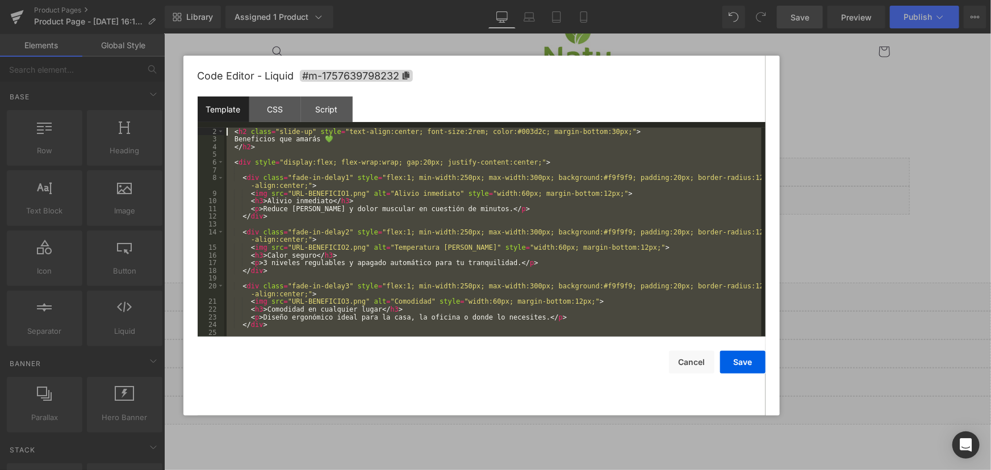
scroll to position [0, 0]
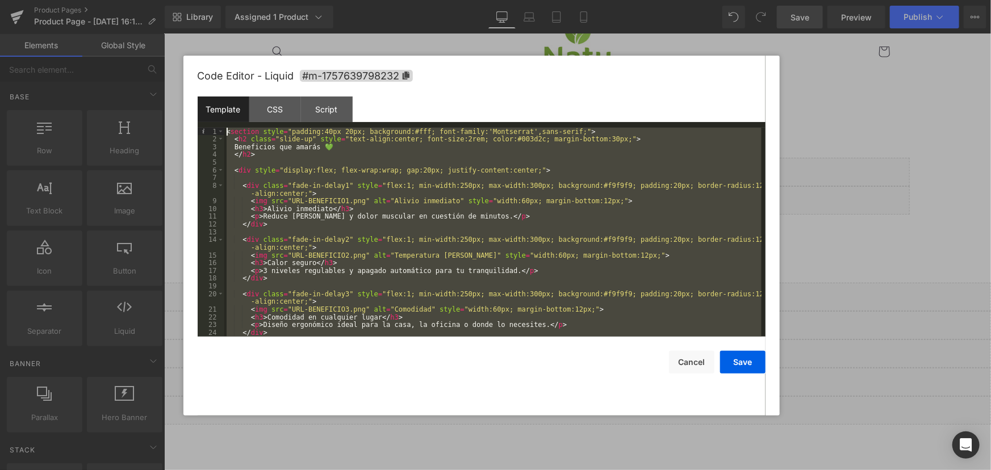
drag, startPoint x: 271, startPoint y: 329, endPoint x: 137, endPoint y: 82, distance: 280.9
click at [137, 82] on body "Liquid You are previewing how the will restyle your page. You can not edit Elem…" at bounding box center [495, 235] width 991 height 470
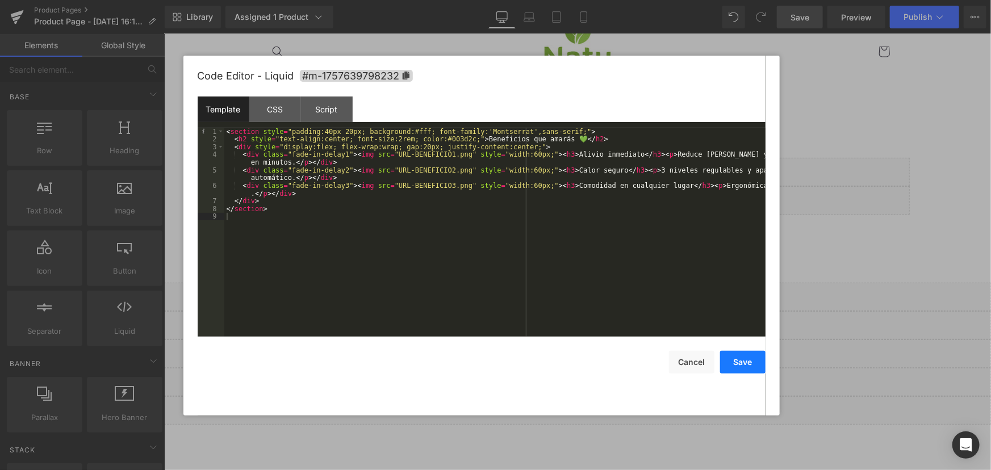
click at [749, 355] on button "Save" at bounding box center [742, 362] width 45 height 23
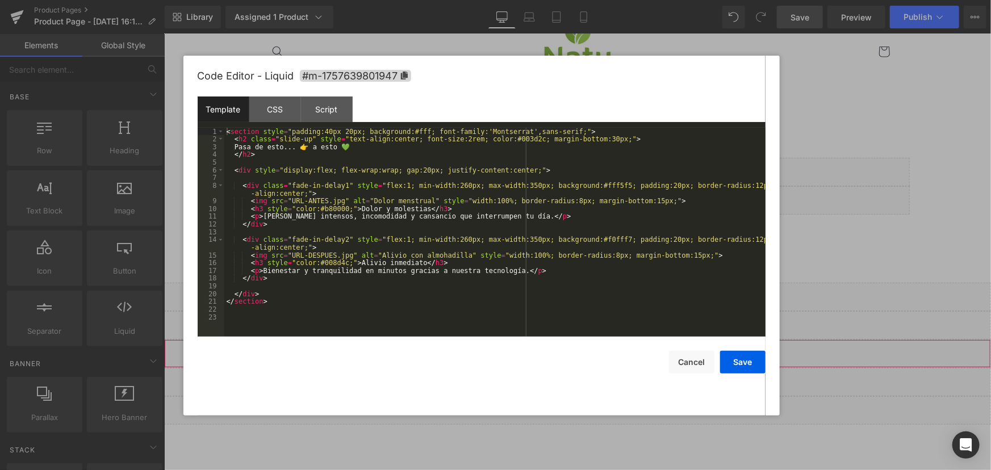
click at [586, 344] on div "Liquid" at bounding box center [576, 353] width 827 height 28
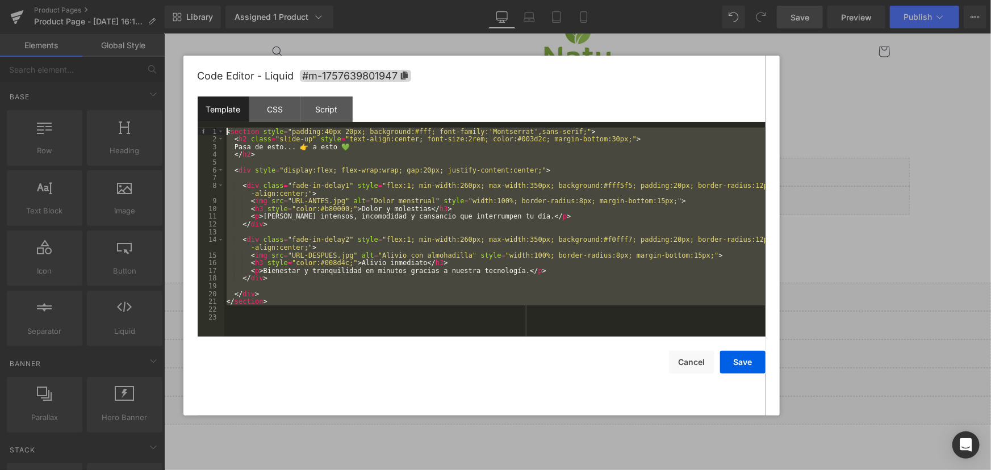
drag, startPoint x: 303, startPoint y: 311, endPoint x: 85, endPoint y: 3, distance: 377.9
click at [85, 3] on body "Liquid You are previewing how the will restyle your page. You can not edit Elem…" at bounding box center [495, 235] width 991 height 470
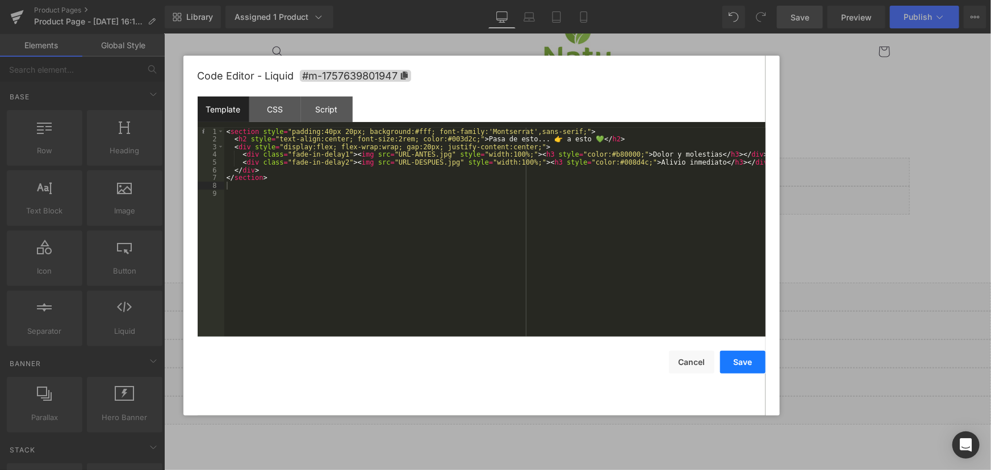
click at [737, 355] on button "Save" at bounding box center [742, 362] width 45 height 23
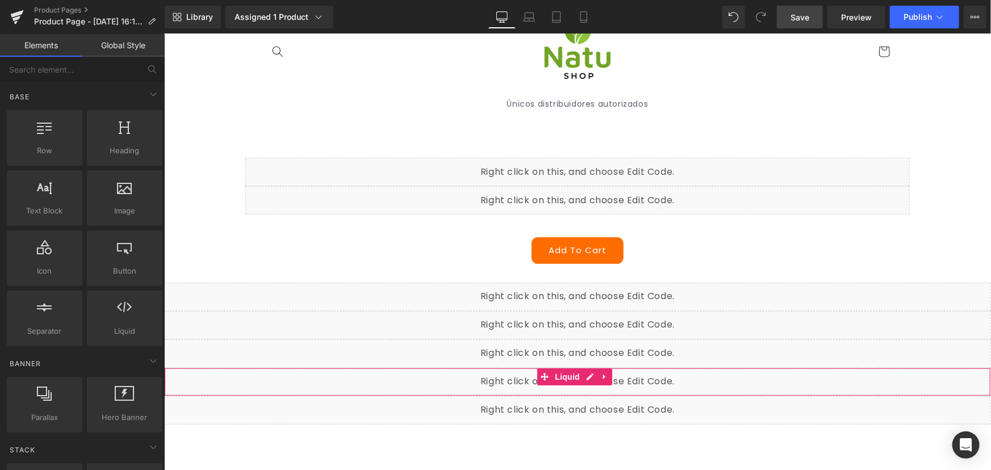
click at [586, 374] on div "Liquid" at bounding box center [576, 381] width 827 height 28
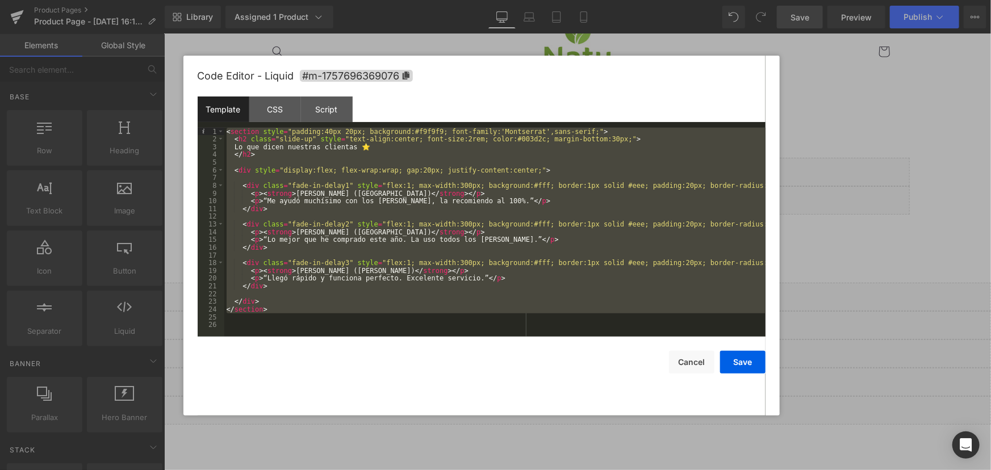
drag, startPoint x: 291, startPoint y: 314, endPoint x: 101, endPoint y: 16, distance: 353.5
click at [101, 16] on body "Liquid You are previewing how the will restyle your page. You can not edit Elem…" at bounding box center [495, 235] width 991 height 470
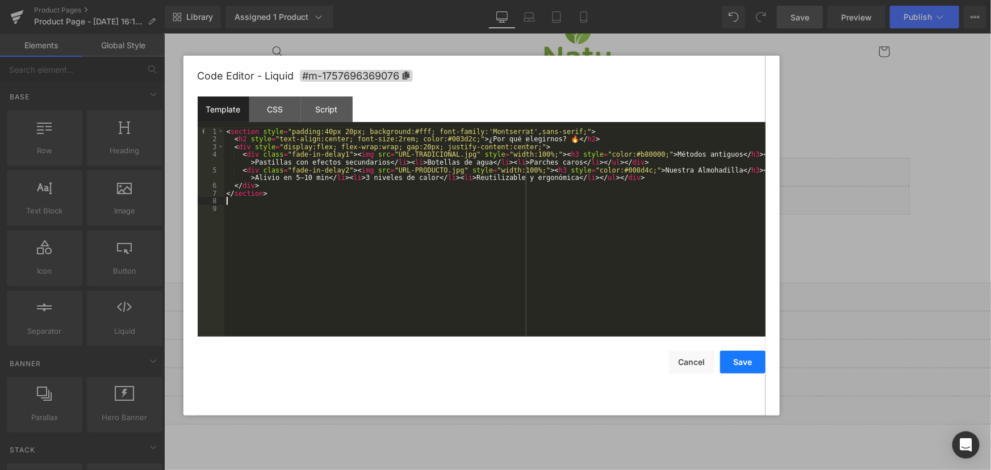
click at [741, 371] on button "Save" at bounding box center [742, 362] width 45 height 23
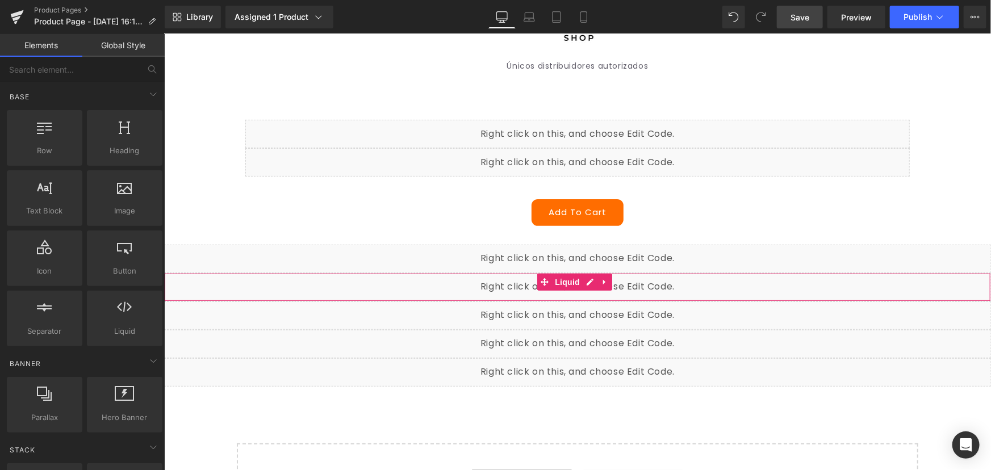
scroll to position [103, 0]
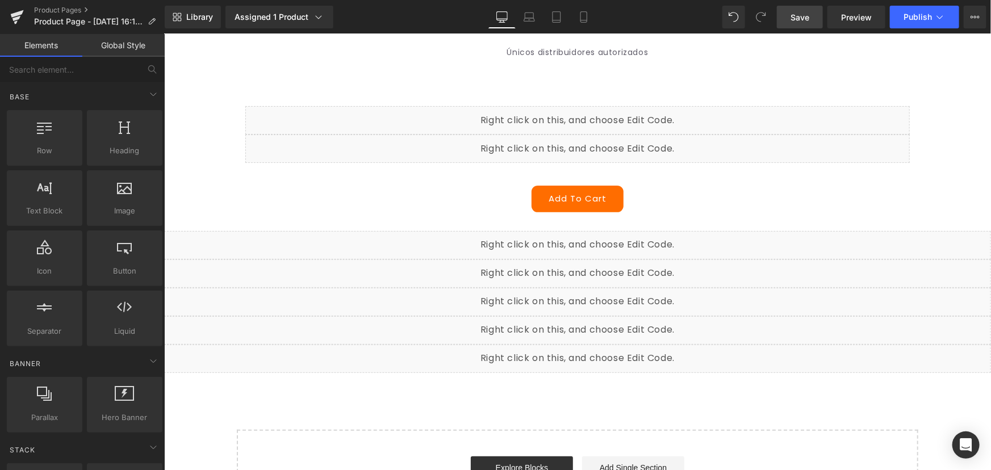
click at [594, 351] on div "Liquid" at bounding box center [576, 358] width 827 height 28
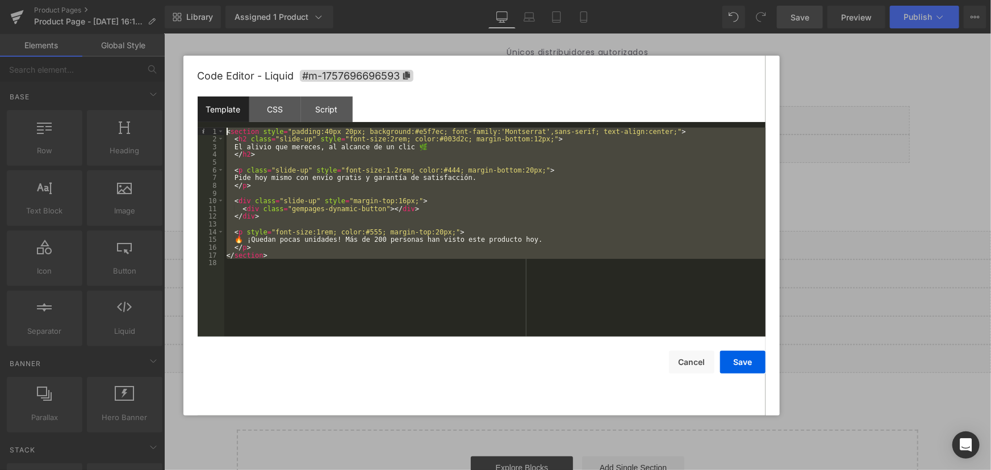
drag, startPoint x: 314, startPoint y: 294, endPoint x: 162, endPoint y: 36, distance: 300.1
click at [162, 36] on body "Liquid You are previewing how the will restyle your page. You can not edit Elem…" at bounding box center [495, 235] width 991 height 470
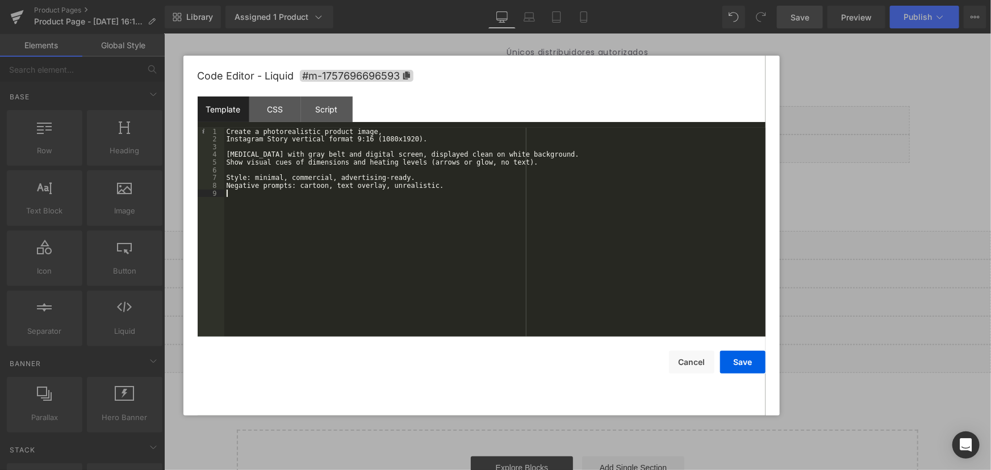
click at [592, 244] on div "Create a photorealistic product image, Instagram Story vertical format 9:16 (10…" at bounding box center [494, 240] width 541 height 224
click at [647, 241] on div "Create a photorealistic product image, Instagram Story vertical format 9:16 (10…" at bounding box center [494, 240] width 541 height 224
